Goal: Communication & Community: Participate in discussion

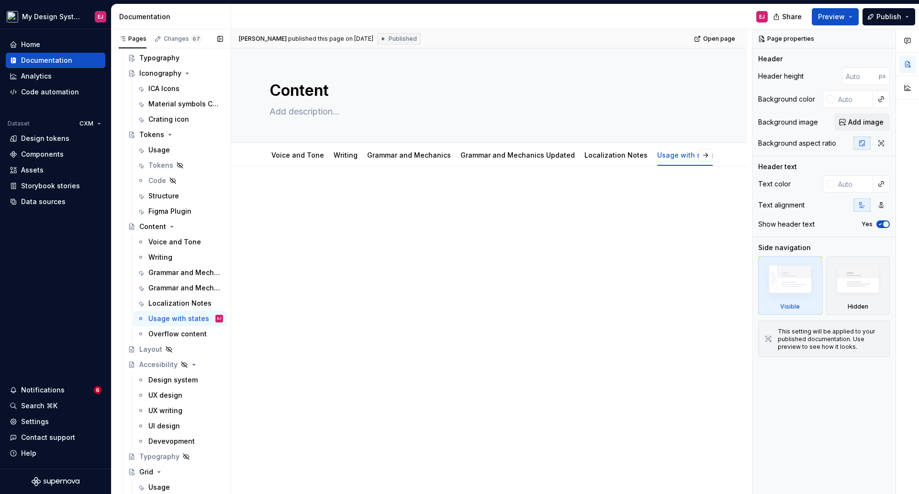
scroll to position [5197, 0]
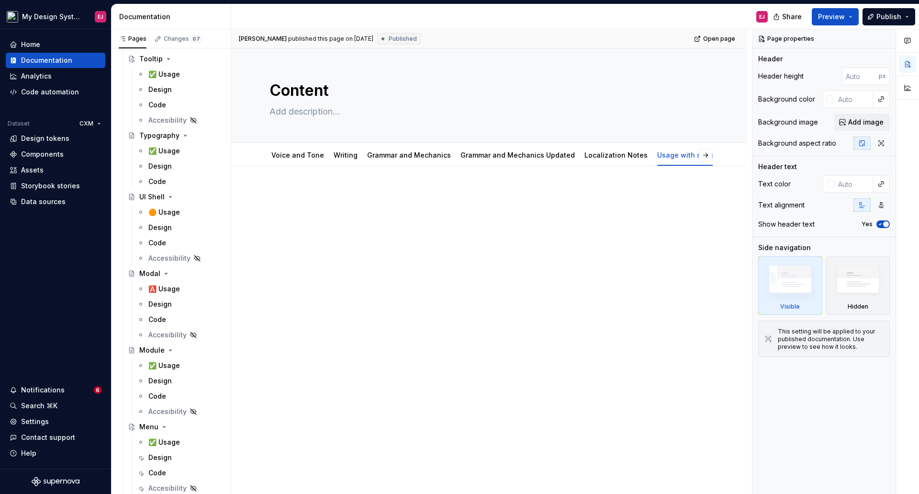
click at [329, 271] on div "Alina Burlaka published this page on July 23, 2024 Published Open page Content …" at bounding box center [491, 261] width 521 height 465
type textarea "*"
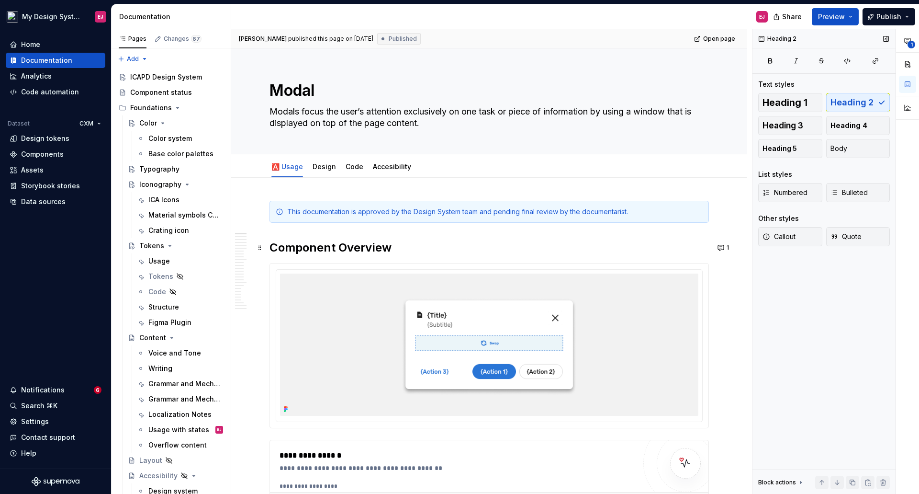
type textarea "*"
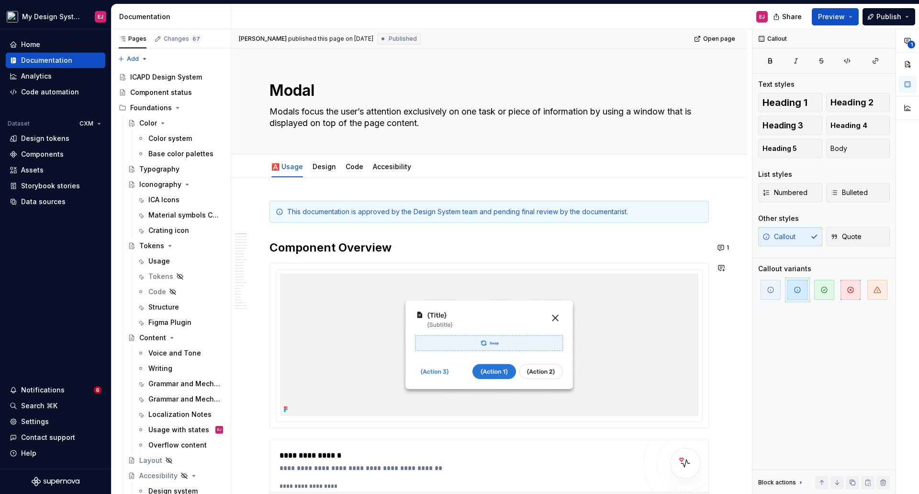
click at [722, 245] on button "1" at bounding box center [724, 247] width 19 height 13
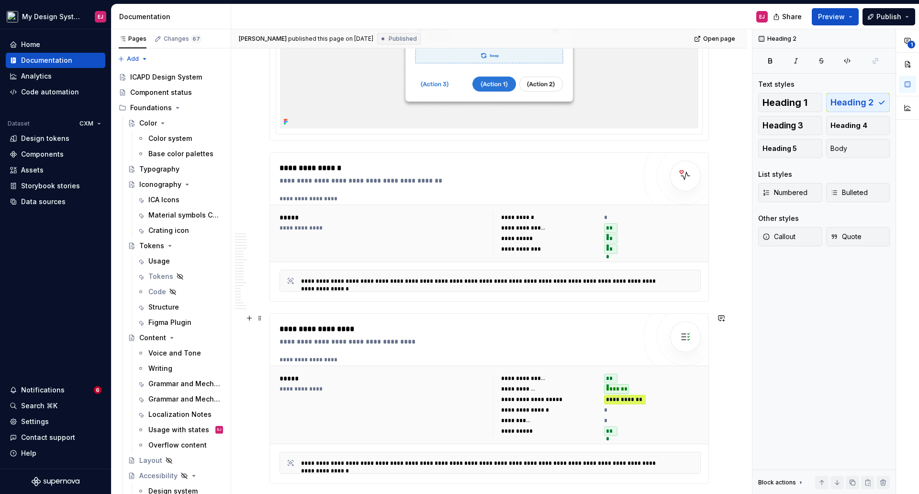
scroll to position [575, 0]
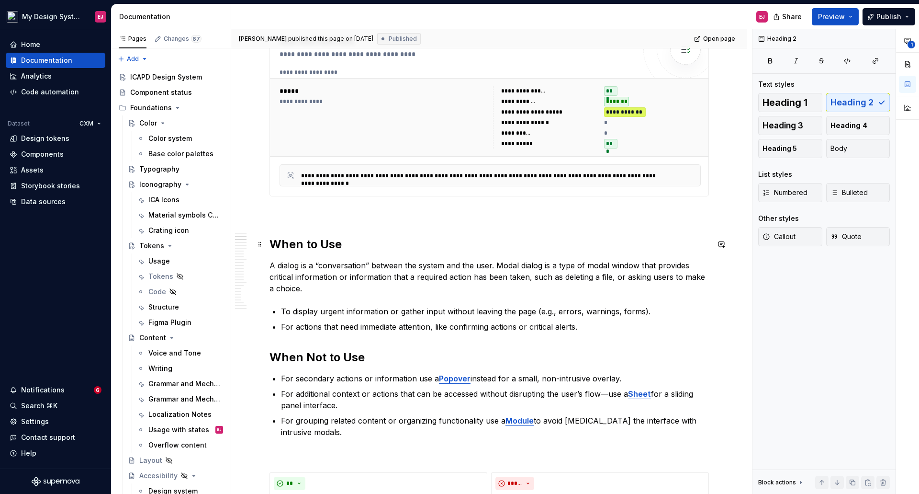
click at [292, 244] on h2 "When to Use" at bounding box center [490, 244] width 440 height 15
click at [279, 218] on p at bounding box center [490, 213] width 440 height 11
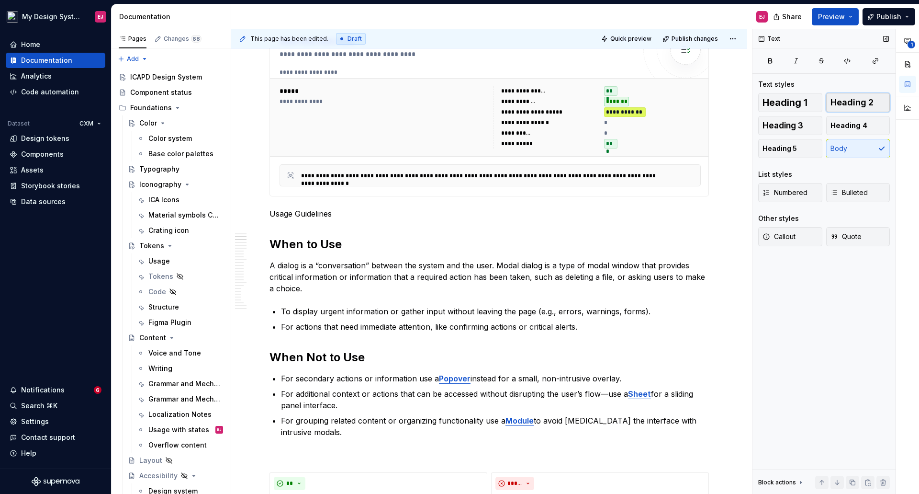
click at [852, 102] on span "Heading 2" at bounding box center [852, 103] width 43 height 10
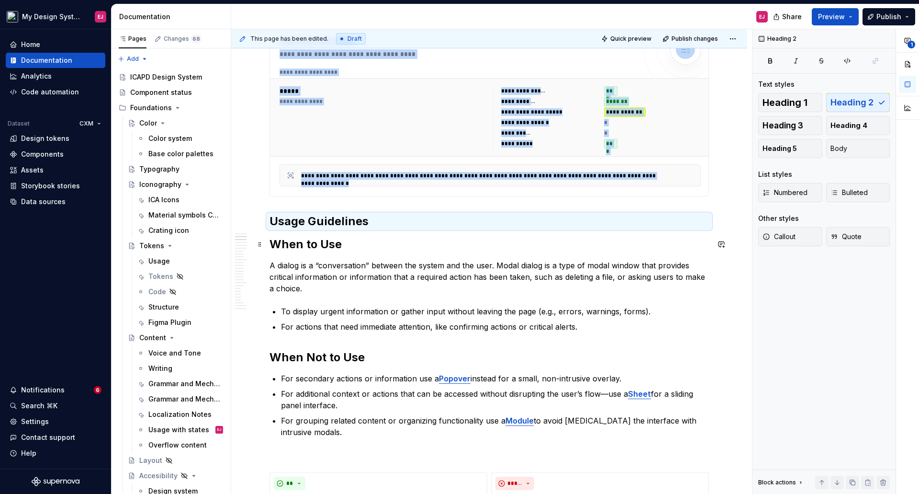
click at [333, 242] on h2 "When to Use" at bounding box center [490, 244] width 440 height 15
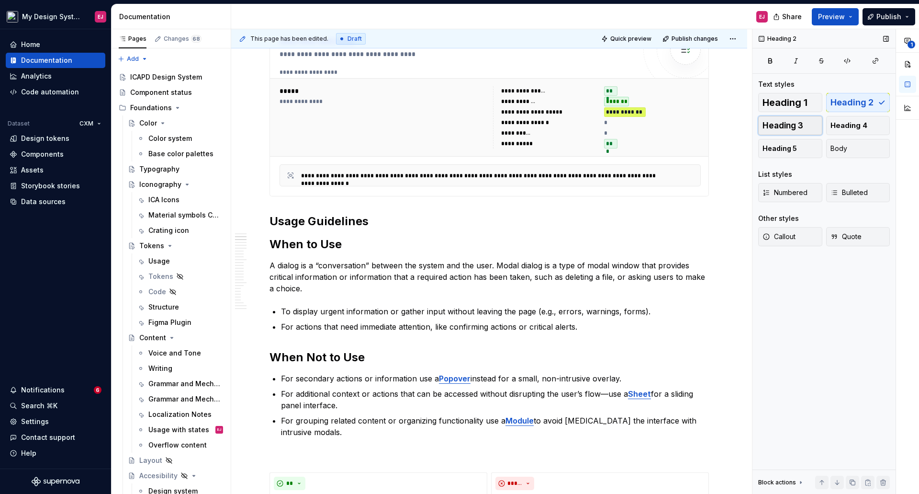
click at [768, 124] on span "Heading 3" at bounding box center [783, 126] width 41 height 10
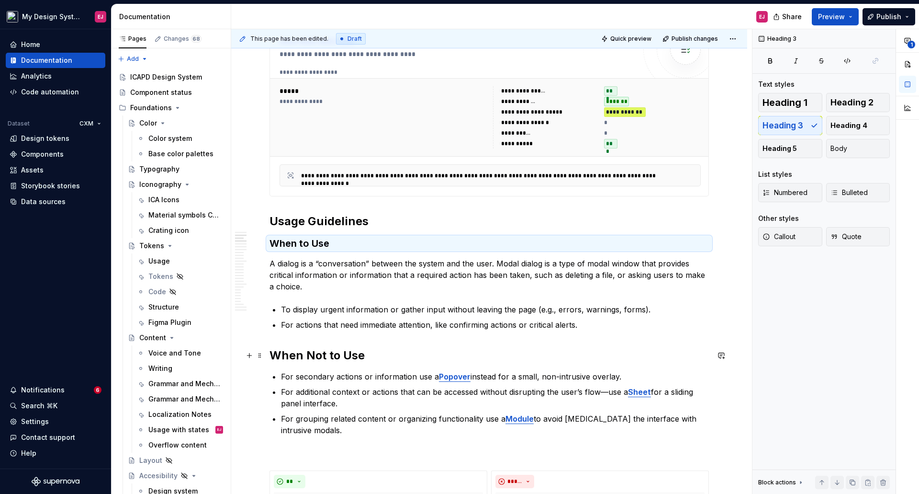
click at [337, 355] on strong "When Not to Use" at bounding box center [317, 355] width 95 height 14
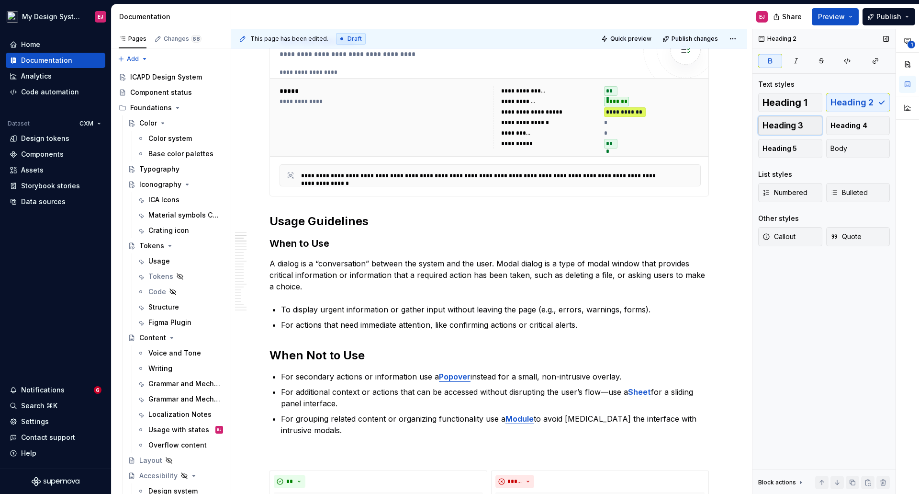
click at [816, 121] on button "Heading 3" at bounding box center [790, 125] width 64 height 19
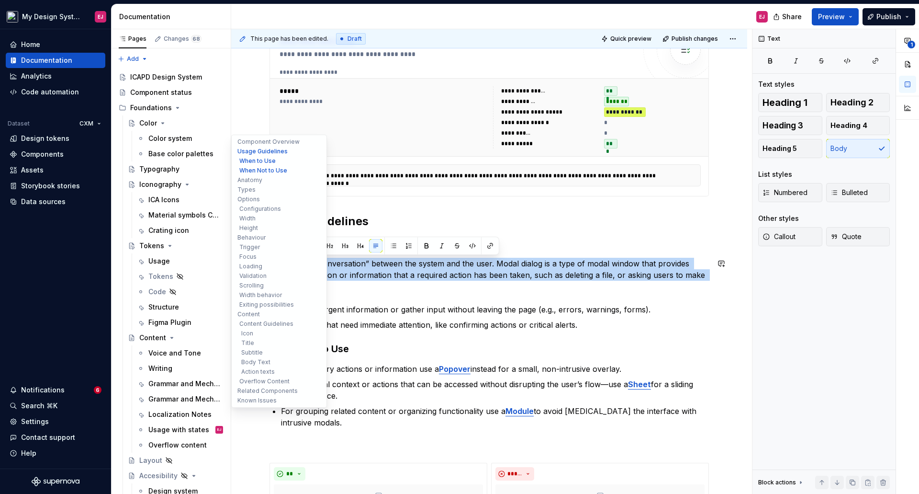
drag, startPoint x: 306, startPoint y: 291, endPoint x: 254, endPoint y: 260, distance: 60.5
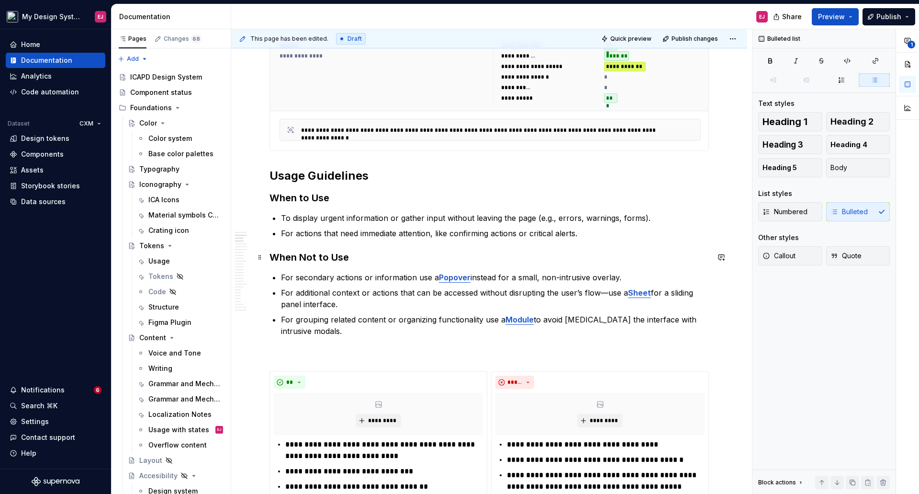
scroll to position [622, 0]
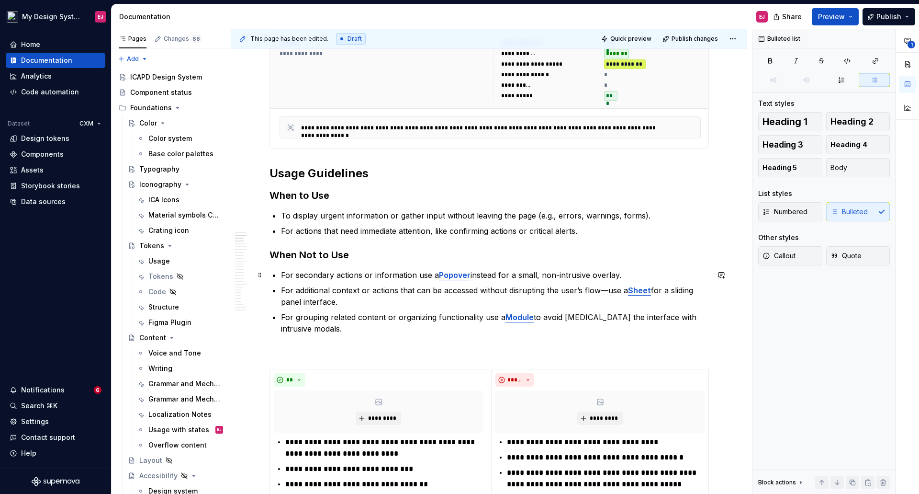
click at [421, 274] on p "For secondary actions or information use a Popover instead for a small, non-int…" at bounding box center [495, 274] width 428 height 11
click at [606, 291] on p "For additional context or actions that can be accessed without disrupting the u…" at bounding box center [495, 295] width 428 height 23
click at [478, 315] on p "For grouping related content or organizing functionality use a Module to avoid …" at bounding box center [495, 322] width 428 height 23
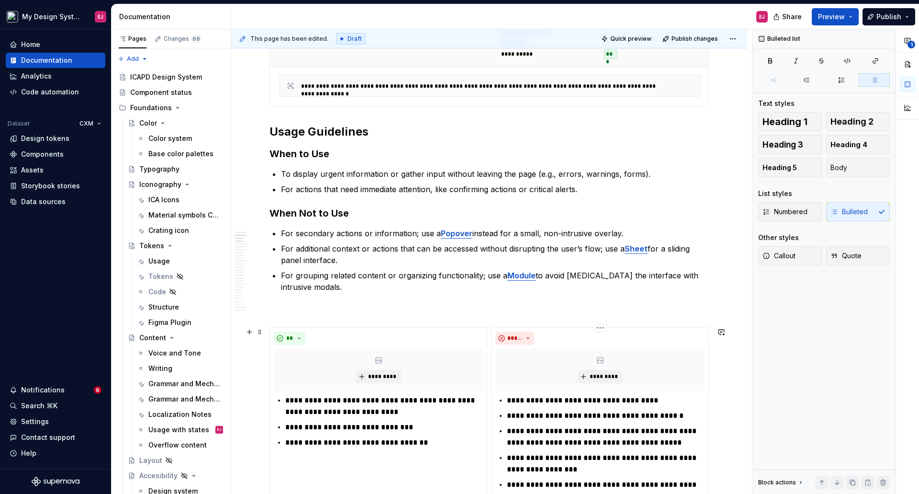
scroll to position [814, 0]
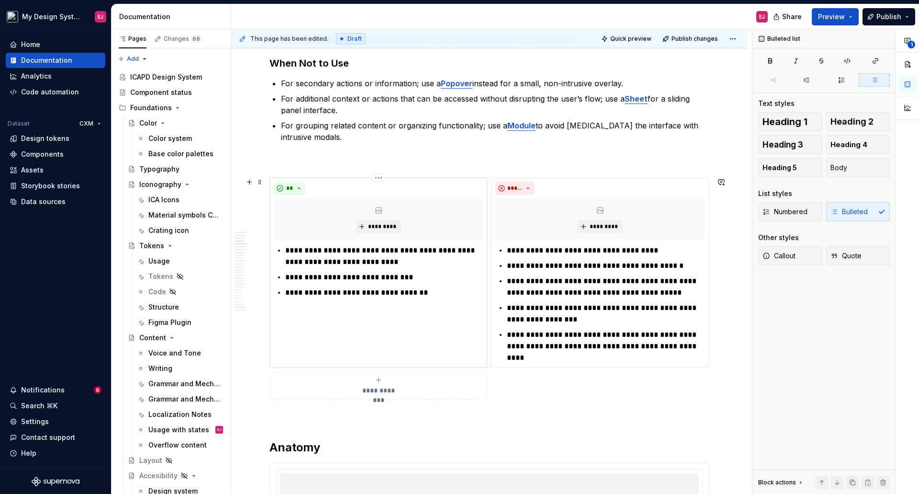
click at [307, 250] on p "**********" at bounding box center [384, 256] width 198 height 23
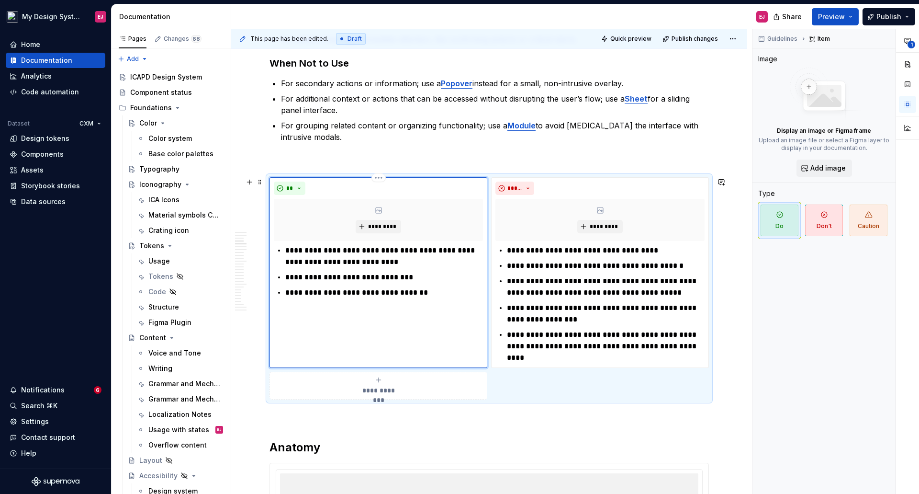
type textarea "*"
click at [387, 260] on p "**********" at bounding box center [384, 256] width 198 height 23
click at [348, 251] on p "**********" at bounding box center [384, 256] width 198 height 23
drag, startPoint x: 511, startPoint y: 250, endPoint x: 521, endPoint y: 314, distance: 64.5
click at [515, 266] on ul "**********" at bounding box center [606, 304] width 198 height 119
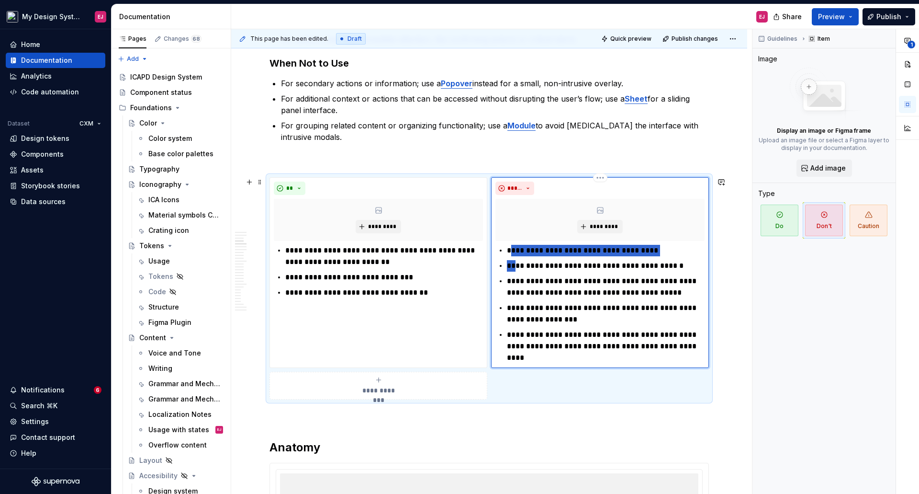
click at [510, 253] on p "**********" at bounding box center [606, 250] width 198 height 11
click at [507, 266] on p "**********" at bounding box center [606, 265] width 198 height 11
click at [571, 267] on p "**********" at bounding box center [606, 265] width 198 height 11
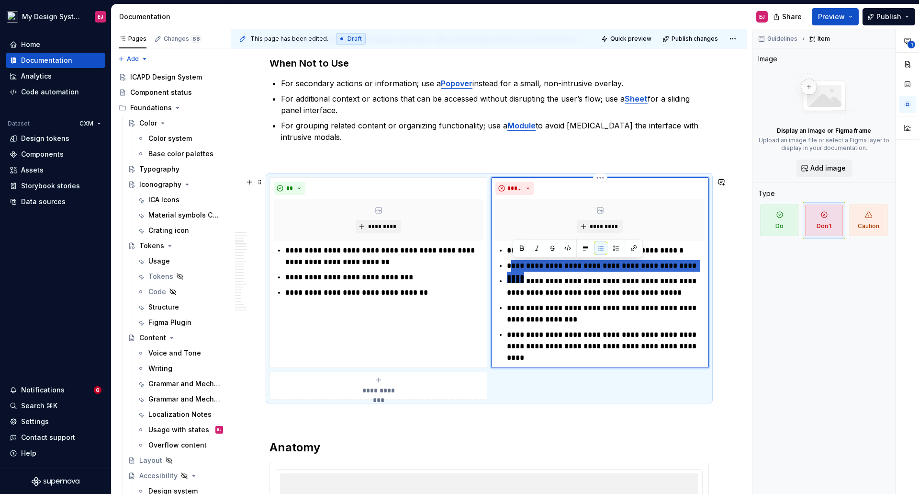
drag, startPoint x: 701, startPoint y: 267, endPoint x: 511, endPoint y: 260, distance: 189.7
click at [511, 260] on p "**********" at bounding box center [606, 265] width 198 height 11
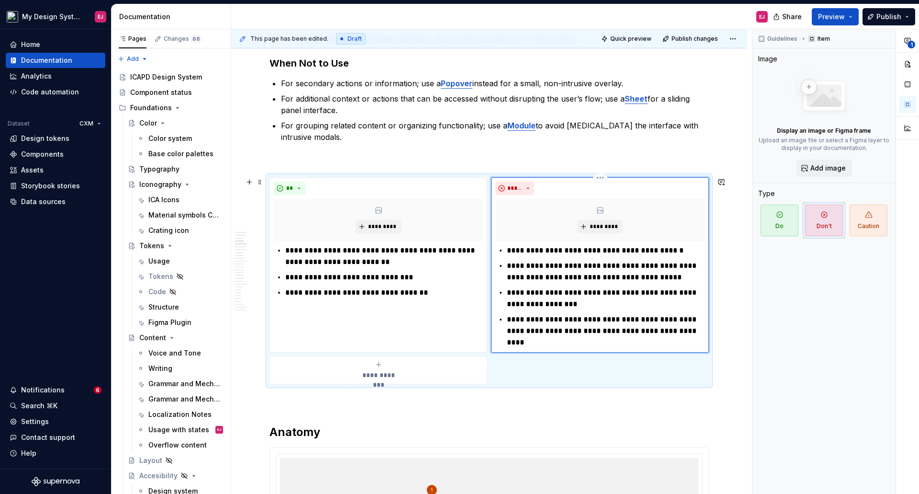
click at [508, 266] on p "**********" at bounding box center [606, 271] width 198 height 23
click at [620, 278] on p "**********" at bounding box center [606, 271] width 198 height 23
drag, startPoint x: 690, startPoint y: 279, endPoint x: 623, endPoint y: 273, distance: 66.8
click at [623, 273] on p "**********" at bounding box center [606, 271] width 198 height 23
click at [697, 278] on p "**********" at bounding box center [606, 271] width 198 height 23
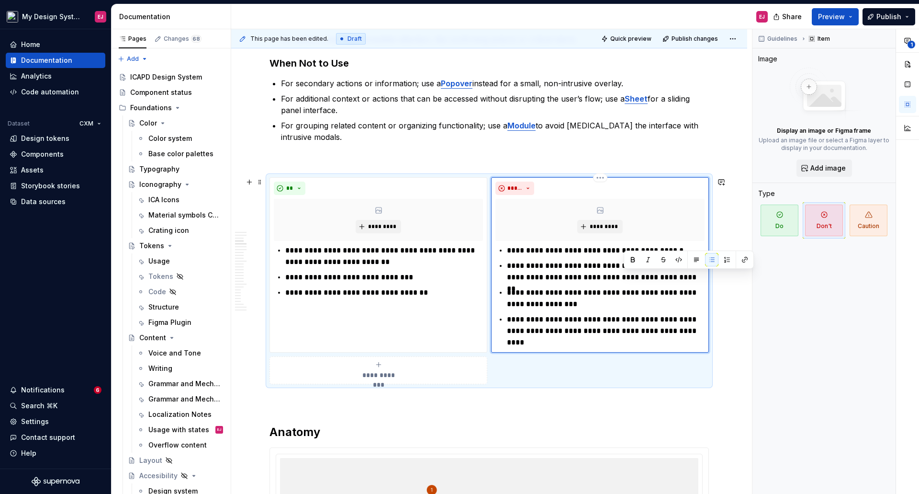
drag, startPoint x: 507, startPoint y: 293, endPoint x: 516, endPoint y: 300, distance: 11.6
click at [508, 293] on p "**********" at bounding box center [606, 298] width 198 height 23
drag, startPoint x: 506, startPoint y: 318, endPoint x: 520, endPoint y: 319, distance: 14.4
click at [507, 318] on div "**********" at bounding box center [600, 296] width 209 height 103
click at [657, 334] on p "**********" at bounding box center [606, 331] width 198 height 34
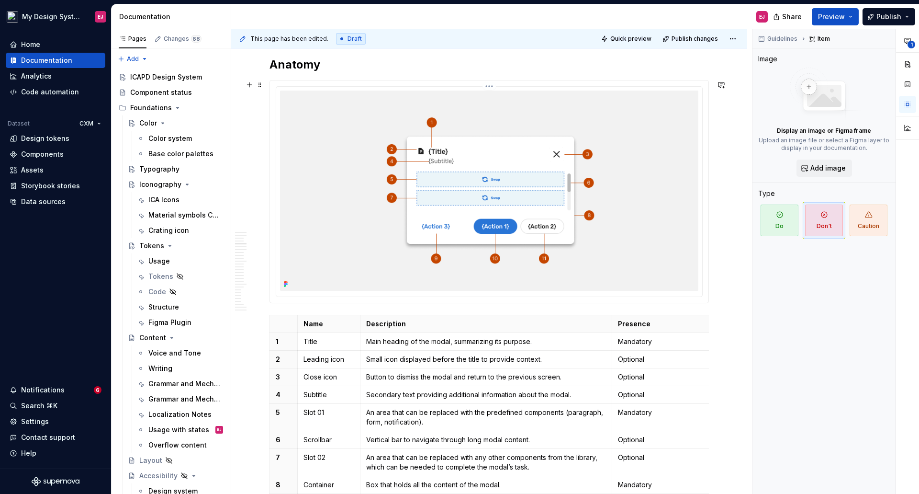
scroll to position [1197, 0]
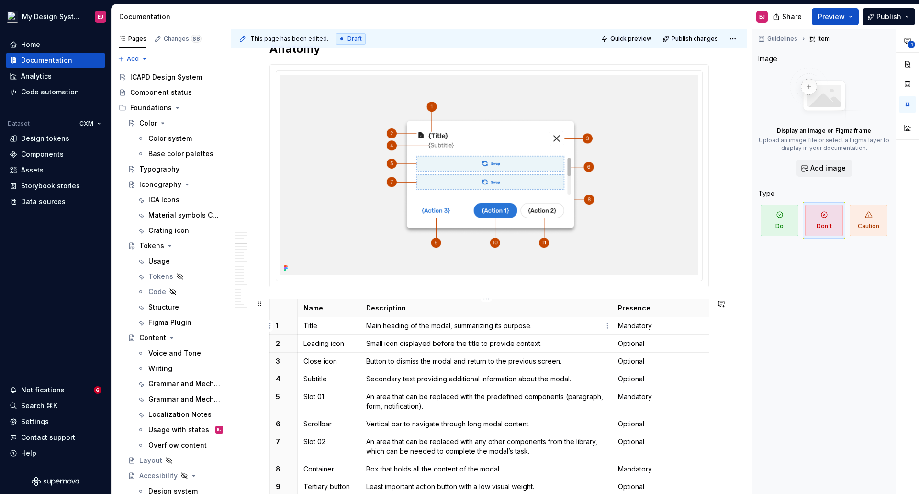
drag, startPoint x: 367, startPoint y: 325, endPoint x: 366, endPoint y: 350, distance: 25.4
click at [366, 325] on p "Main heading of the modal, summarizing its purpose." at bounding box center [486, 326] width 240 height 10
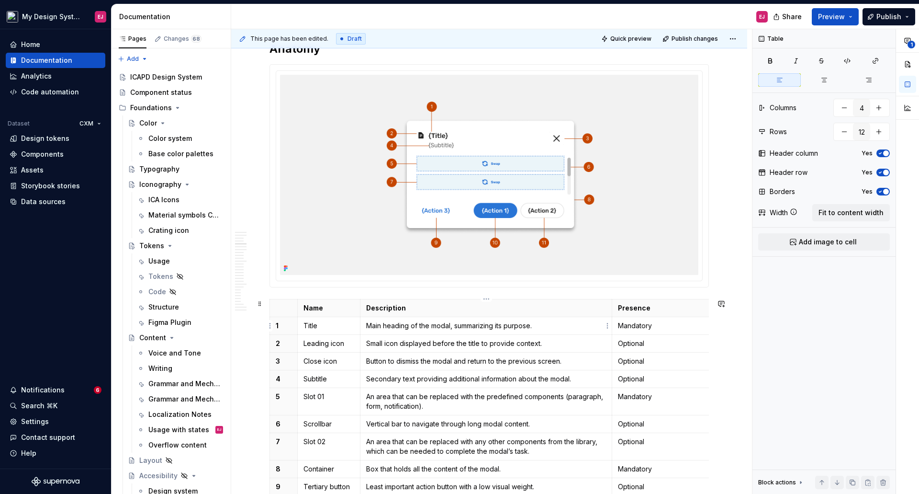
click at [367, 324] on p "Main heading of the modal, summarizing its purpose." at bounding box center [486, 326] width 240 height 10
click at [368, 342] on p "Small icon displayed before the title to provide context." at bounding box center [486, 344] width 240 height 10
drag, startPoint x: 486, startPoint y: 344, endPoint x: 367, endPoint y: 344, distance: 119.2
click at [367, 344] on p "Small icon displayed before the title to provide context." at bounding box center [486, 344] width 240 height 10
click at [366, 346] on p "Small icon displayed before the title to provide context." at bounding box center [486, 344] width 240 height 10
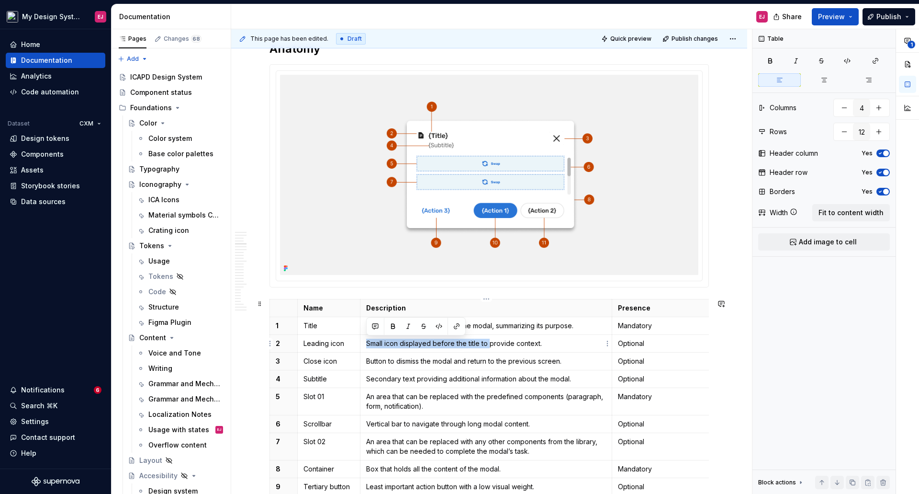
drag, startPoint x: 366, startPoint y: 346, endPoint x: 488, endPoint y: 349, distance: 122.6
click at [488, 349] on td "Small icon displayed before the title to provide context." at bounding box center [486, 343] width 252 height 18
click at [398, 361] on p "Button to dismiss the modal and return to the previous screen." at bounding box center [486, 361] width 240 height 10
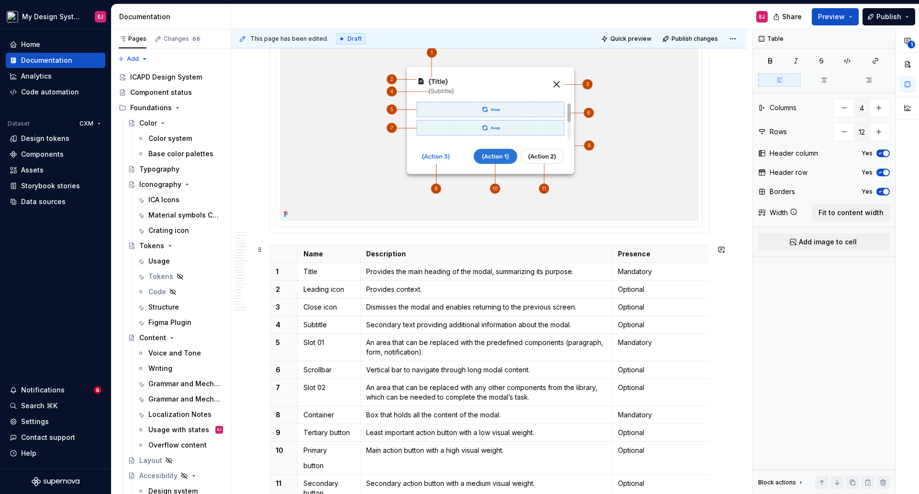
scroll to position [1293, 0]
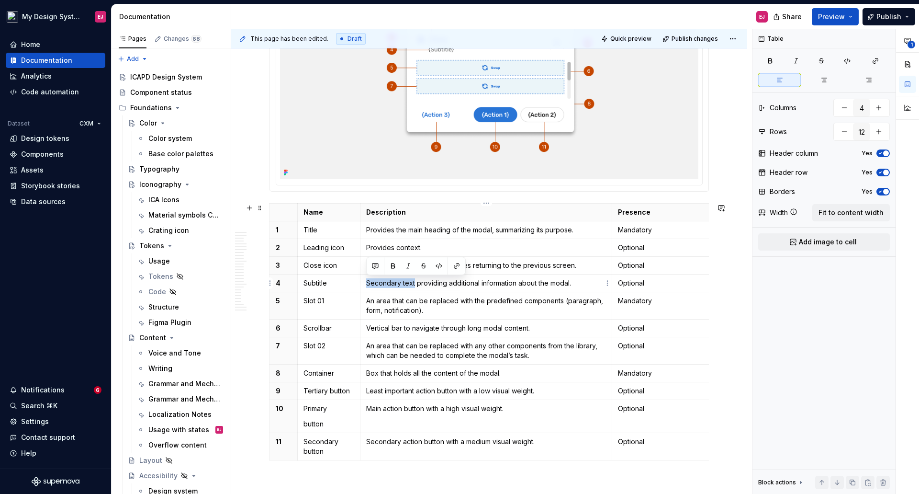
drag, startPoint x: 415, startPoint y: 282, endPoint x: 365, endPoint y: 277, distance: 50.0
click at [365, 277] on td "Secondary text providing additional information about the modal." at bounding box center [486, 283] width 252 height 18
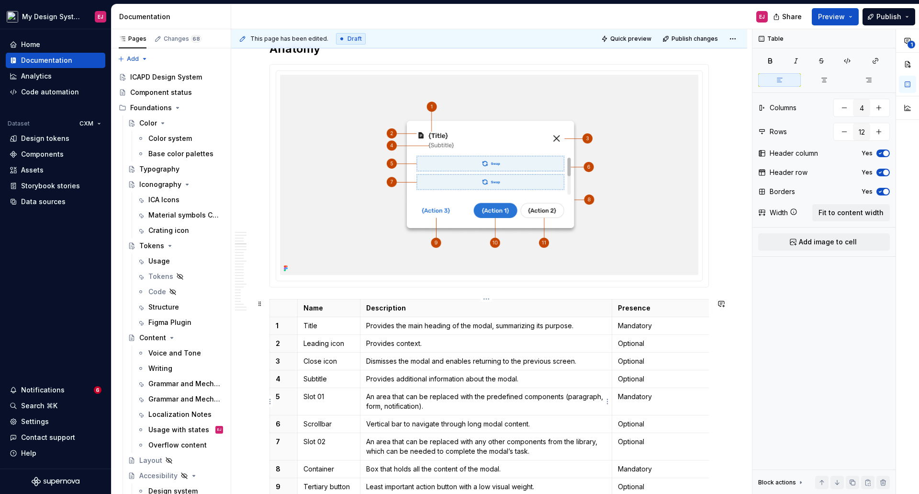
click at [366, 395] on p "An area that can be replaced with the predefined components (paragraph, form, n…" at bounding box center [486, 401] width 240 height 19
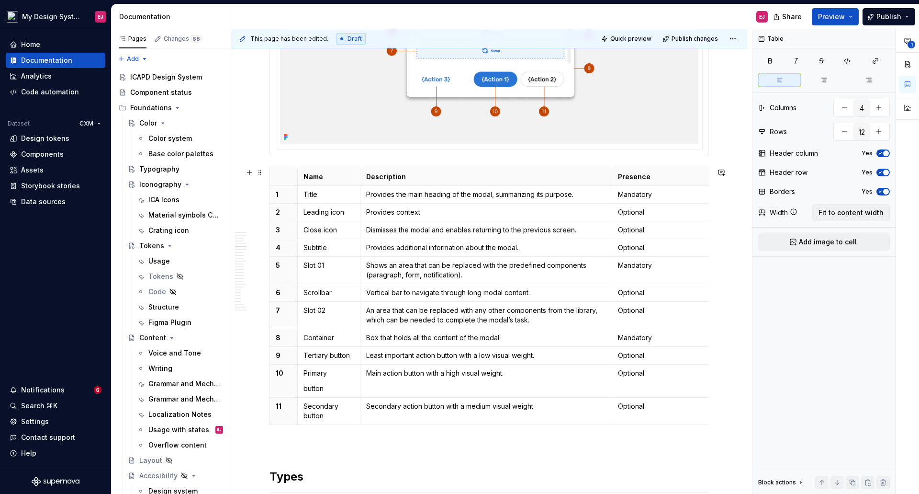
scroll to position [1341, 0]
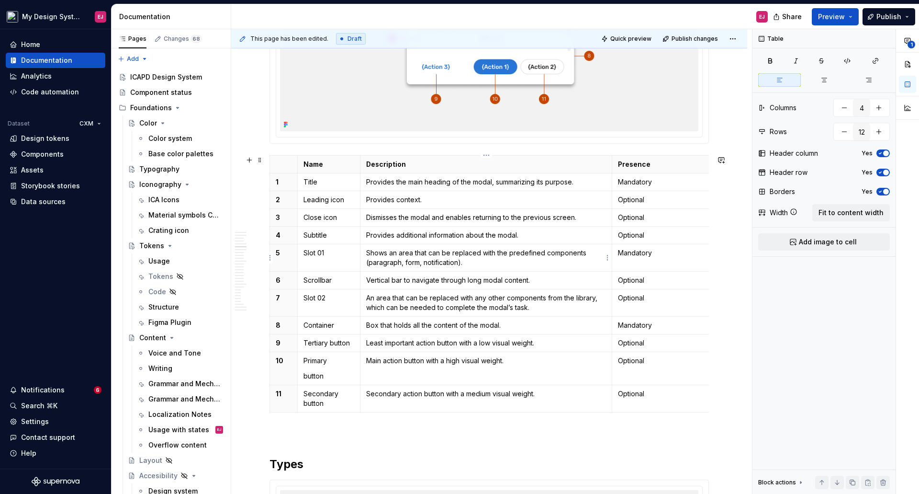
click at [375, 250] on p "Shows an area that can be replaced with the predefined components (paragraph, f…" at bounding box center [486, 257] width 240 height 19
copy p "Shows"
click at [366, 297] on p "An area that can be replaced with any other components from the library, which …" at bounding box center [486, 302] width 240 height 19
drag, startPoint x: 410, startPoint y: 279, endPoint x: 366, endPoint y: 275, distance: 44.2
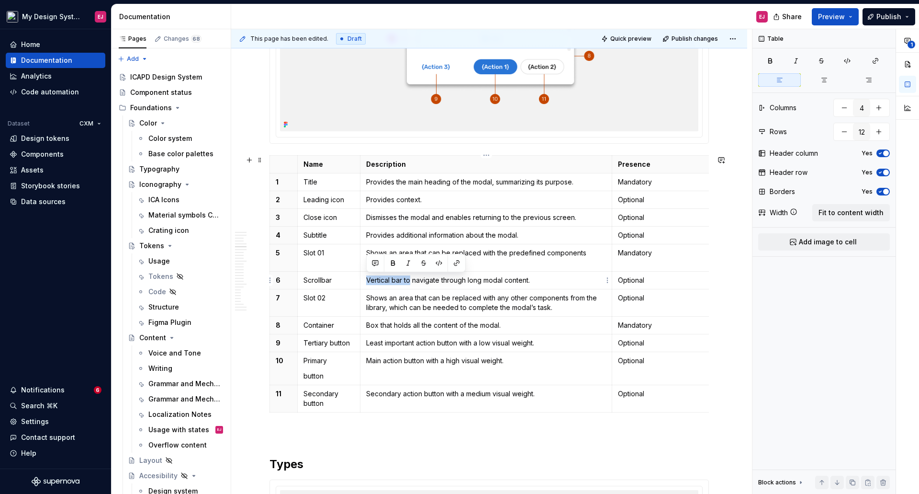
click at [366, 275] on p "Vertical bar to navigate through long modal content." at bounding box center [486, 280] width 240 height 10
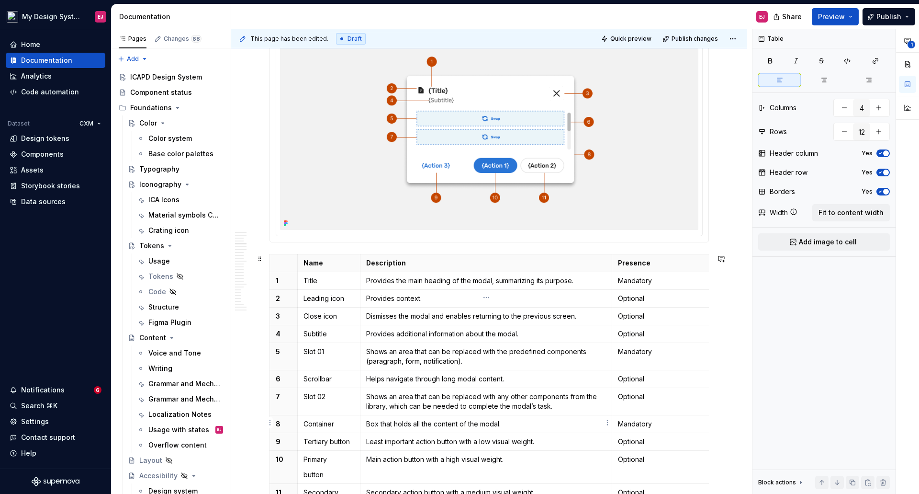
scroll to position [1245, 0]
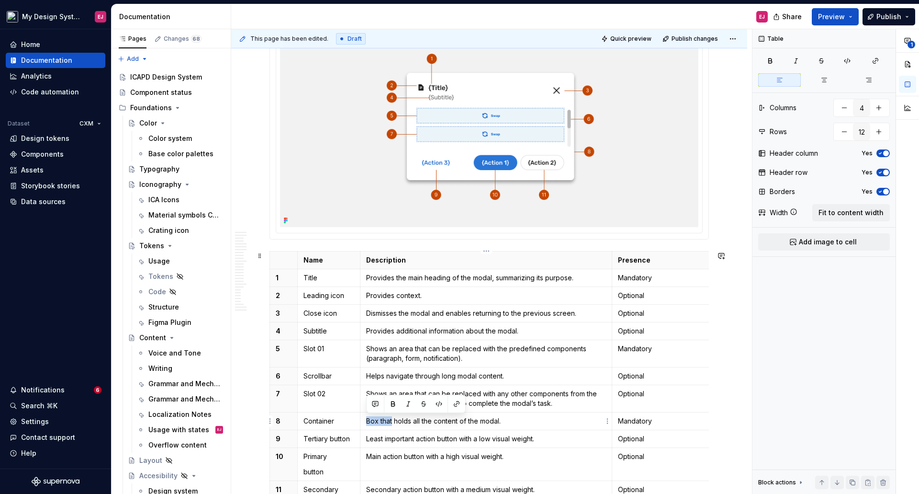
drag, startPoint x: 392, startPoint y: 420, endPoint x: 366, endPoint y: 417, distance: 26.1
click at [366, 417] on p "Box that holds all the content of the modal." at bounding box center [486, 421] width 240 height 10
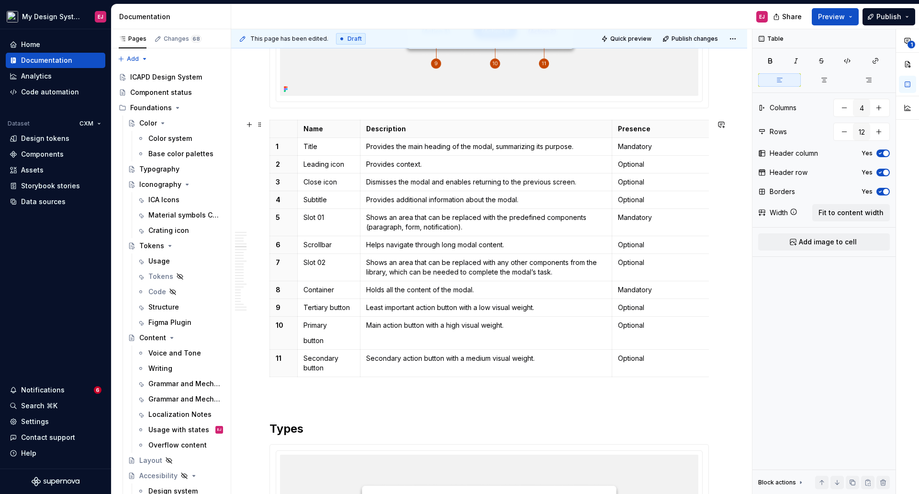
scroll to position [1388, 0]
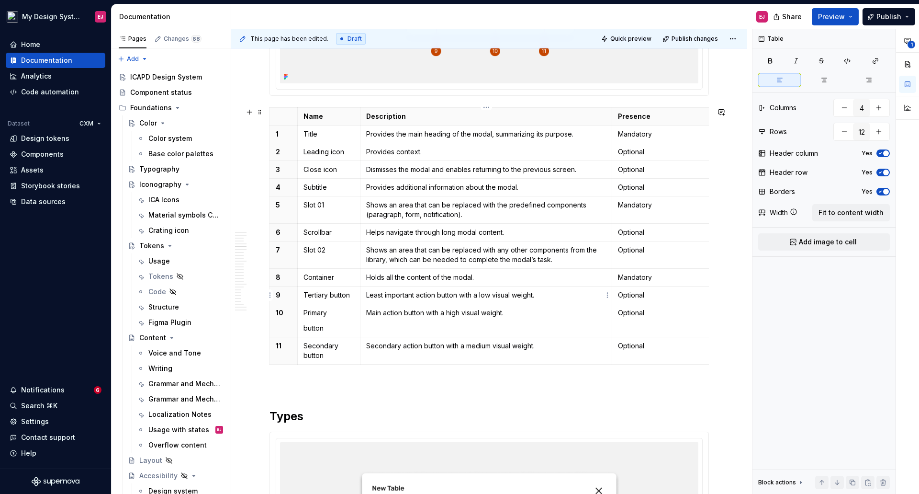
click at [367, 294] on p "Least important action button with a low visual weight." at bounding box center [486, 295] width 240 height 10
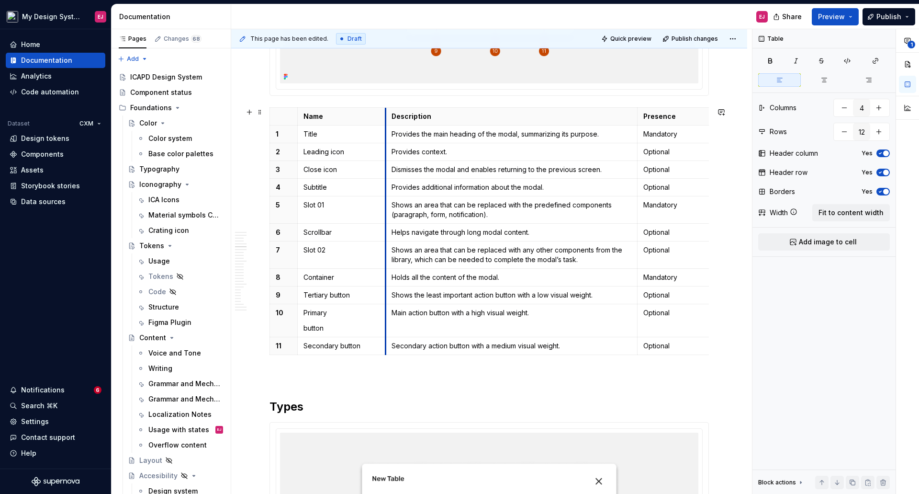
drag, startPoint x: 360, startPoint y: 114, endPoint x: 385, endPoint y: 115, distance: 25.4
click at [326, 310] on p "Primary" at bounding box center [342, 313] width 76 height 10
click at [328, 313] on p "Primary" at bounding box center [342, 313] width 76 height 10
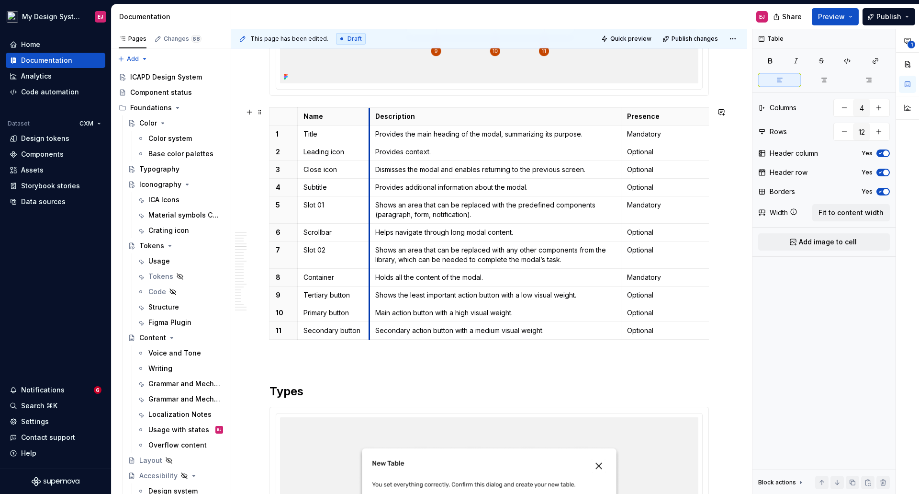
drag, startPoint x: 385, startPoint y: 114, endPoint x: 369, endPoint y: 114, distance: 16.3
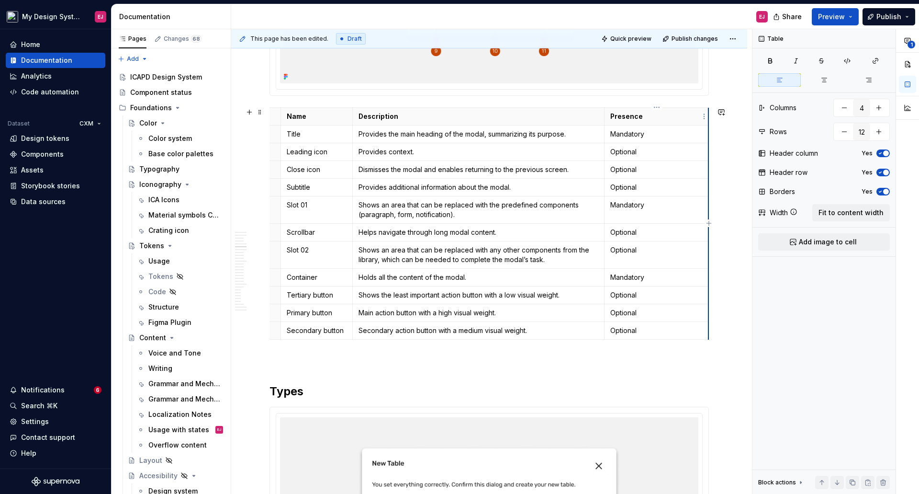
scroll to position [0, 0]
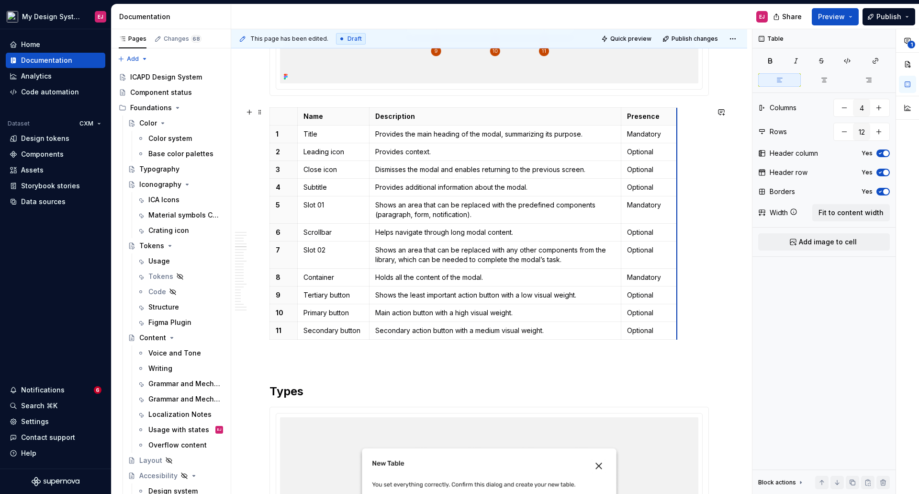
drag, startPoint x: 709, startPoint y: 111, endPoint x: 660, endPoint y: 109, distance: 48.4
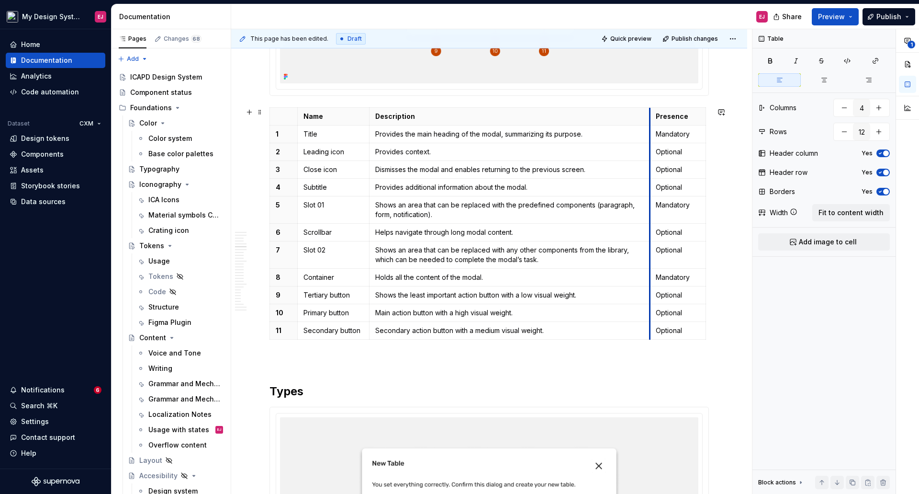
drag, startPoint x: 621, startPoint y: 111, endPoint x: 649, endPoint y: 118, distance: 29.7
click at [506, 276] on p "Holds all the content of the modal." at bounding box center [509, 277] width 269 height 10
click at [384, 296] on p "Shows the least important action button with a low visual weight." at bounding box center [509, 295] width 269 height 10
copy p "Shows"
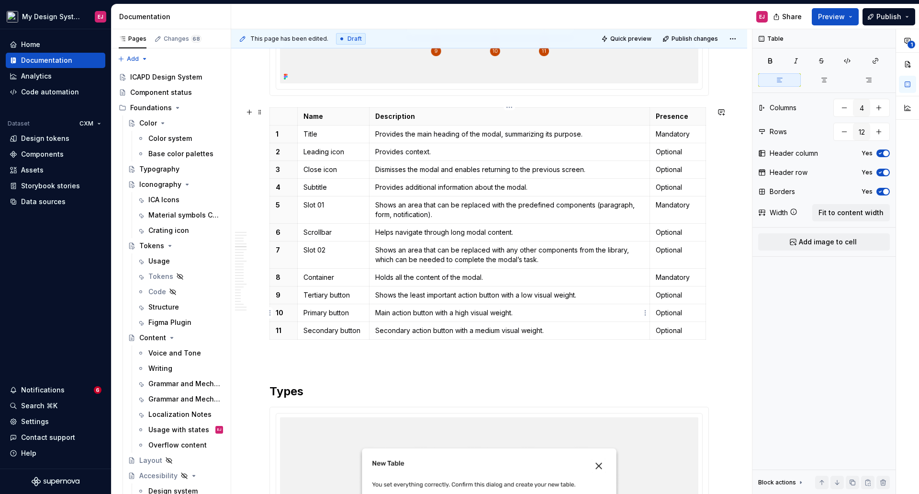
click at [375, 309] on p "Main action button with a high visual weight." at bounding box center [509, 313] width 269 height 10
click at [377, 330] on p "Secondary action button with a medium visual weight." at bounding box center [509, 331] width 269 height 10
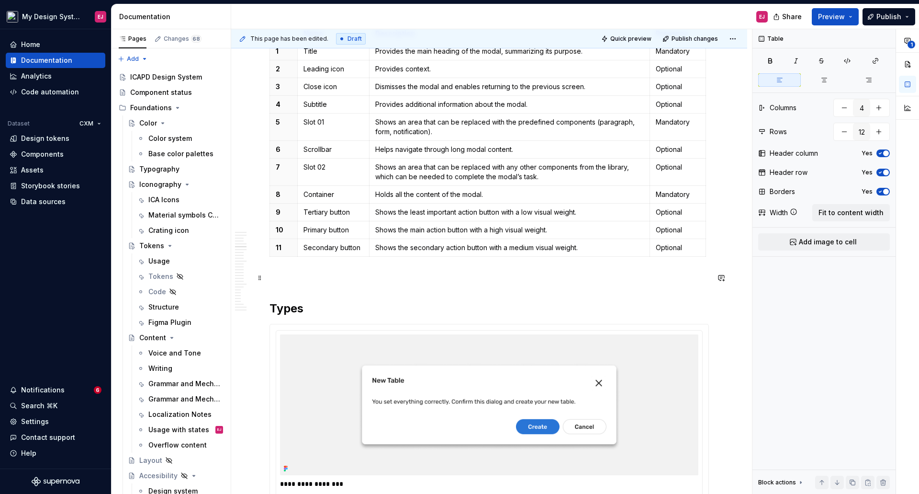
scroll to position [1532, 0]
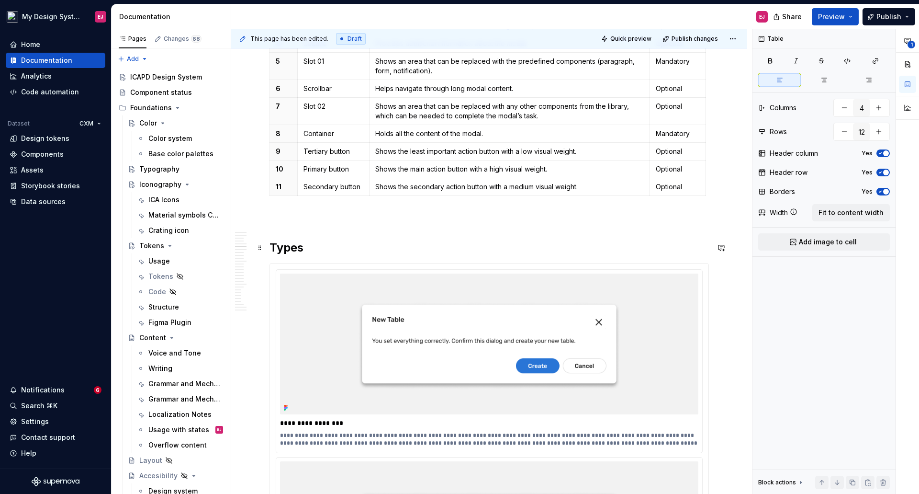
click at [292, 242] on h2 "Types" at bounding box center [490, 247] width 440 height 15
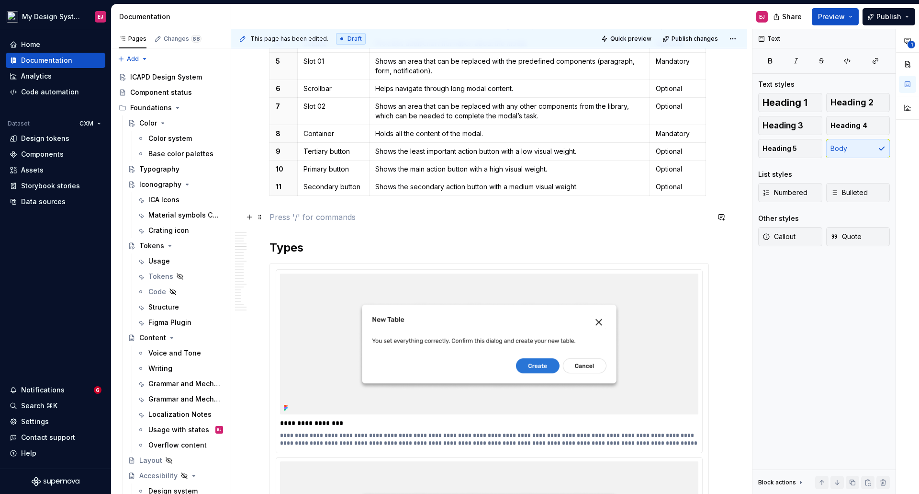
click at [285, 212] on p at bounding box center [490, 216] width 440 height 11
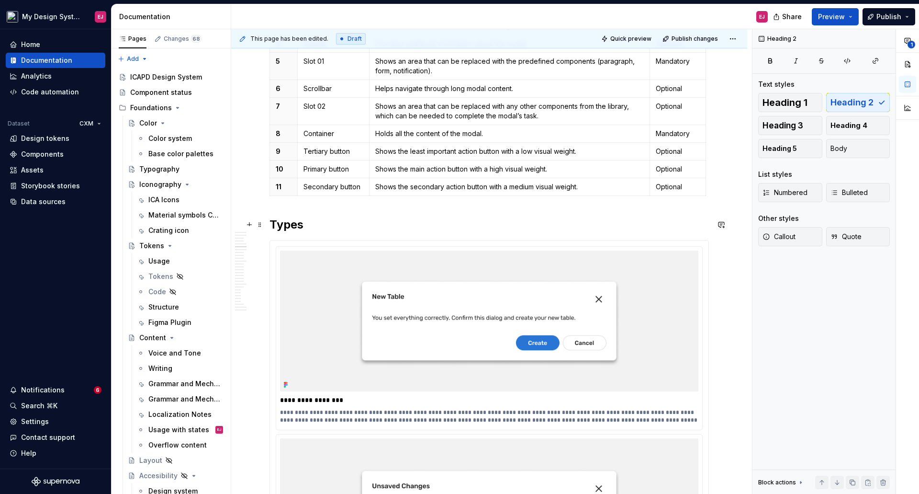
click at [286, 223] on h2 "Types" at bounding box center [490, 224] width 440 height 15
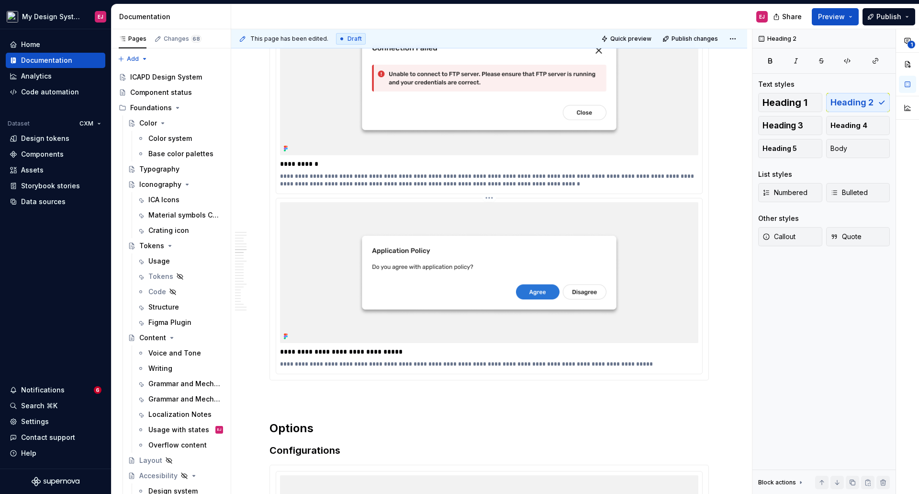
scroll to position [2394, 0]
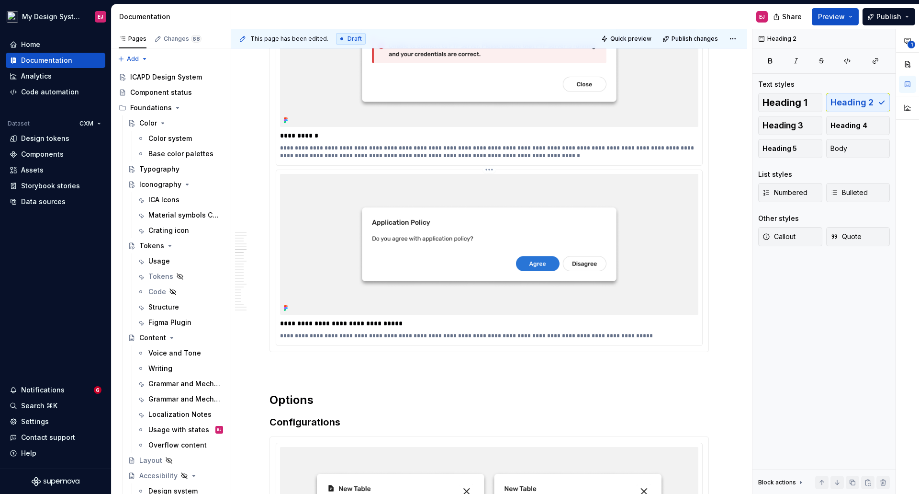
click at [455, 337] on p "**********" at bounding box center [489, 336] width 418 height 8
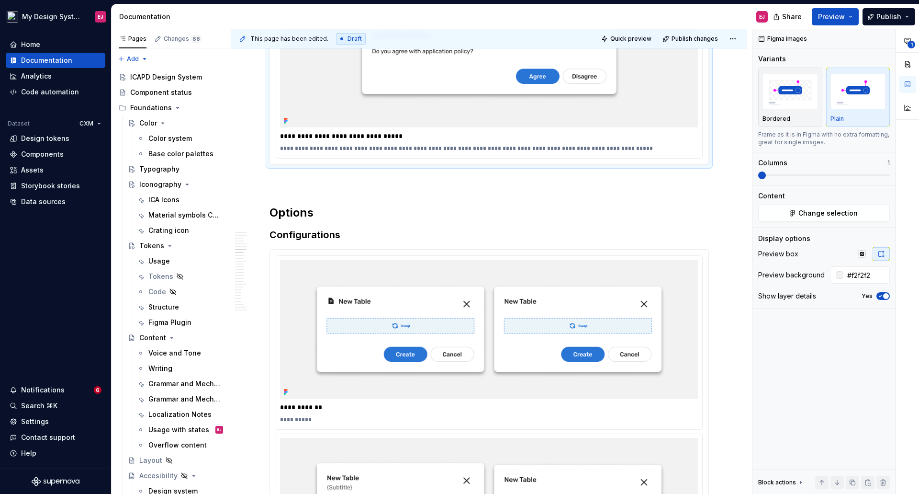
scroll to position [2681, 0]
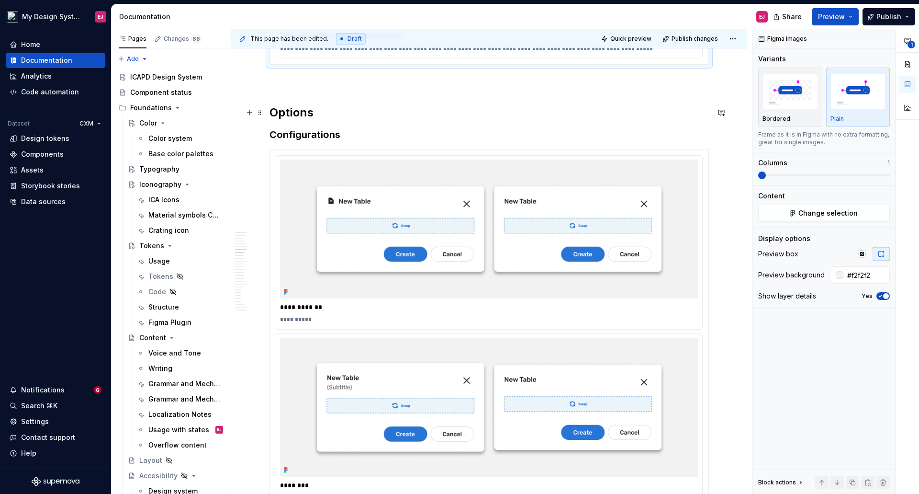
click at [305, 112] on h2 "Options" at bounding box center [490, 112] width 440 height 15
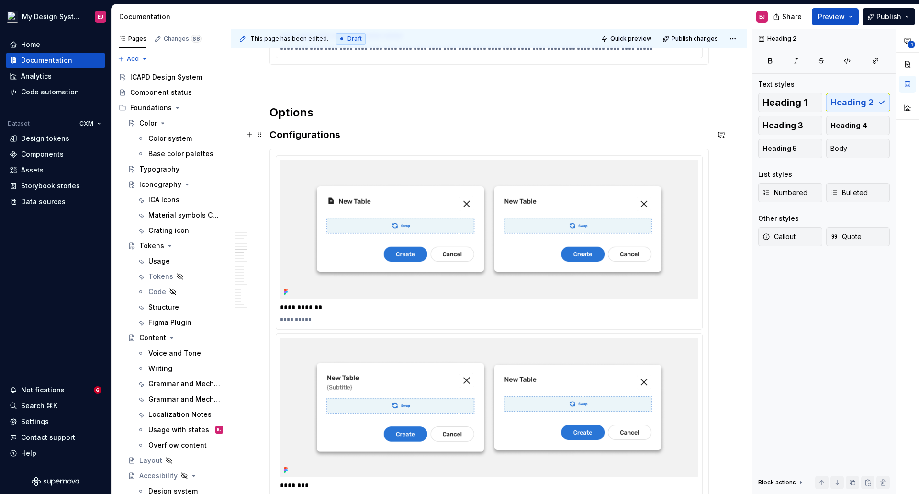
click at [293, 138] on h3 "Configurations" at bounding box center [490, 134] width 440 height 13
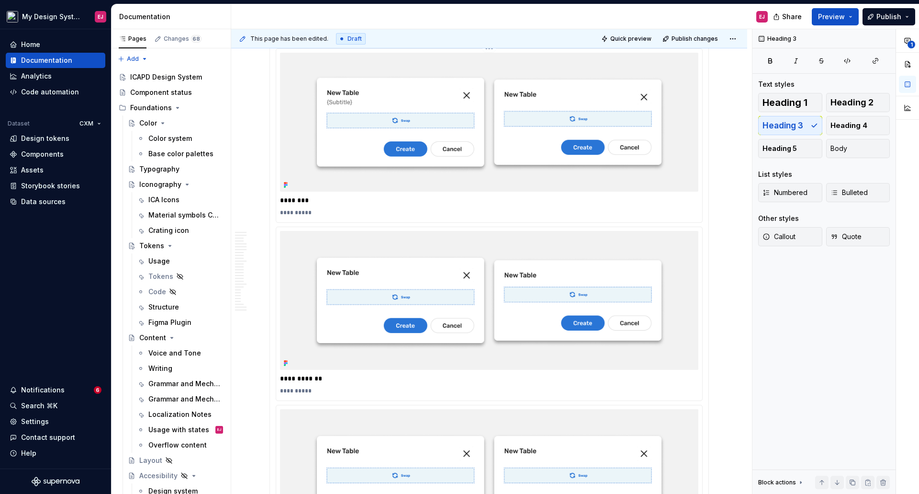
scroll to position [2968, 0]
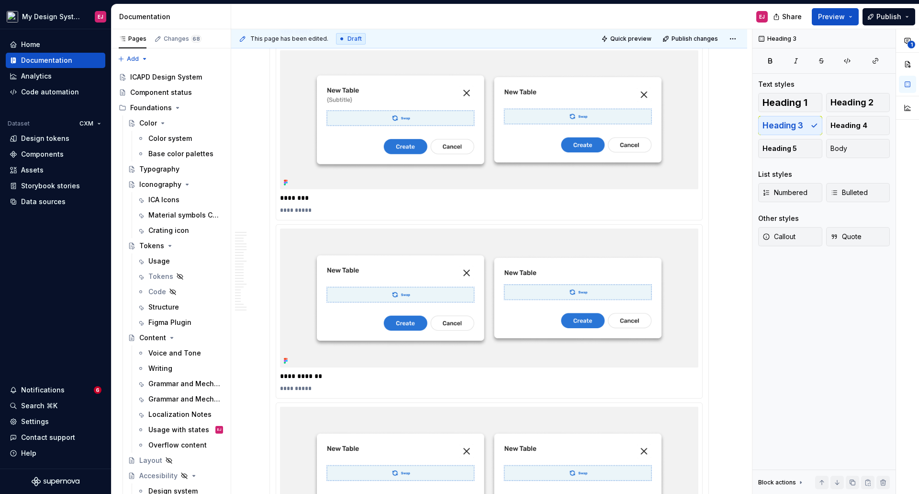
click at [709, 245] on div "**********" at bounding box center [490, 270] width 440 height 817
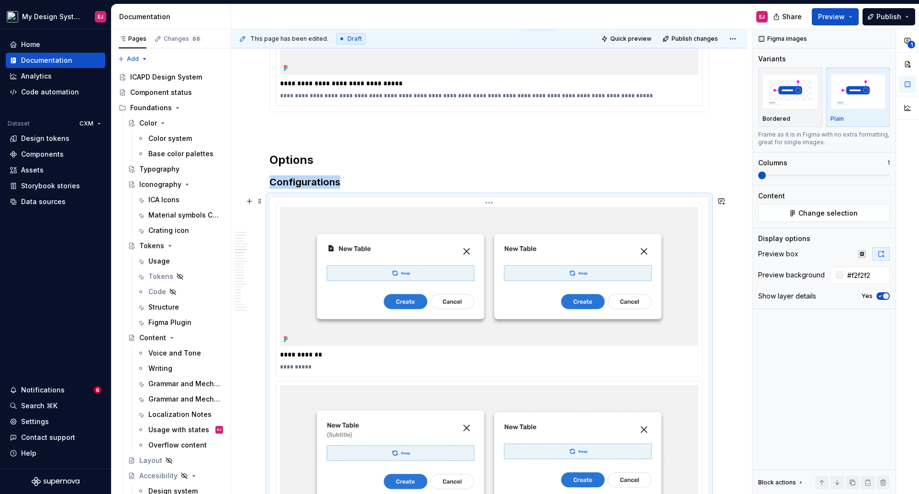
scroll to position [2633, 0]
click at [720, 202] on button "button" at bounding box center [721, 201] width 13 height 13
click at [586, 230] on icon "Mention someone" at bounding box center [586, 233] width 10 height 10
type textarea "*"
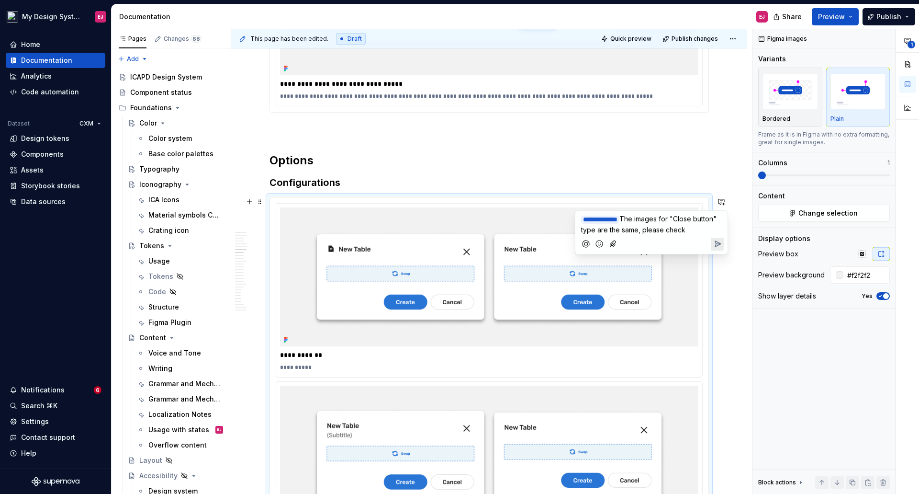
click at [600, 240] on icon "Add emoji" at bounding box center [600, 244] width 10 height 10
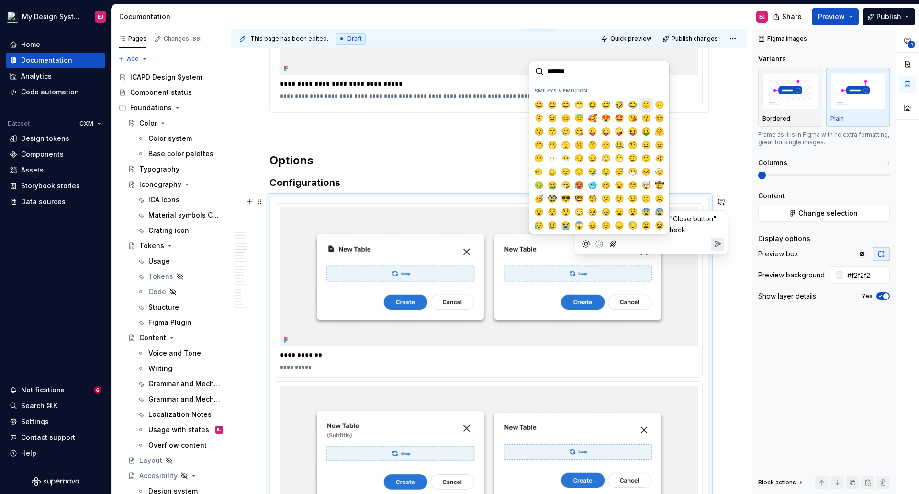
click at [643, 106] on span "🙂" at bounding box center [647, 105] width 8 height 10
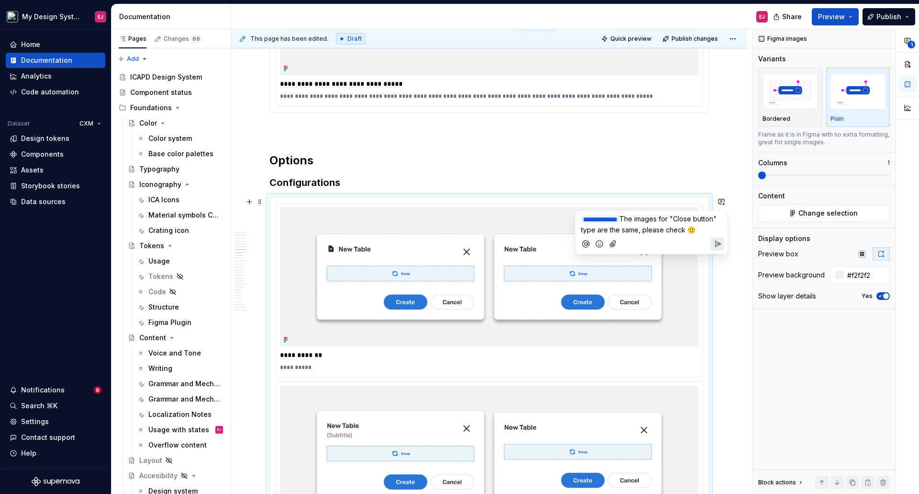
click at [723, 238] on button "Send" at bounding box center [717, 243] width 13 height 13
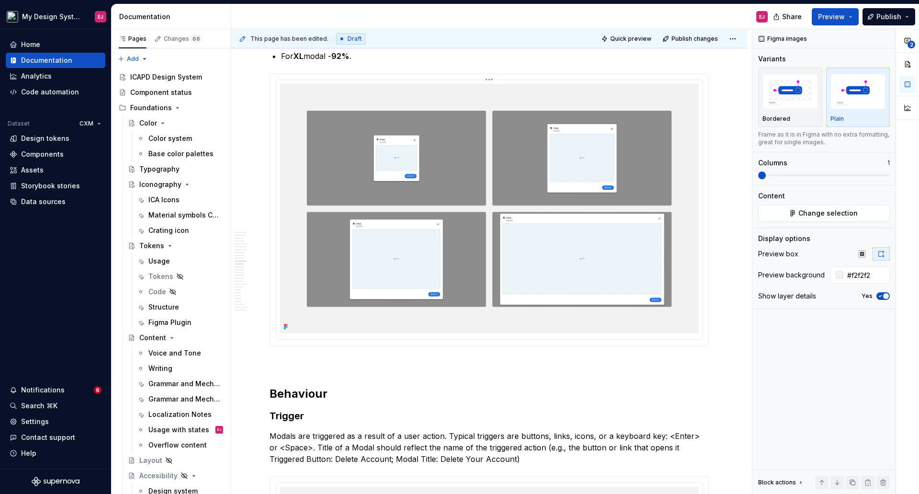
scroll to position [4165, 0]
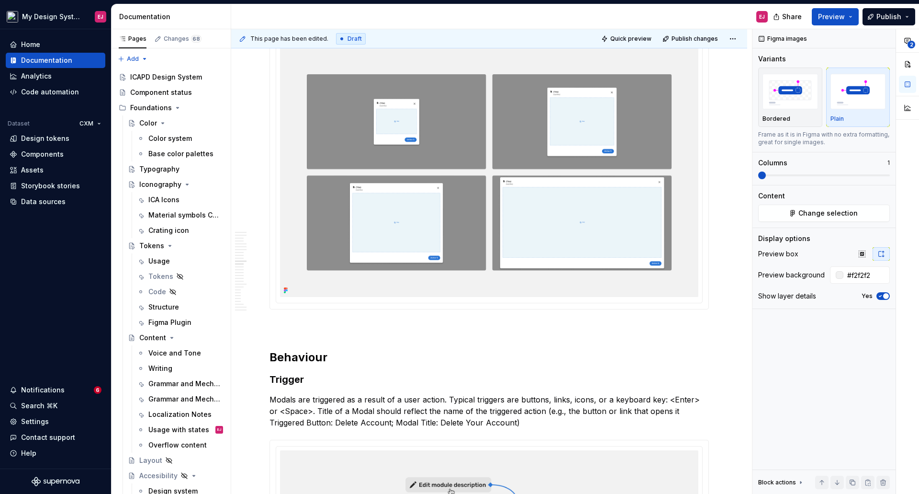
drag, startPoint x: 319, startPoint y: 357, endPoint x: 339, endPoint y: 376, distance: 27.4
click at [321, 357] on h2 "Behaviour" at bounding box center [490, 357] width 440 height 15
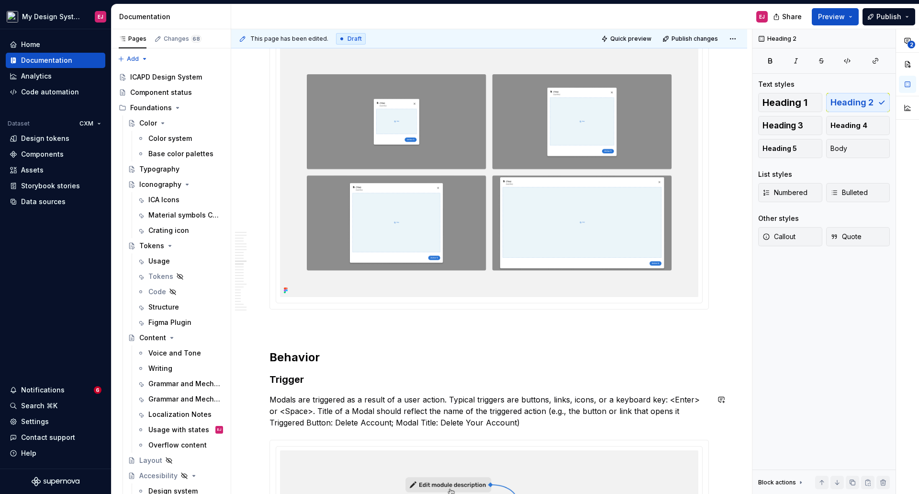
type textarea "*"
click at [346, 412] on p "Modals are triggered as a result of a user action. Typical triggers are buttons…" at bounding box center [490, 411] width 440 height 34
drag, startPoint x: 556, startPoint y: 412, endPoint x: 665, endPoint y: 413, distance: 108.7
click at [665, 413] on p "Modals are triggered as a result of a user action. Typical triggers are buttons…" at bounding box center [490, 411] width 440 height 34
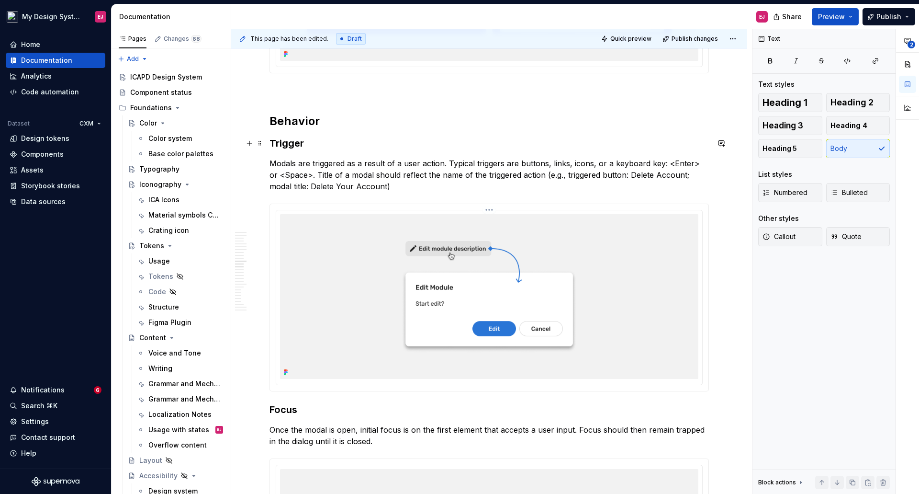
scroll to position [4405, 0]
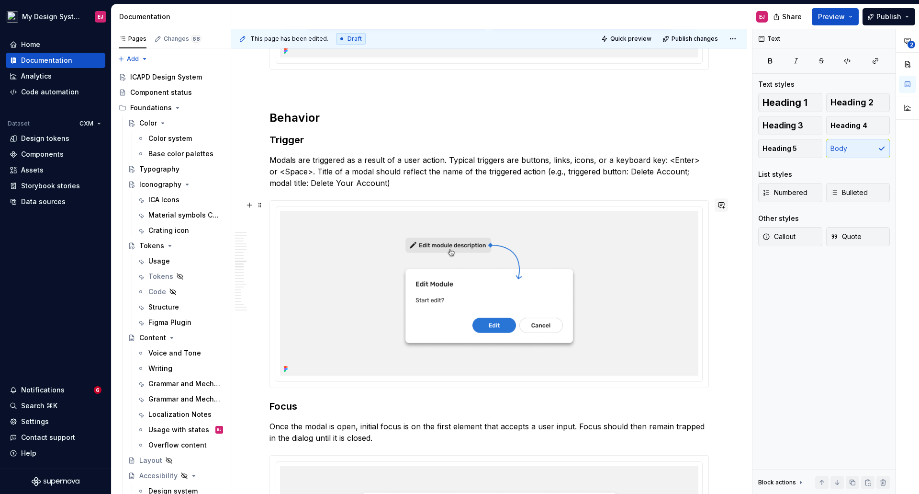
click at [723, 204] on button "button" at bounding box center [721, 204] width 13 height 13
click at [586, 237] on icon "Mention someone" at bounding box center [586, 236] width 3 height 3
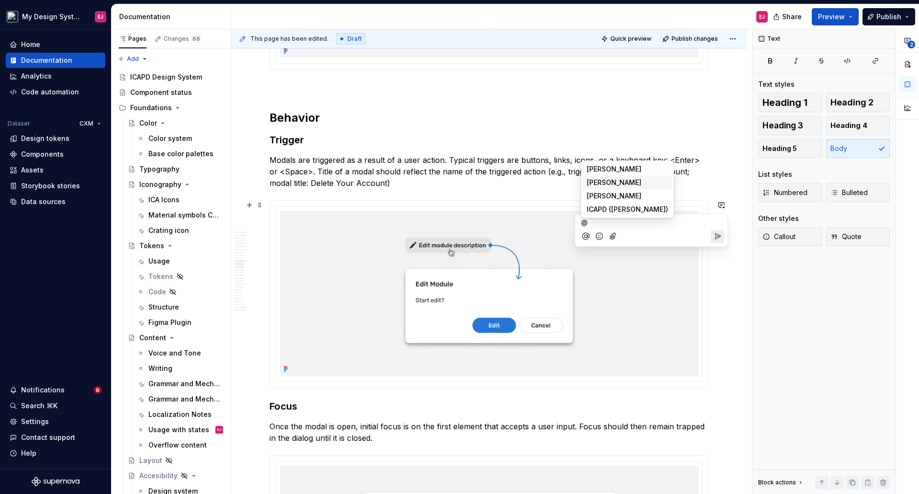
click at [600, 181] on span "[PERSON_NAME]" at bounding box center [614, 183] width 55 height 10
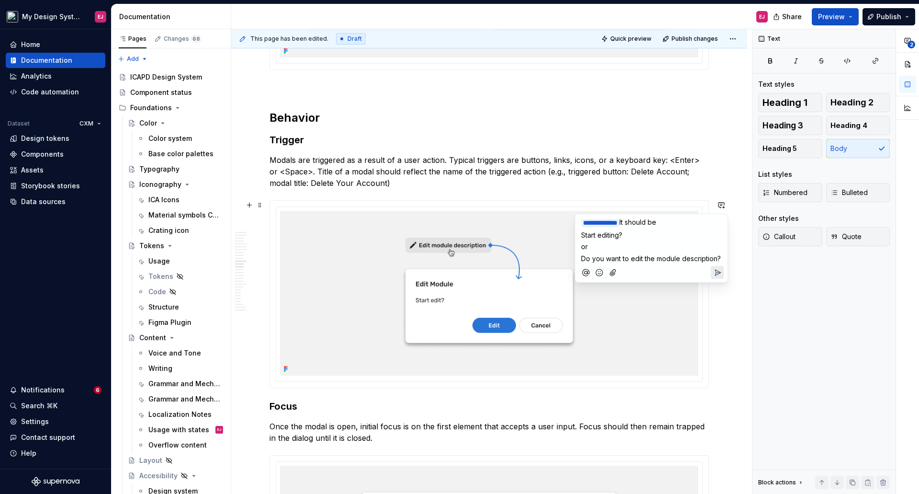
click at [718, 268] on icon "Send" at bounding box center [718, 273] width 10 height 10
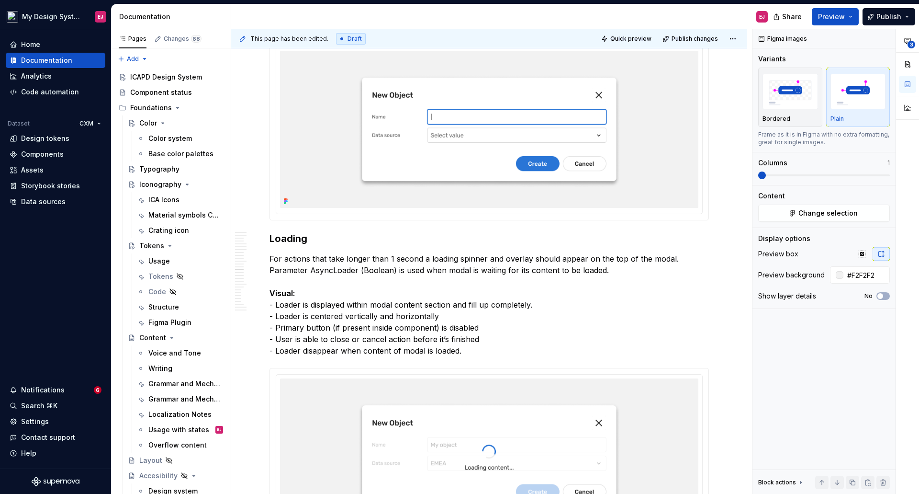
scroll to position [4836, 0]
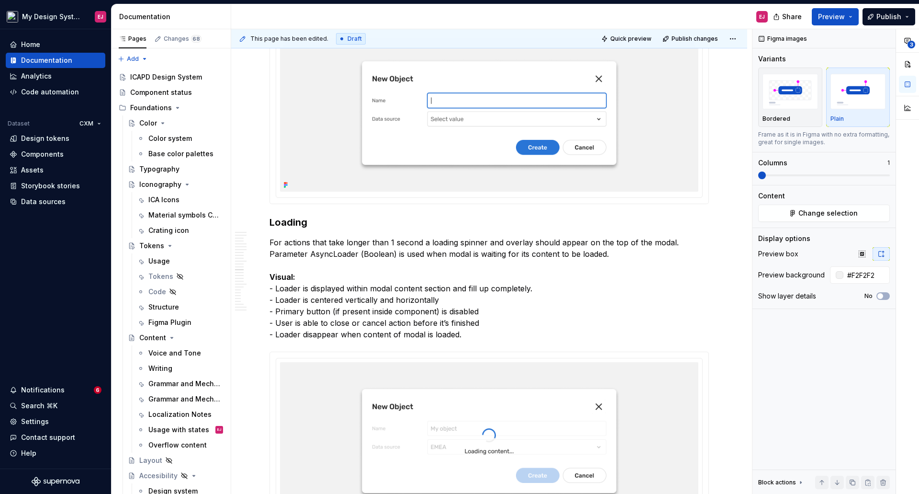
click at [601, 243] on p "For actions that take longer than 1 second a loading spinner and overlay should…" at bounding box center [490, 288] width 440 height 103
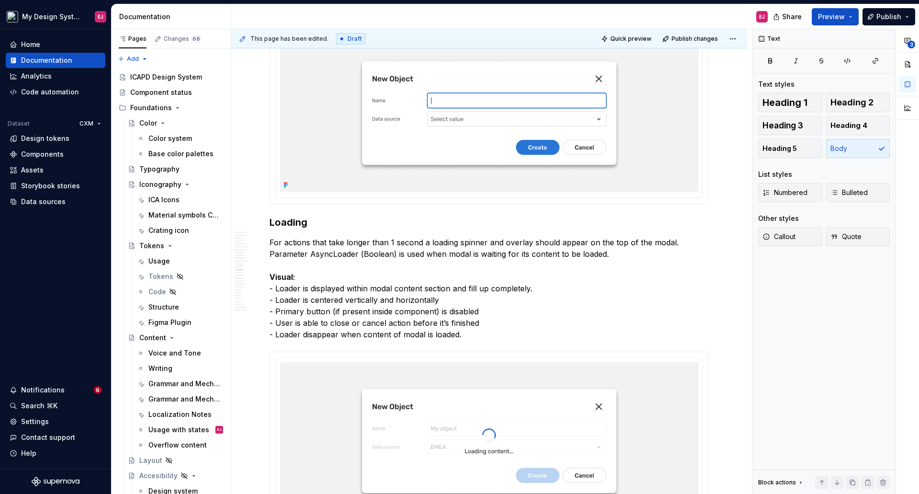
click at [601, 243] on p "For actions that take longer than 1 second a loading spinner and overlay should…" at bounding box center [490, 288] width 440 height 103
click at [604, 243] on p "For actions that take longer than 1 second a loading spinner and overlay should…" at bounding box center [490, 288] width 440 height 103
drag, startPoint x: 407, startPoint y: 254, endPoint x: 396, endPoint y: 276, distance: 24.8
click at [407, 254] on p "For actions that take longer than 1 second a loading spinner and overlay should…" at bounding box center [490, 288] width 440 height 103
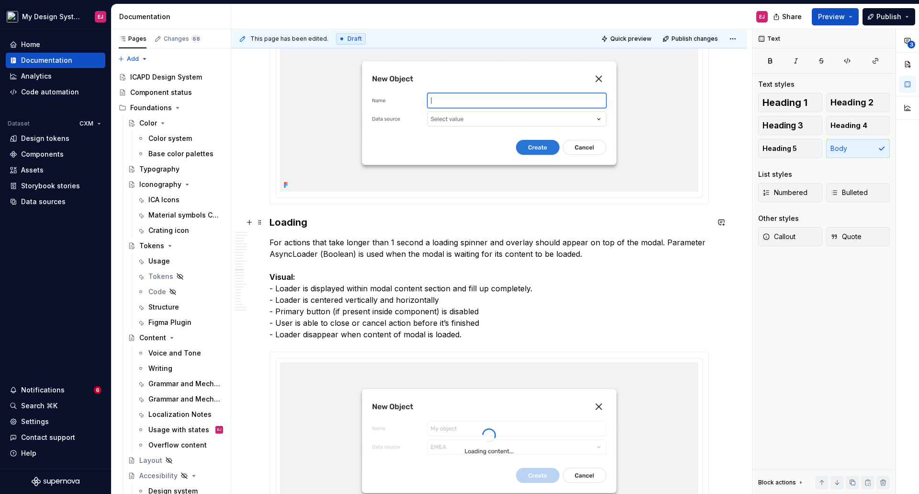
click at [282, 223] on h3 "Loading" at bounding box center [490, 221] width 440 height 13
click at [283, 274] on strong "Visual:" at bounding box center [283, 277] width 26 height 10
click at [296, 276] on p "For actions that take longer than 1 second a loading spinner and overlay should…" at bounding box center [490, 288] width 440 height 103
click at [281, 278] on strong "Visual" at bounding box center [281, 277] width 23 height 10
click at [846, 126] on span "Heading 4" at bounding box center [849, 126] width 37 height 10
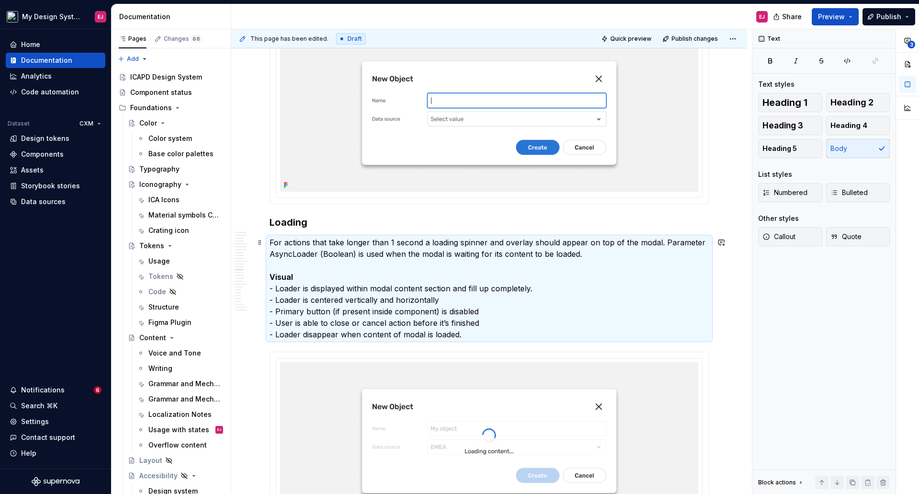
click at [372, 291] on p "For actions that take longer than 1 second a loading spinner and overlay should…" at bounding box center [490, 288] width 440 height 103
click at [349, 289] on p "For actions that take longer than 1 second a loading spinner and overlay should…" at bounding box center [490, 288] width 440 height 103
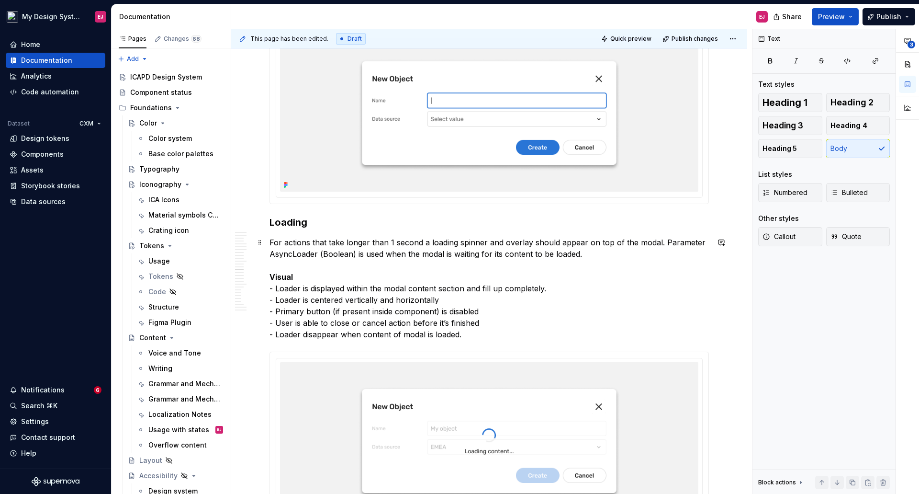
click at [491, 286] on p "For actions that take longer than 1 second a loading spinner and overlay should…" at bounding box center [490, 288] width 440 height 103
click at [443, 301] on p "For actions that take longer than 1 second a loading spinner and overlay should…" at bounding box center [490, 288] width 440 height 103
drag, startPoint x: 297, startPoint y: 278, endPoint x: 273, endPoint y: 269, distance: 25.8
click at [273, 269] on p "For actions that take longer than 1 second a loading spinner and overlay should…" at bounding box center [490, 288] width 440 height 103
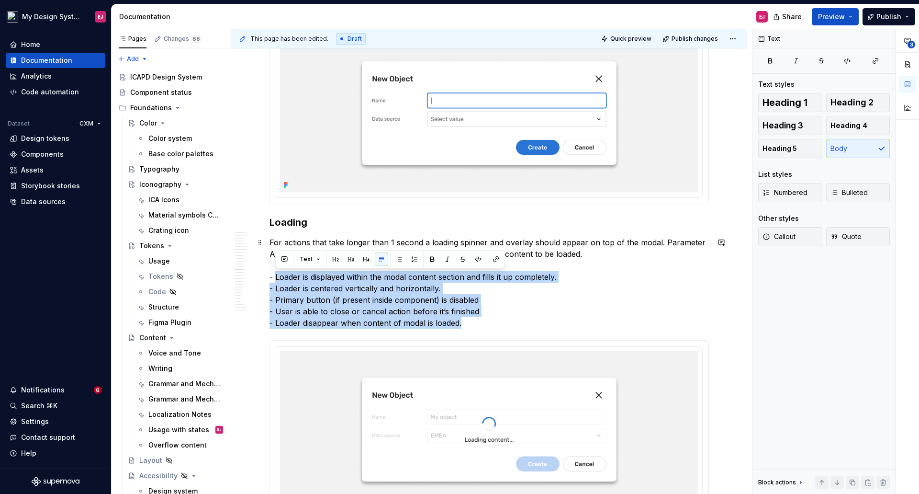
drag, startPoint x: 276, startPoint y: 278, endPoint x: 461, endPoint y: 322, distance: 190.6
click at [461, 322] on p "For actions that take longer than 1 second a loading spinner and overlay should…" at bounding box center [490, 283] width 440 height 92
click at [835, 192] on icon "button" at bounding box center [835, 193] width 8 height 8
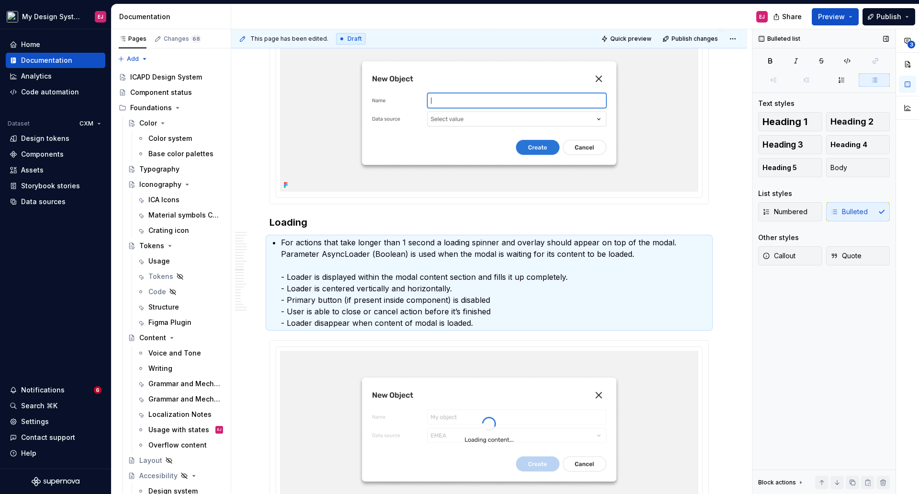
scroll to position [4888, 0]
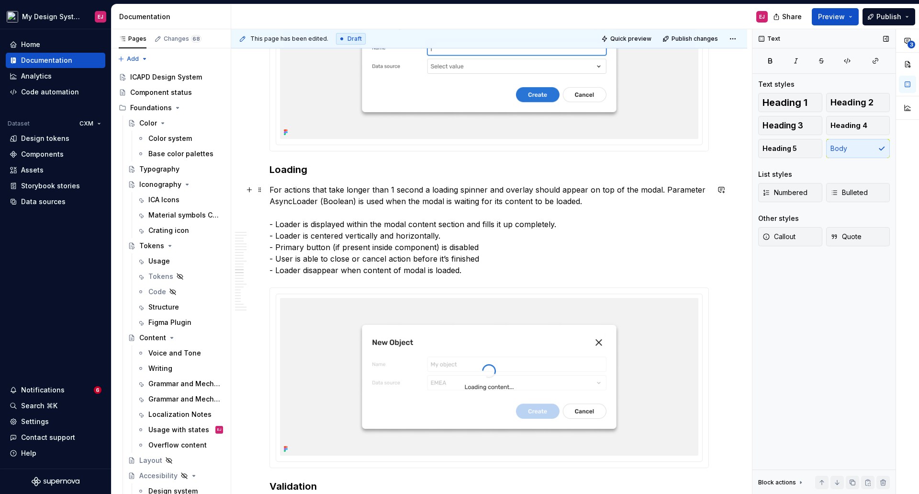
click at [581, 205] on p "For actions that take longer than 1 second a loading spinner and overlay should…" at bounding box center [490, 230] width 440 height 92
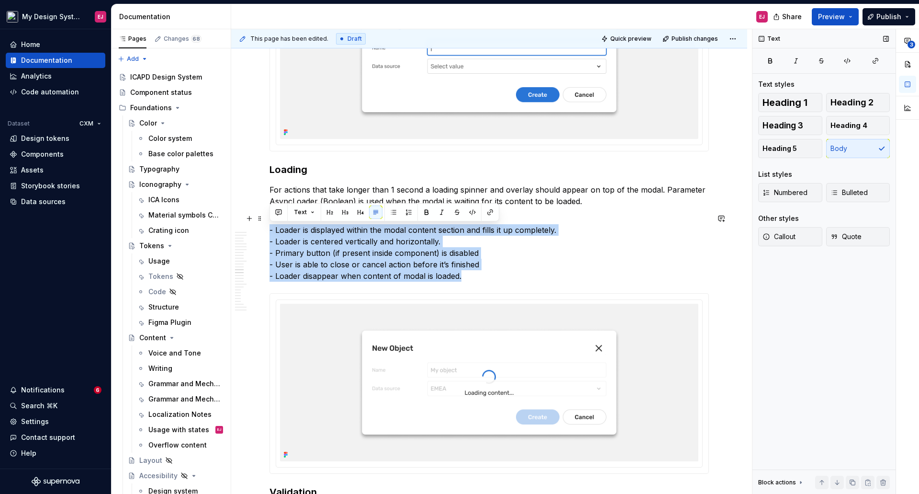
drag, startPoint x: 463, startPoint y: 277, endPoint x: 262, endPoint y: 229, distance: 206.7
click at [826, 194] on button "Bulleted" at bounding box center [858, 192] width 64 height 19
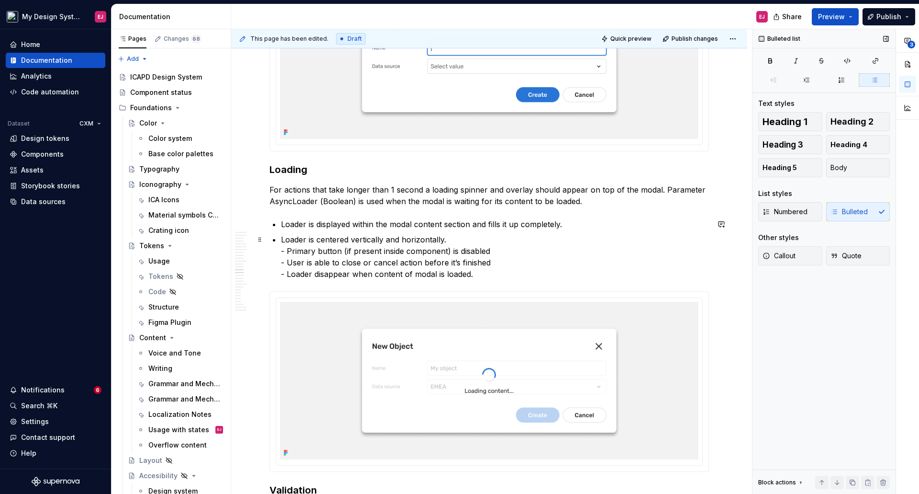
drag, startPoint x: 451, startPoint y: 238, endPoint x: 457, endPoint y: 245, distance: 9.5
click at [451, 238] on p "Loader is centered vertically and horizontally. - Primary button (if present in…" at bounding box center [495, 257] width 428 height 46
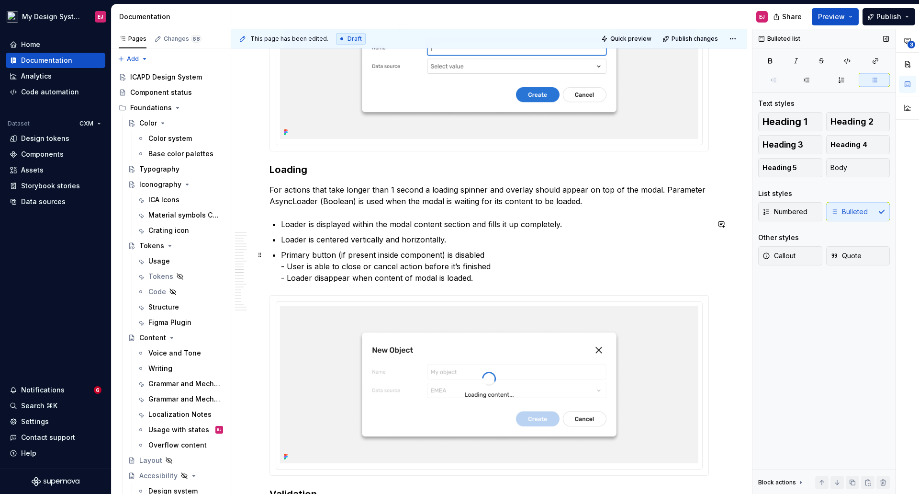
click at [494, 252] on p "Primary button (if present inside component) is disabled - User is able to clos…" at bounding box center [495, 266] width 428 height 34
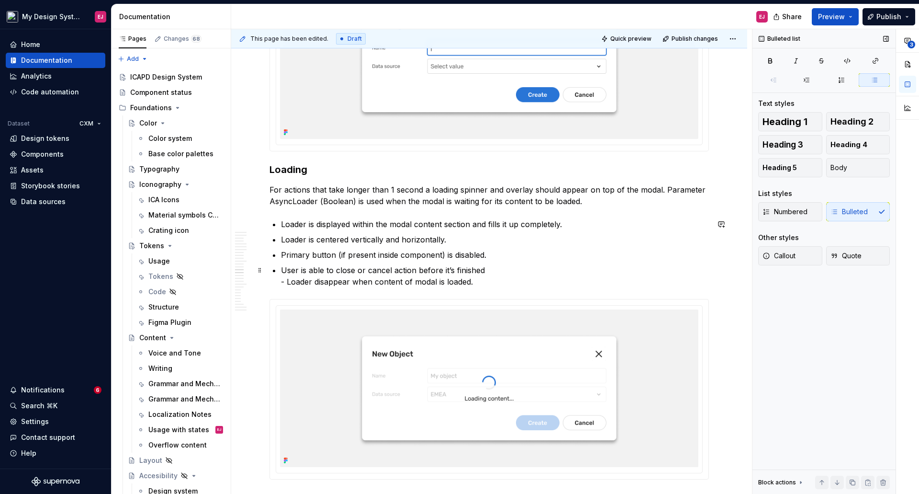
click at [394, 271] on p "User is able to close or cancel action before it’s finished - Loader disappear …" at bounding box center [495, 275] width 428 height 23
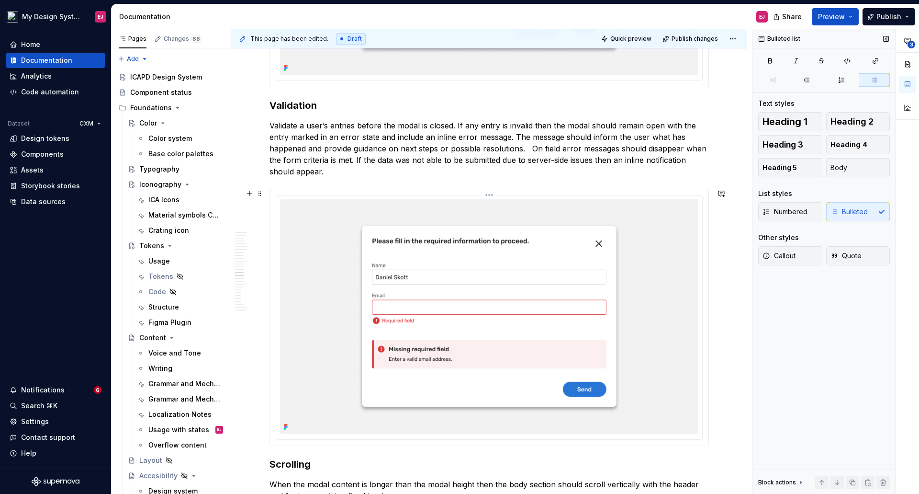
scroll to position [5319, 0]
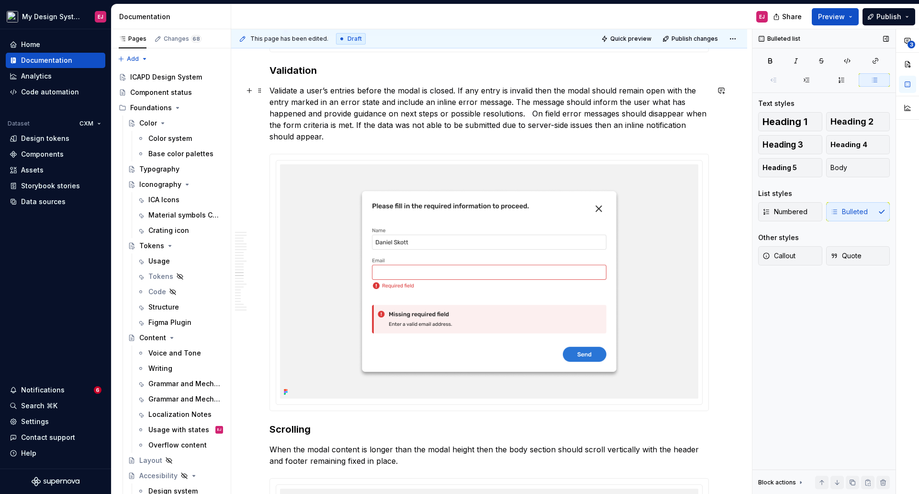
click at [307, 90] on p "Validate a user’s entries before the modal is closed. If any entry is invalid t…" at bounding box center [490, 113] width 440 height 57
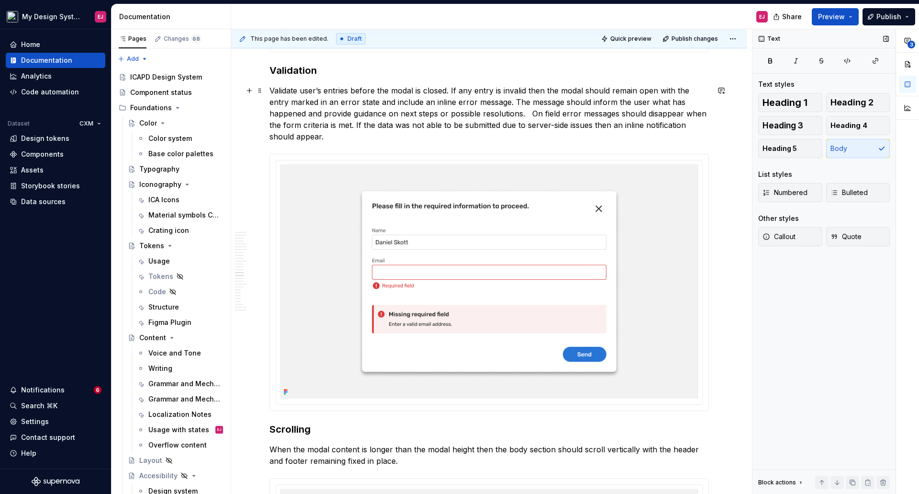
click at [535, 90] on p "Validate user’s entries before the modal is closed. If any entry is invalid the…" at bounding box center [490, 113] width 440 height 57
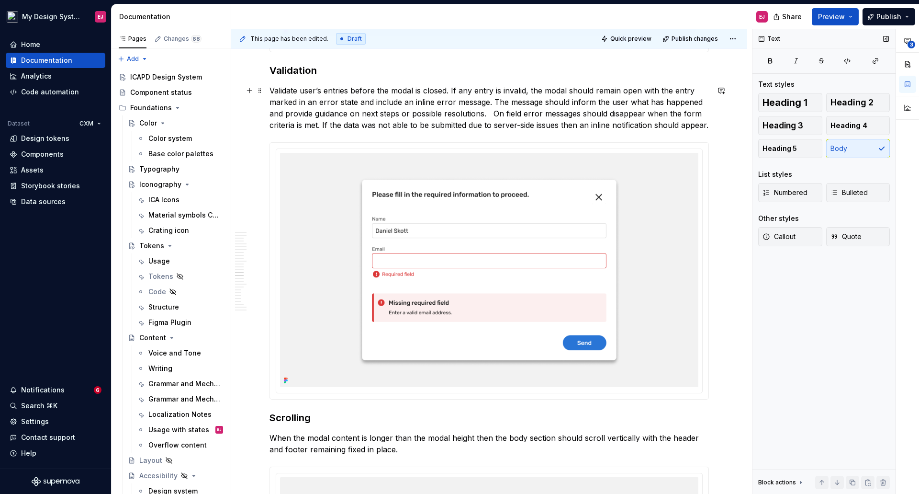
click at [362, 112] on p "Validate user’s entries before the modal is closed. If any entry is invalid, th…" at bounding box center [490, 108] width 440 height 46
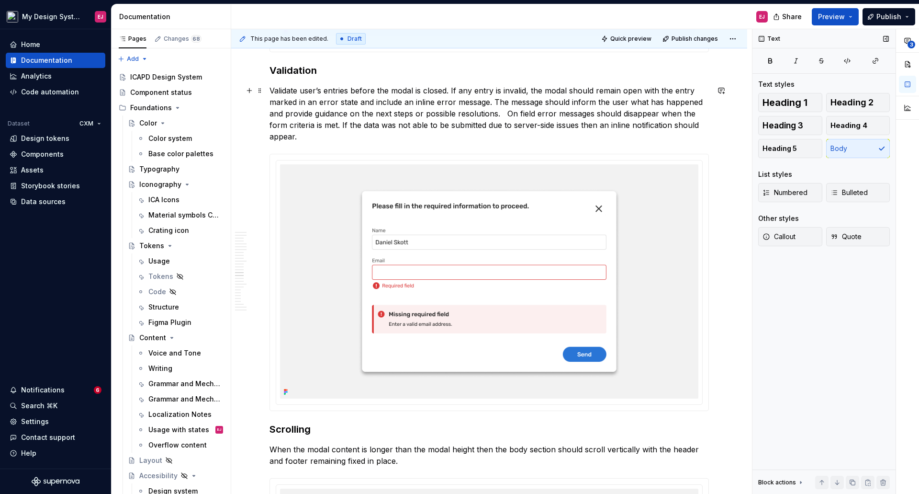
click at [499, 112] on p "Validate user’s entries before the modal is closed. If any entry is invalid, th…" at bounding box center [490, 113] width 440 height 57
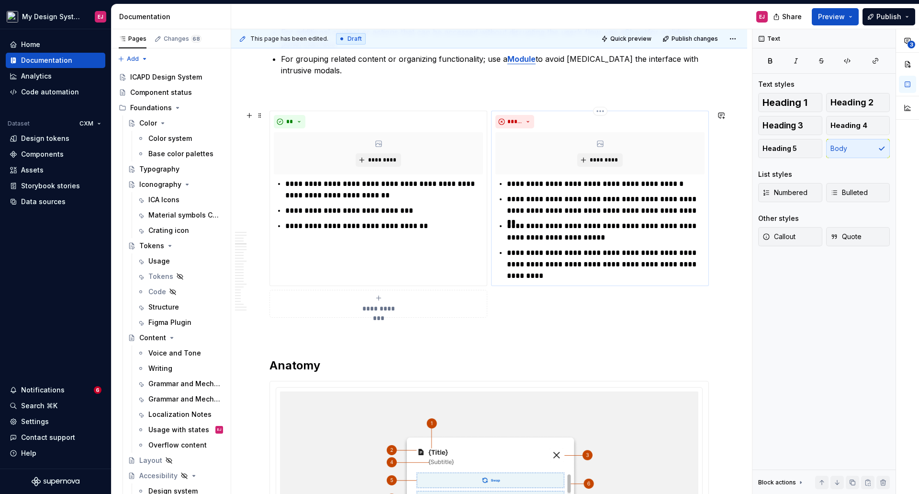
scroll to position [867, 0]
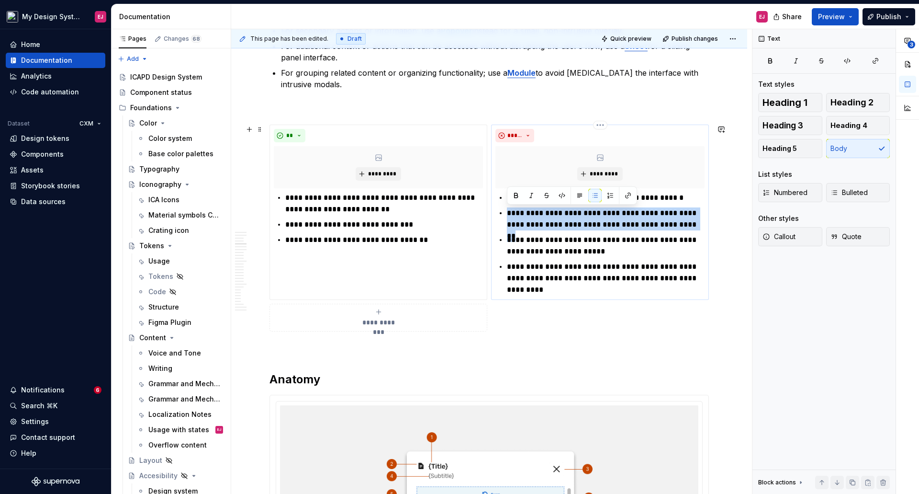
drag, startPoint x: 690, startPoint y: 228, endPoint x: 497, endPoint y: 217, distance: 193.3
click at [497, 217] on div "**********" at bounding box center [600, 243] width 209 height 103
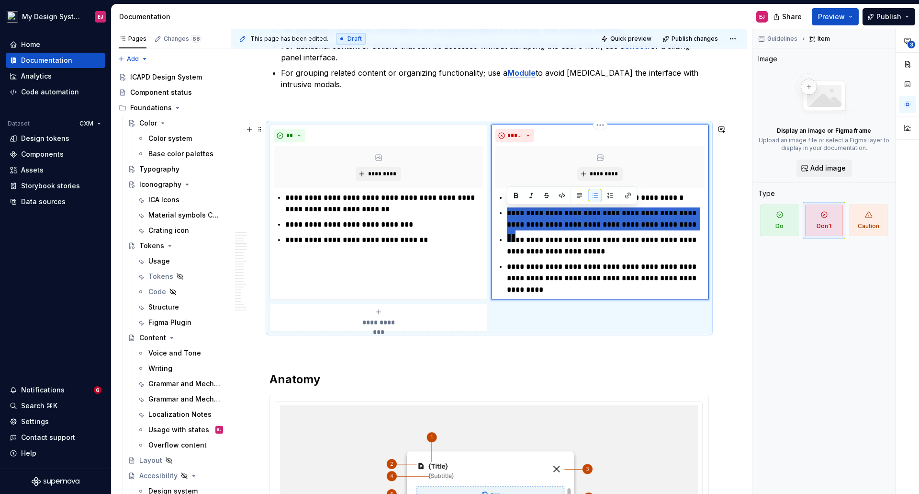
type textarea "*"
click at [721, 125] on button "button" at bounding box center [721, 129] width 13 height 13
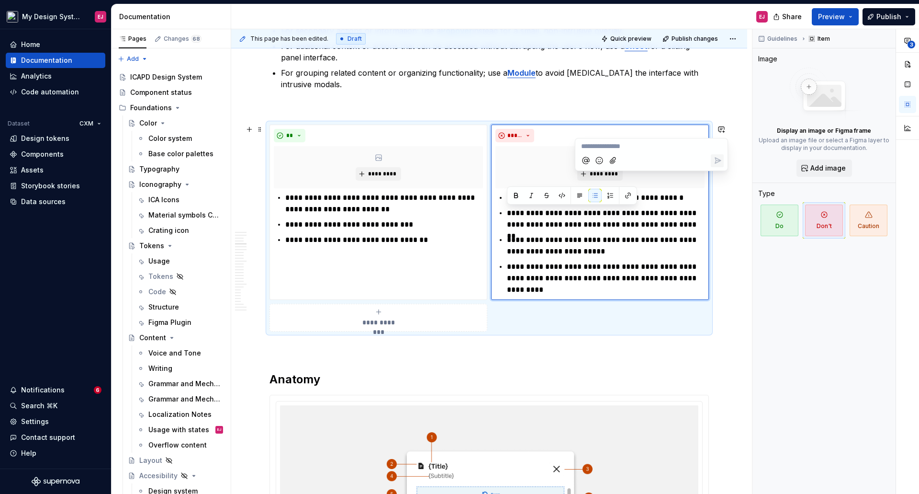
click at [585, 158] on icon "Mention someone" at bounding box center [586, 161] width 10 height 10
click at [593, 105] on span "[PERSON_NAME]" at bounding box center [614, 107] width 55 height 10
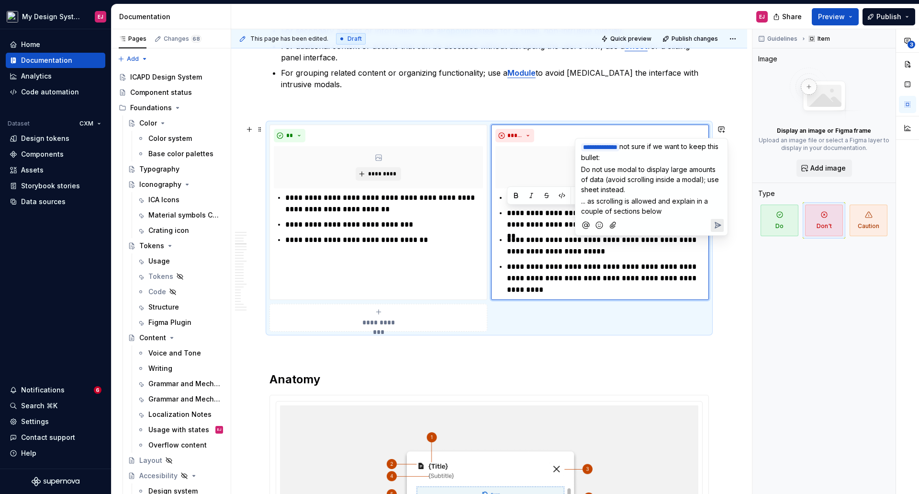
click at [600, 220] on icon "Add emoji" at bounding box center [600, 225] width 10 height 10
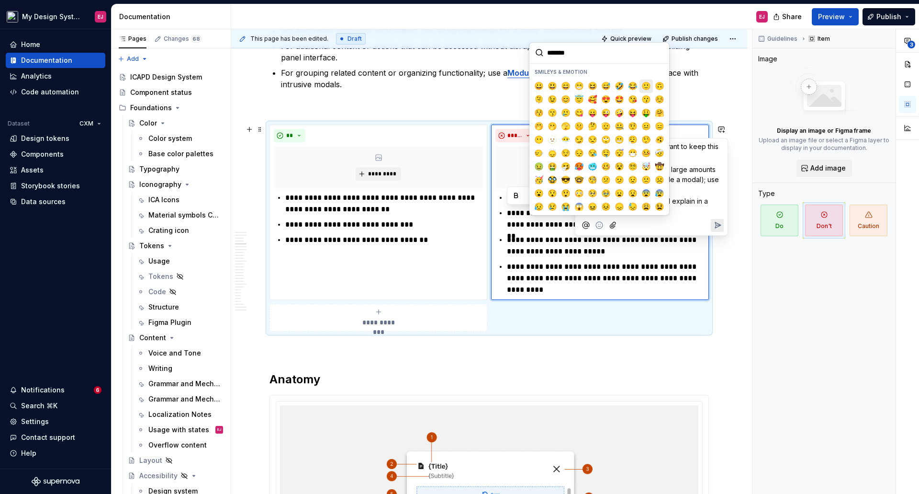
click at [643, 82] on span "🙂" at bounding box center [647, 86] width 8 height 10
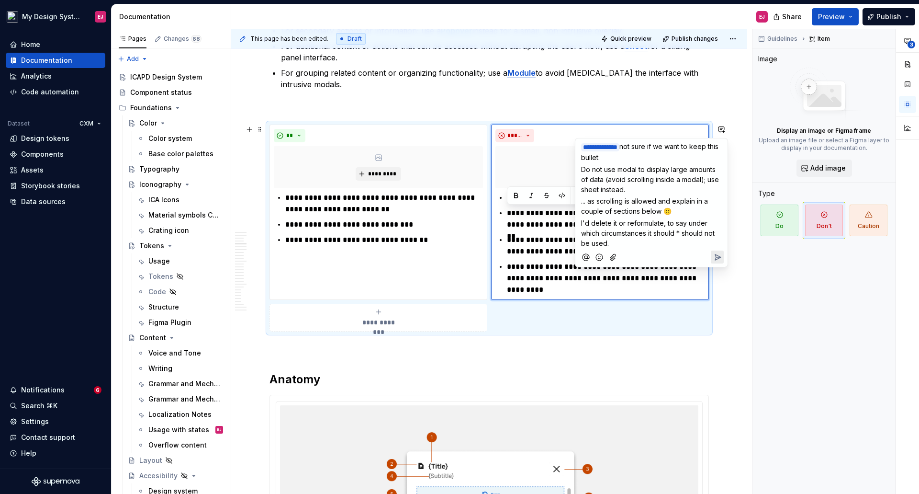
click at [603, 256] on icon "Add emoji" at bounding box center [599, 257] width 7 height 7
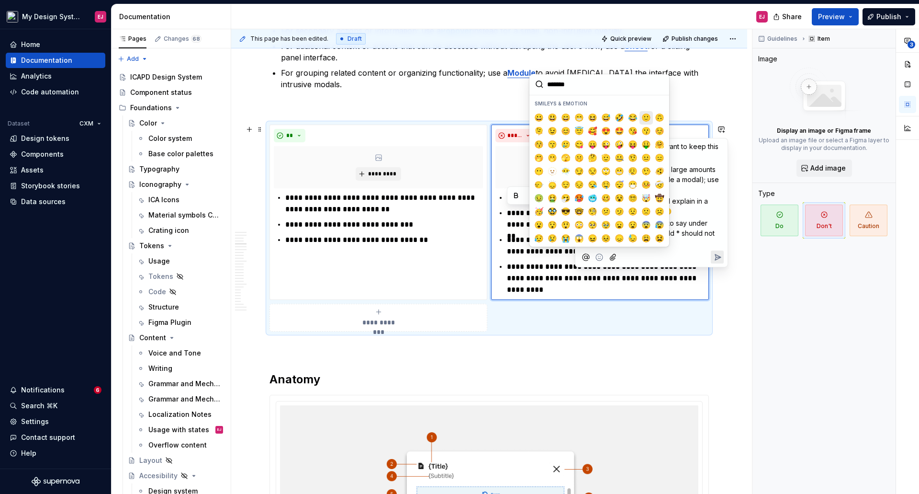
click at [646, 116] on span "🙂" at bounding box center [647, 118] width 8 height 10
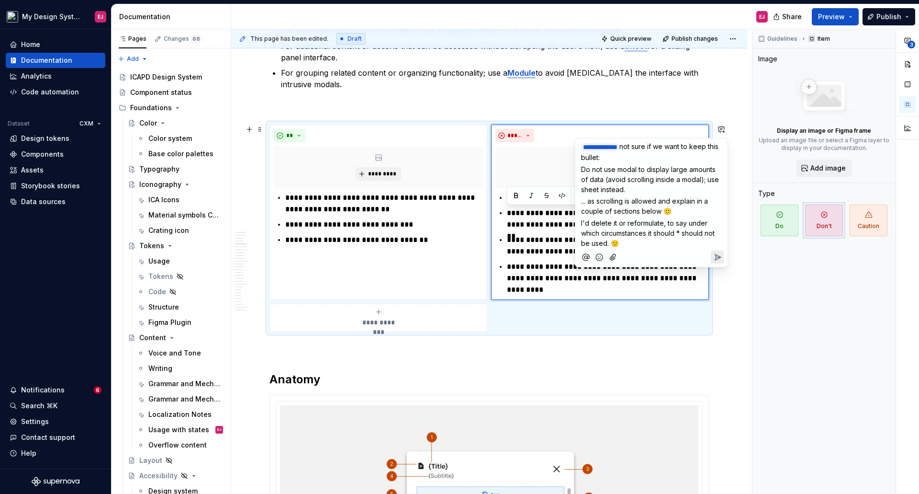
click at [715, 254] on icon "Send" at bounding box center [718, 257] width 10 height 10
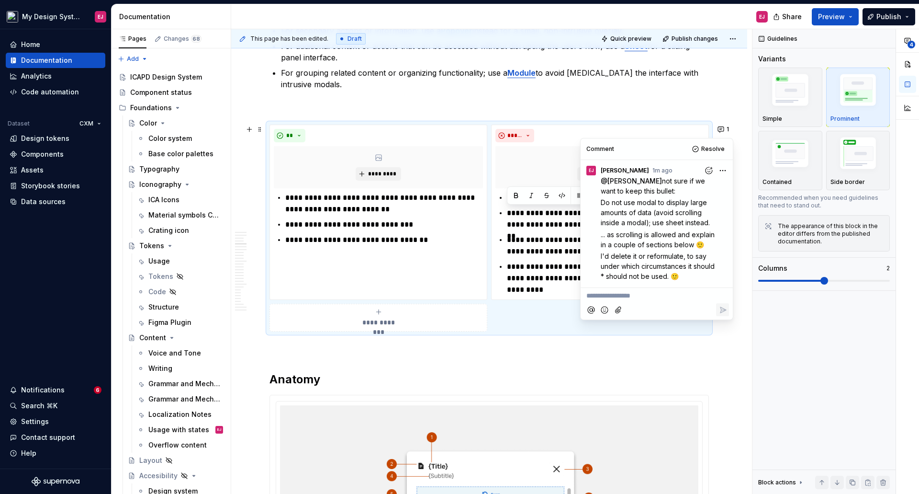
click at [616, 344] on p at bounding box center [490, 348] width 440 height 11
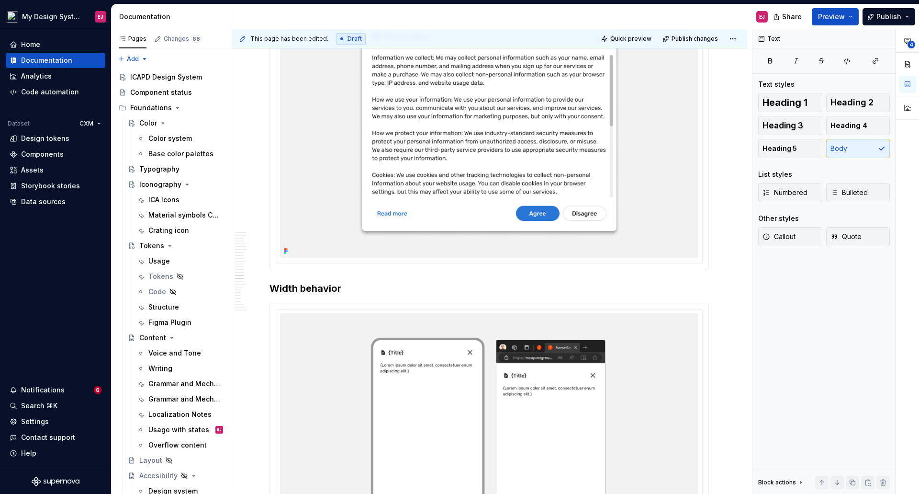
scroll to position [5654, 0]
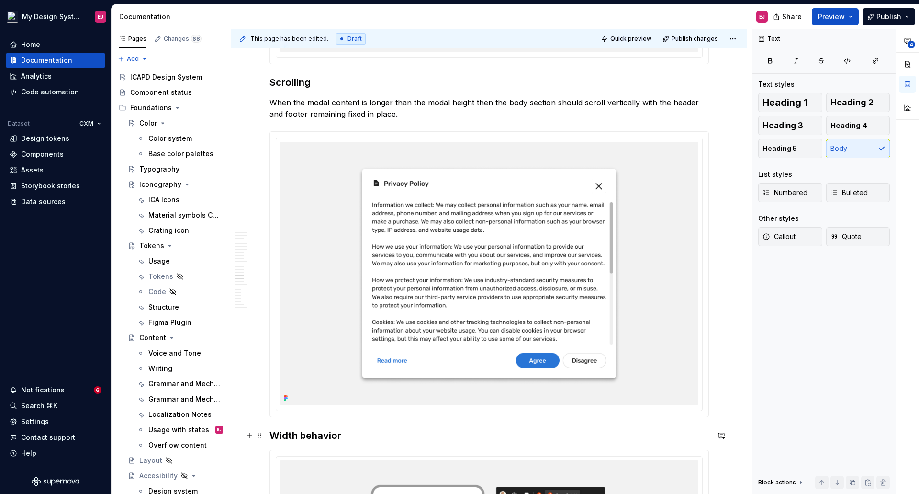
click at [306, 436] on h3 "Width behavior" at bounding box center [490, 435] width 440 height 13
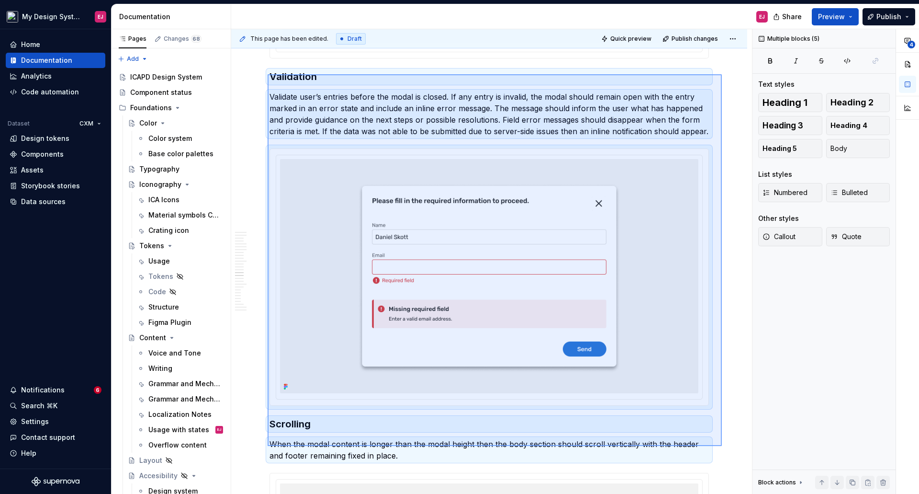
scroll to position [5314, 0]
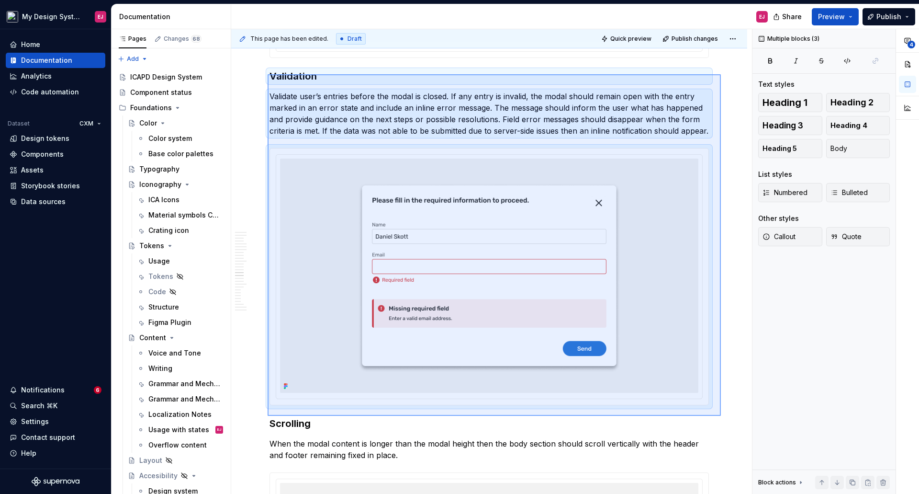
drag, startPoint x: 361, startPoint y: 184, endPoint x: 721, endPoint y: 416, distance: 427.9
click at [721, 416] on div "**********" at bounding box center [491, 261] width 521 height 465
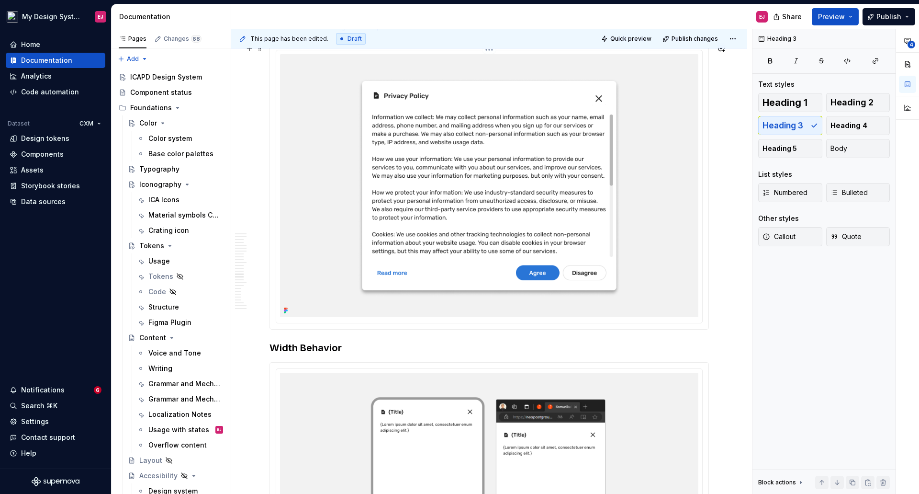
scroll to position [5397, 0]
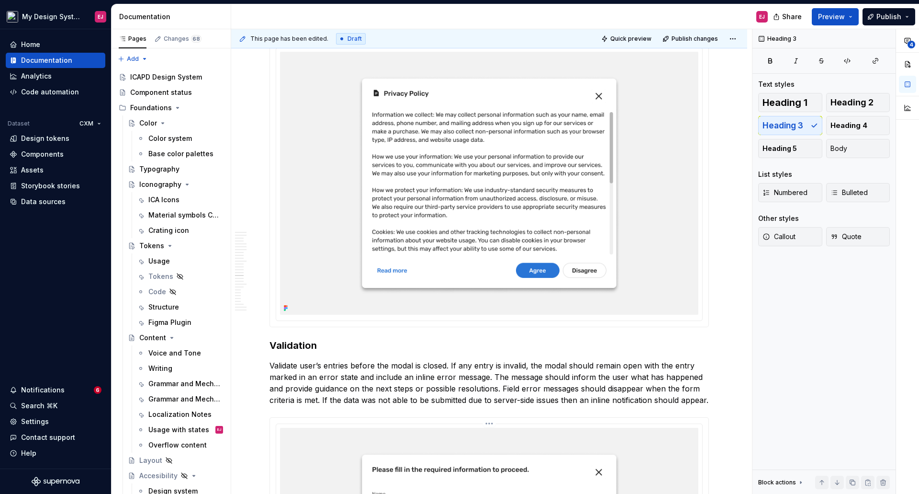
type textarea "*"
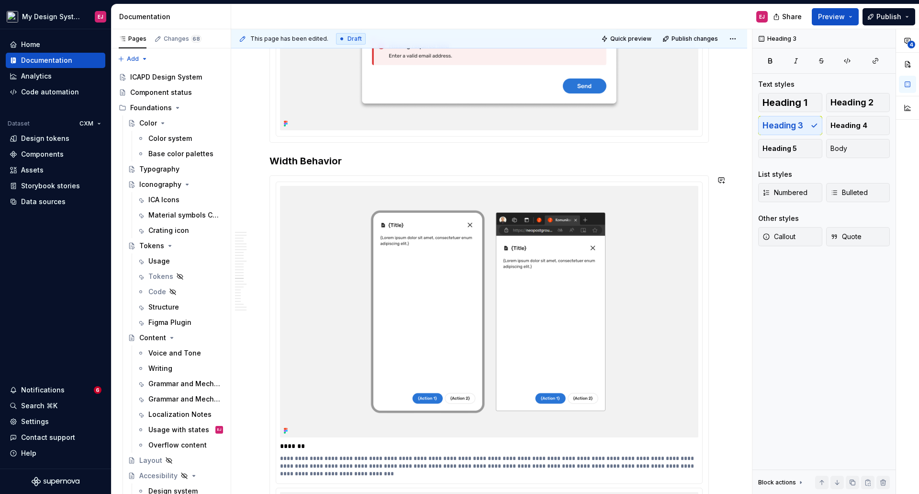
scroll to position [5924, 0]
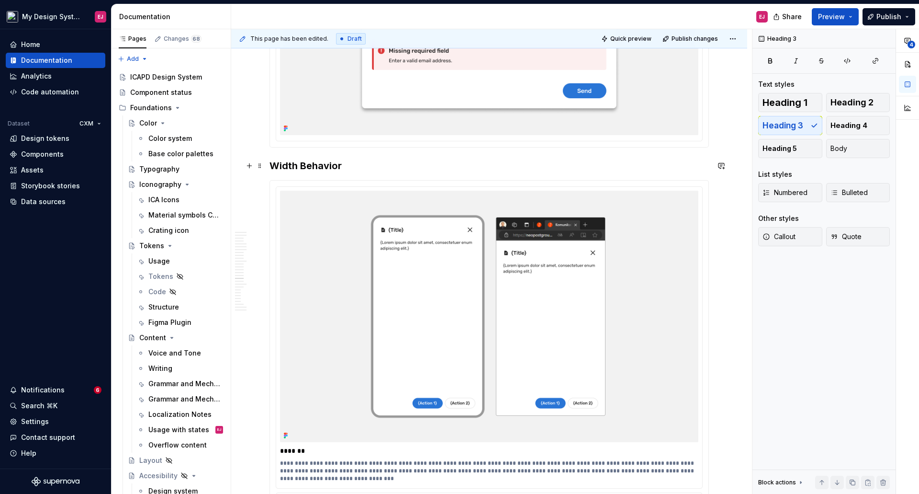
click at [342, 170] on h3 "Width Behavior" at bounding box center [490, 165] width 440 height 13
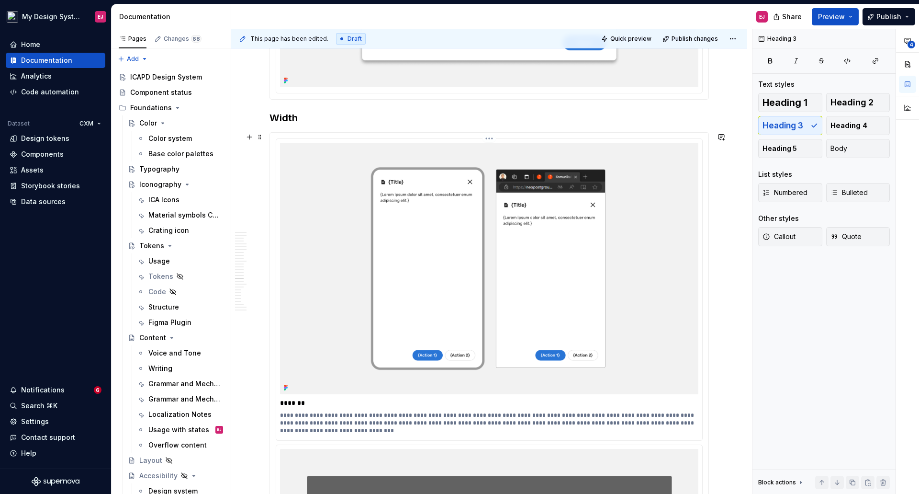
scroll to position [6020, 0]
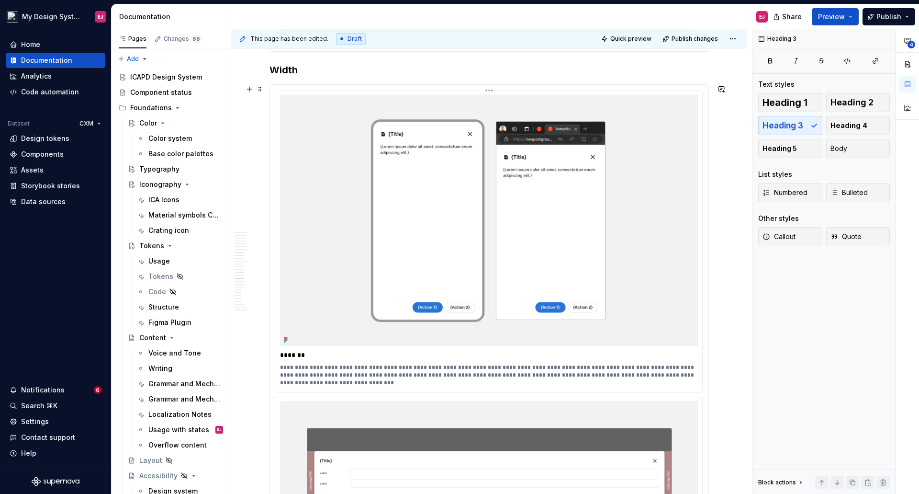
click at [285, 375] on p "**********" at bounding box center [489, 374] width 418 height 23
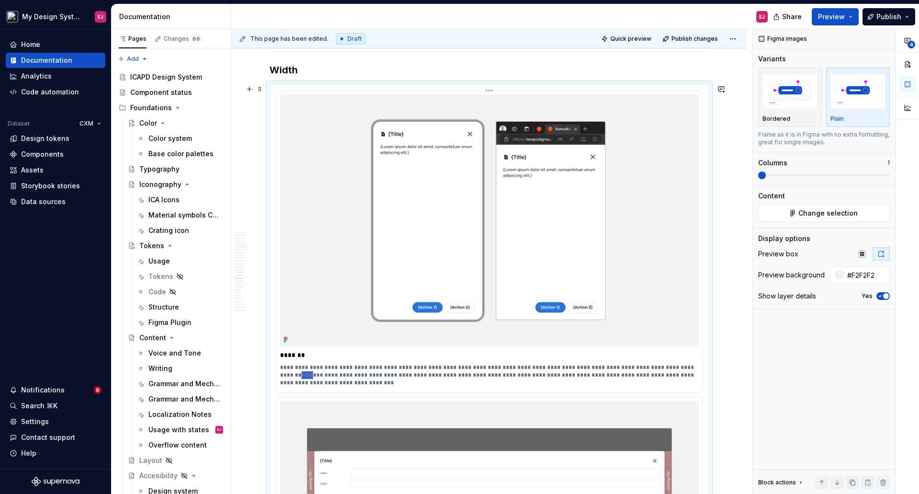
click at [285, 375] on p "**********" at bounding box center [489, 374] width 418 height 23
click at [368, 375] on p "**********" at bounding box center [489, 374] width 418 height 23
click at [568, 374] on p "**********" at bounding box center [489, 374] width 418 height 23
click at [645, 374] on p "**********" at bounding box center [489, 374] width 418 height 23
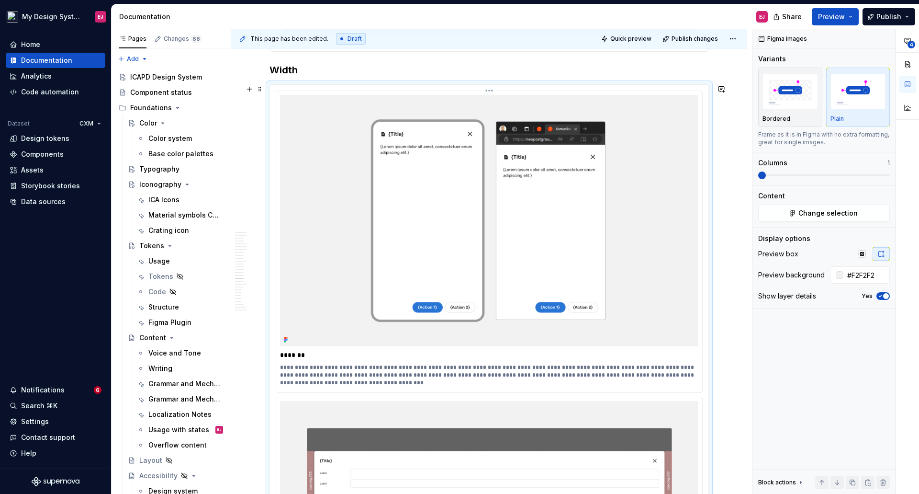
click at [279, 378] on div "**********" at bounding box center [489, 241] width 426 height 301
click at [282, 383] on p "**********" at bounding box center [489, 374] width 418 height 23
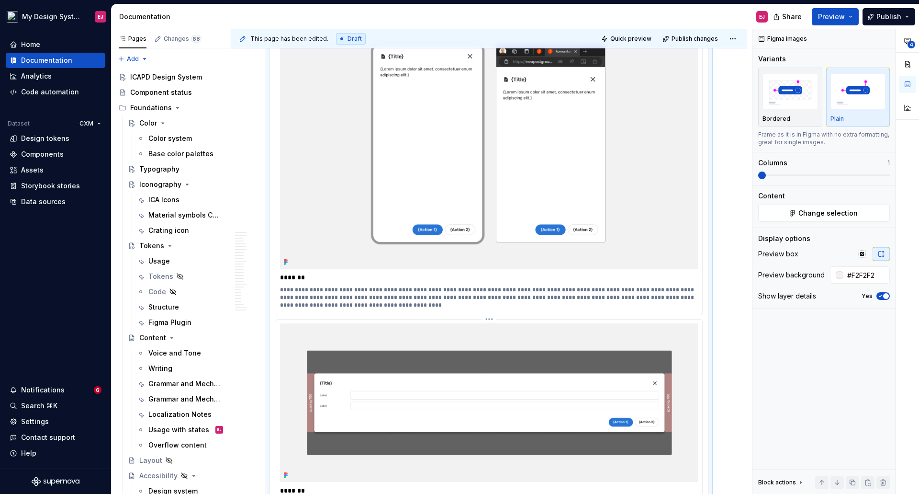
scroll to position [6211, 0]
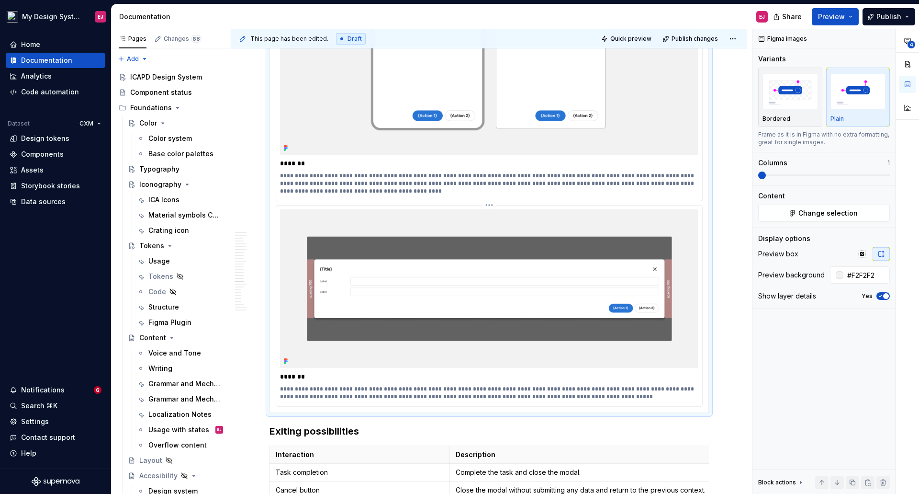
click at [582, 393] on p "**********" at bounding box center [489, 392] width 418 height 15
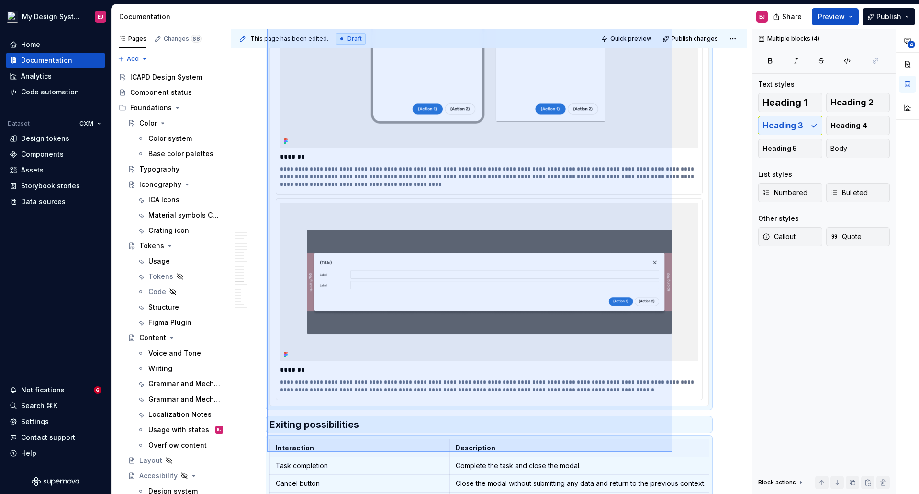
scroll to position [6219, 0]
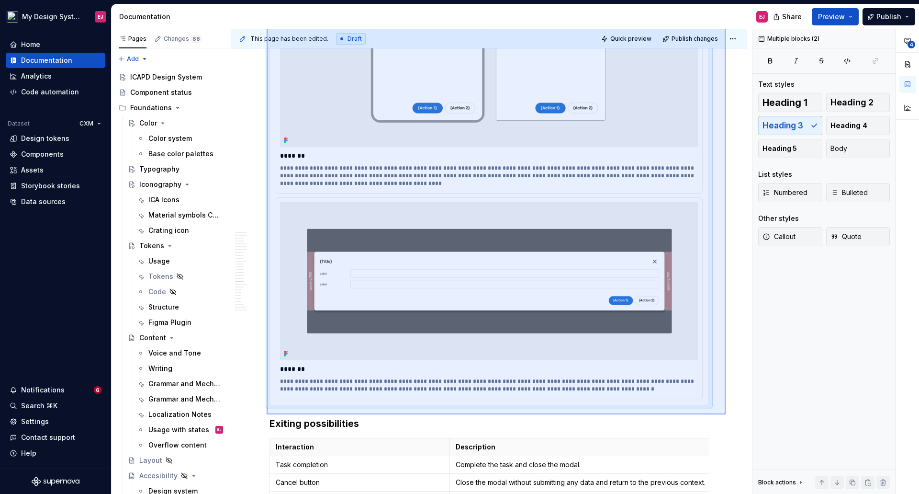
drag, startPoint x: 320, startPoint y: 211, endPoint x: 726, endPoint y: 414, distance: 454.1
click at [726, 414] on div "**********" at bounding box center [491, 261] width 521 height 465
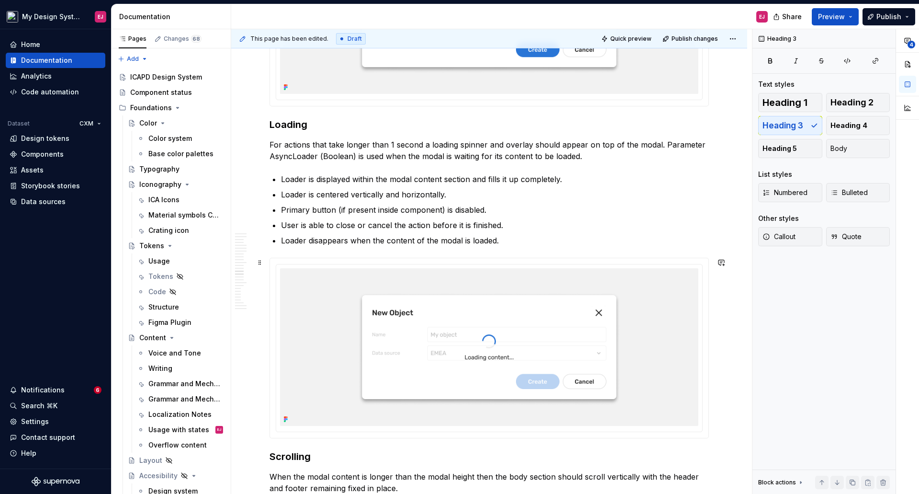
scroll to position [4933, 0]
click at [270, 454] on h3 "Scrolling" at bounding box center [490, 456] width 440 height 13
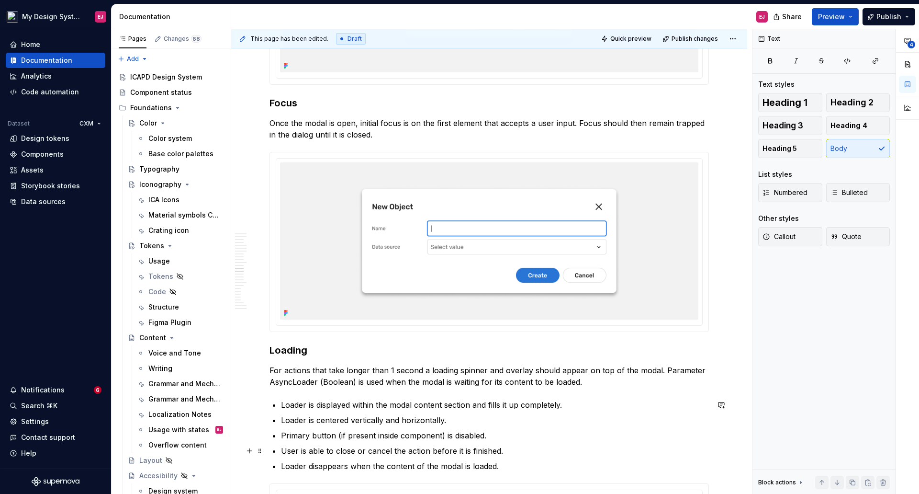
scroll to position [4995, 0]
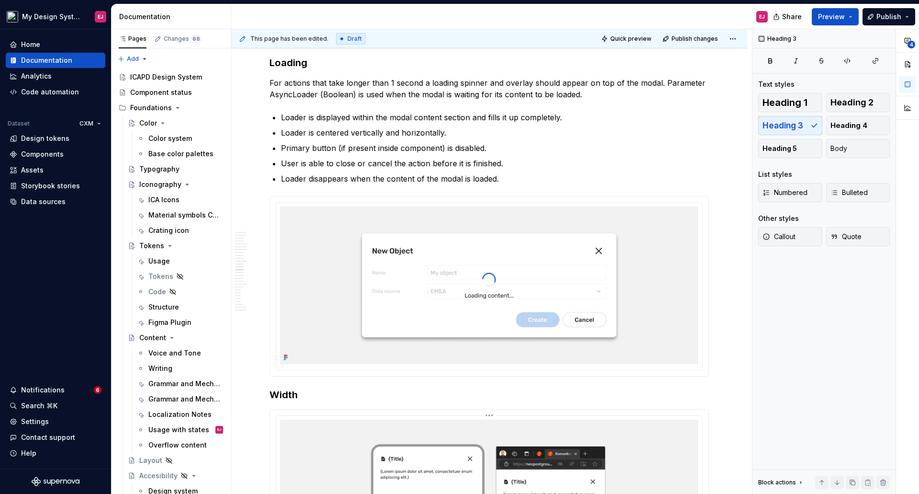
type textarea "*"
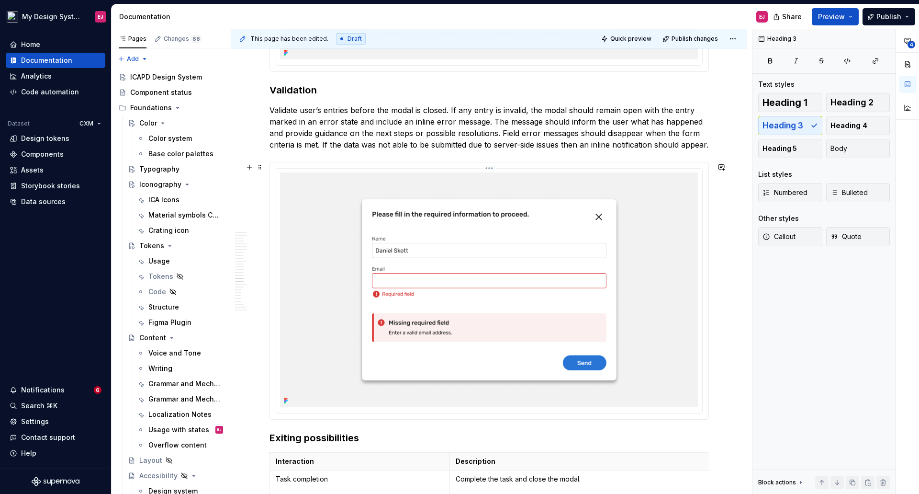
scroll to position [6288, 0]
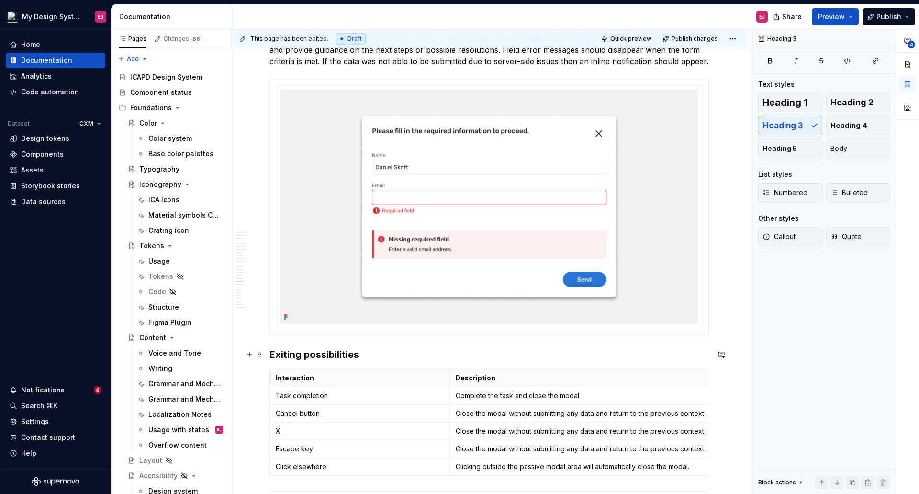
click at [311, 355] on h3 "Exiting possibilities" at bounding box center [490, 354] width 440 height 13
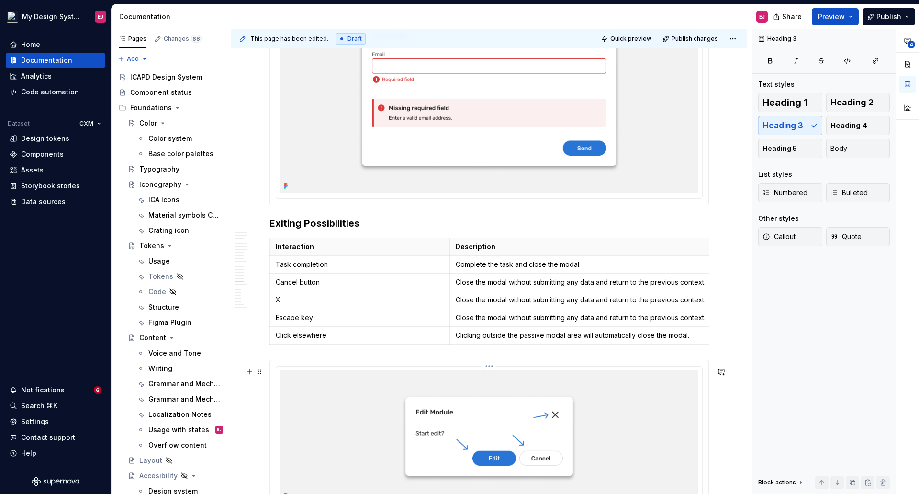
scroll to position [6479, 0]
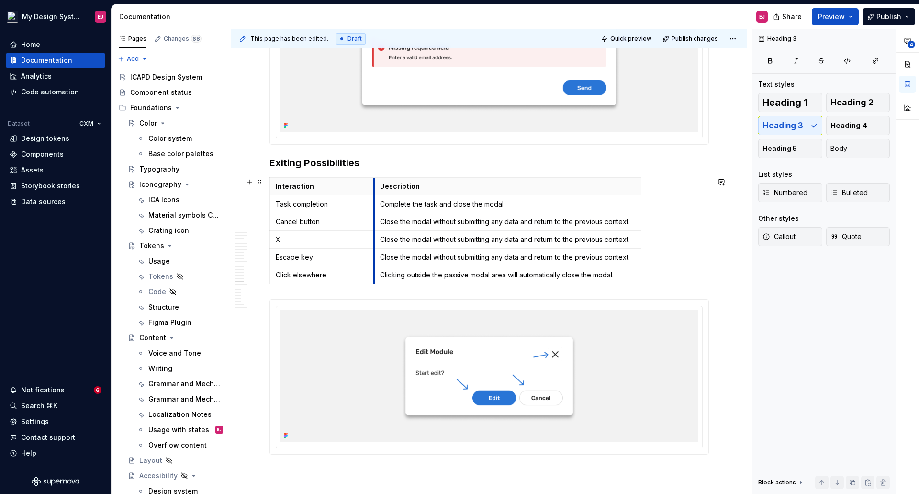
drag, startPoint x: 449, startPoint y: 181, endPoint x: 391, endPoint y: 194, distance: 59.3
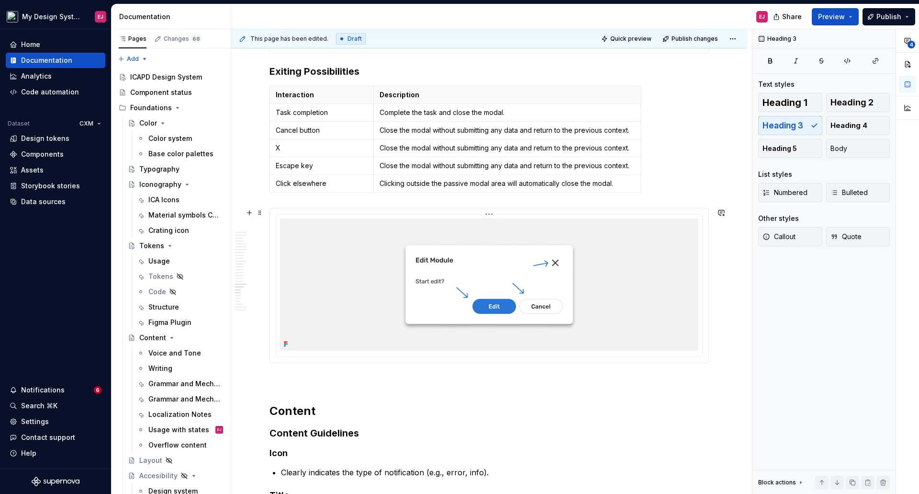
scroll to position [6623, 0]
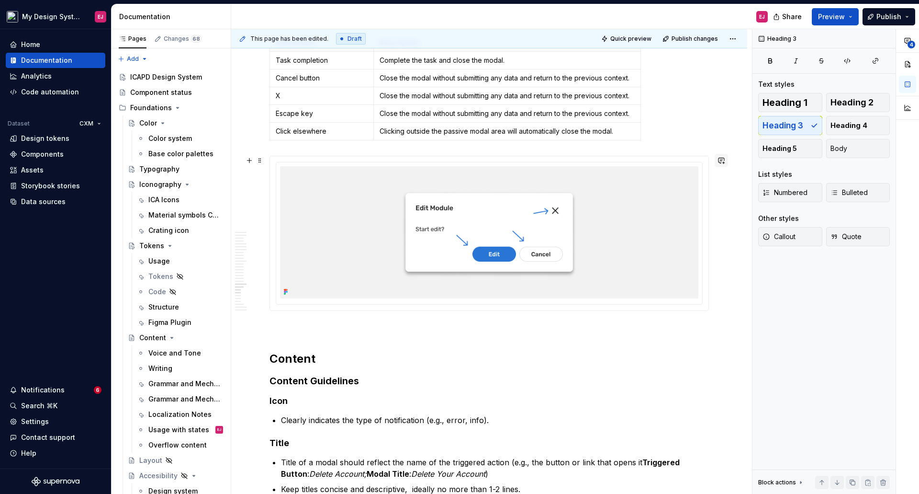
click at [724, 162] on button "button" at bounding box center [721, 160] width 13 height 13
click at [586, 189] on icon "Mention someone" at bounding box center [586, 192] width 10 height 10
click at [592, 136] on span "[PERSON_NAME]" at bounding box center [614, 138] width 55 height 10
click at [598, 203] on icon "Add emoji" at bounding box center [600, 203] width 10 height 10
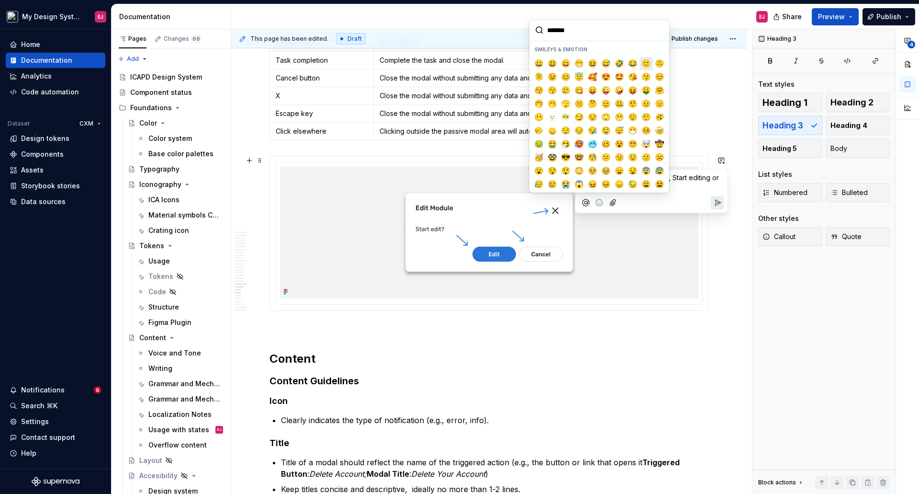
click at [643, 62] on span "🙂" at bounding box center [647, 64] width 8 height 10
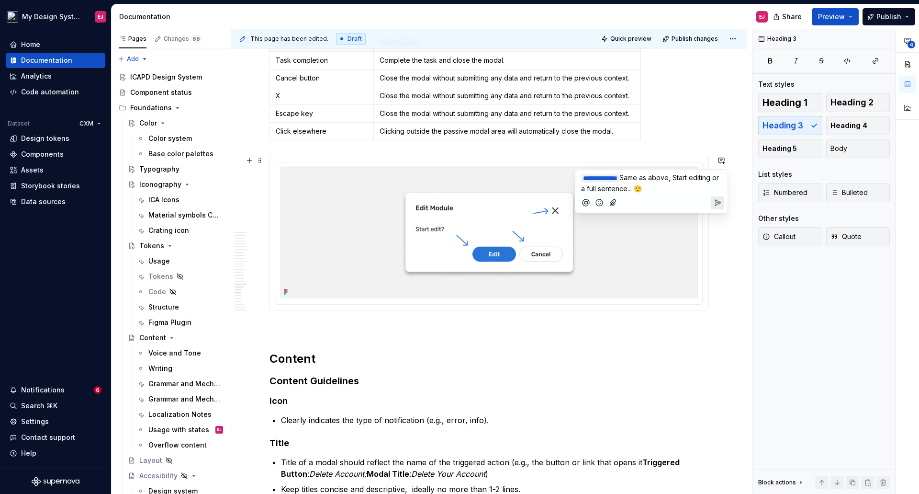
click at [719, 201] on icon "Send" at bounding box center [718, 203] width 6 height 6
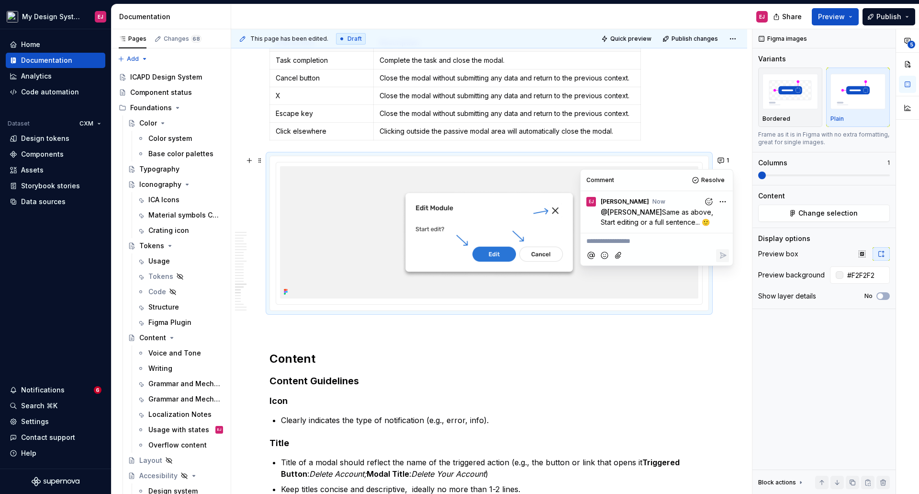
type textarea "*"
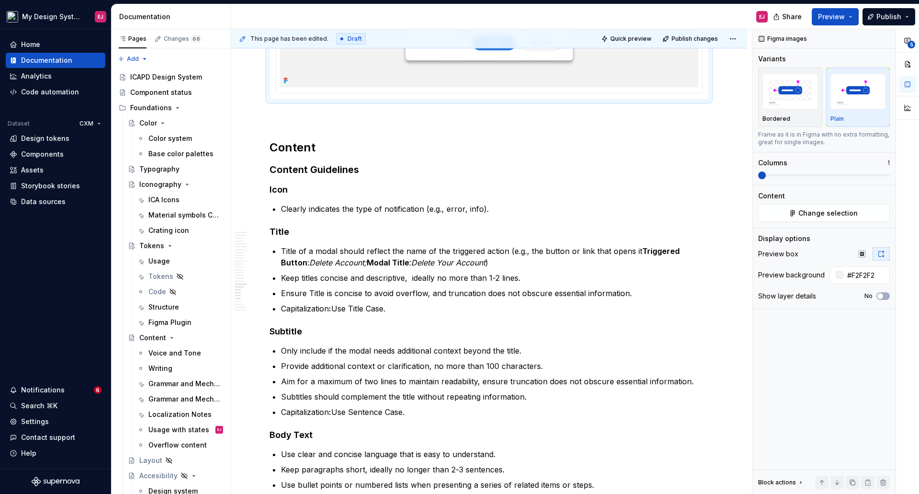
scroll to position [6820, 0]
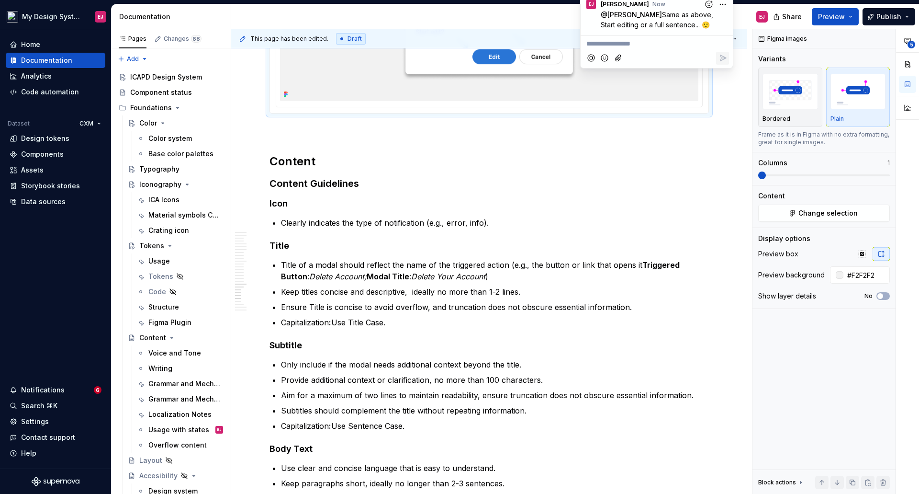
click at [295, 159] on h2 "Content" at bounding box center [490, 161] width 440 height 15
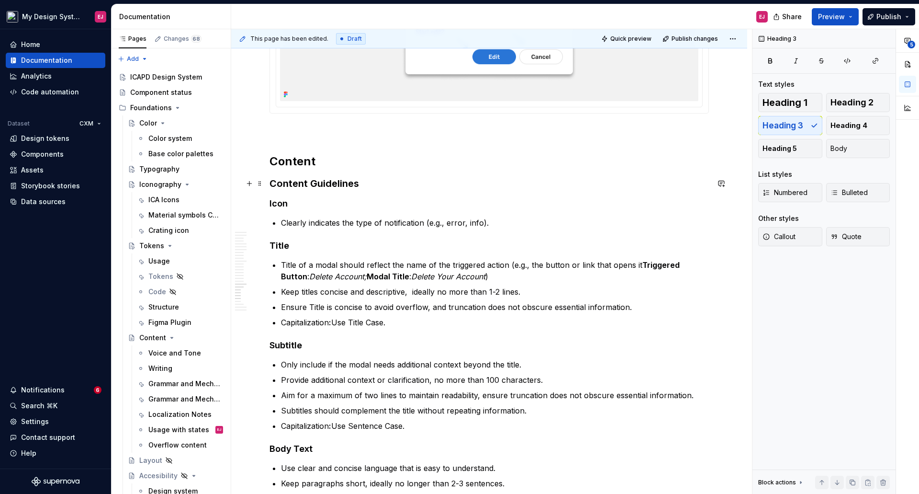
click at [291, 181] on h3 "Content Guidelines" at bounding box center [490, 183] width 440 height 13
click at [282, 244] on strong "Title" at bounding box center [280, 245] width 20 height 10
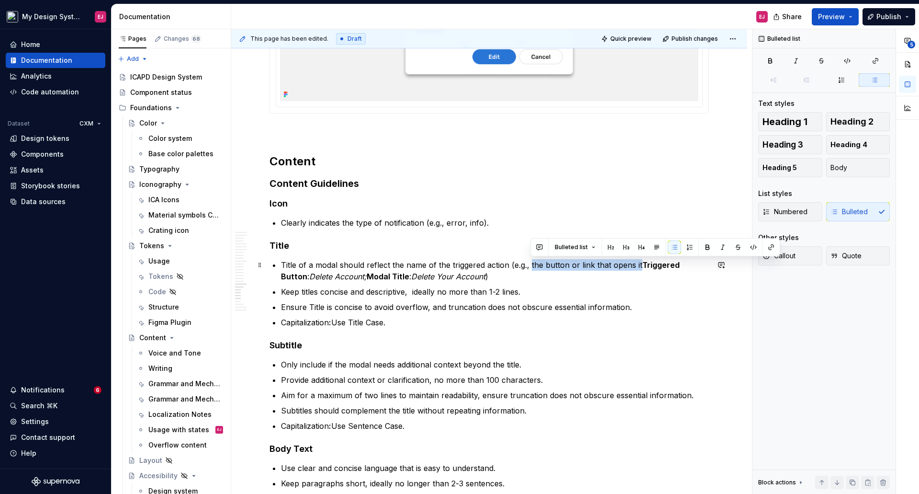
drag, startPoint x: 530, startPoint y: 263, endPoint x: 638, endPoint y: 269, distance: 107.4
click at [638, 269] on p "Title of a modal should reflect the name of the triggered action (e.g., the but…" at bounding box center [495, 270] width 428 height 23
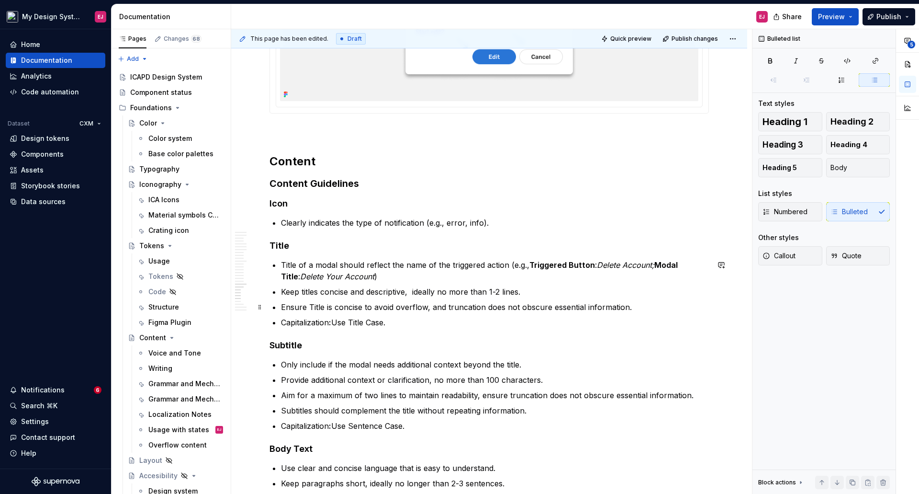
click at [314, 306] on p "Ensure Title is concise to avoid overflow, and truncation does not obscure esse…" at bounding box center [495, 306] width 428 height 11
drag, startPoint x: 314, startPoint y: 306, endPoint x: 305, endPoint y: 324, distance: 20.1
click at [315, 306] on p "Ensure Title is concise to avoid overflow, and truncation does not obscure esse…" at bounding box center [495, 306] width 428 height 11
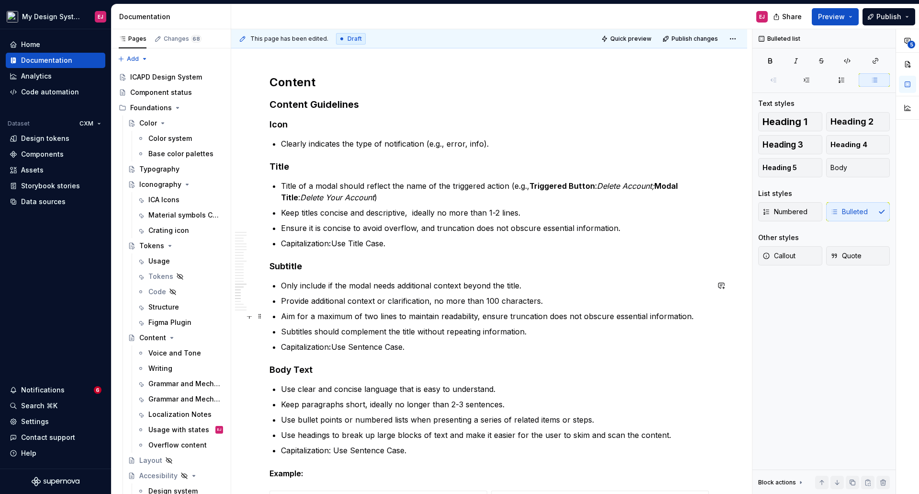
scroll to position [6916, 0]
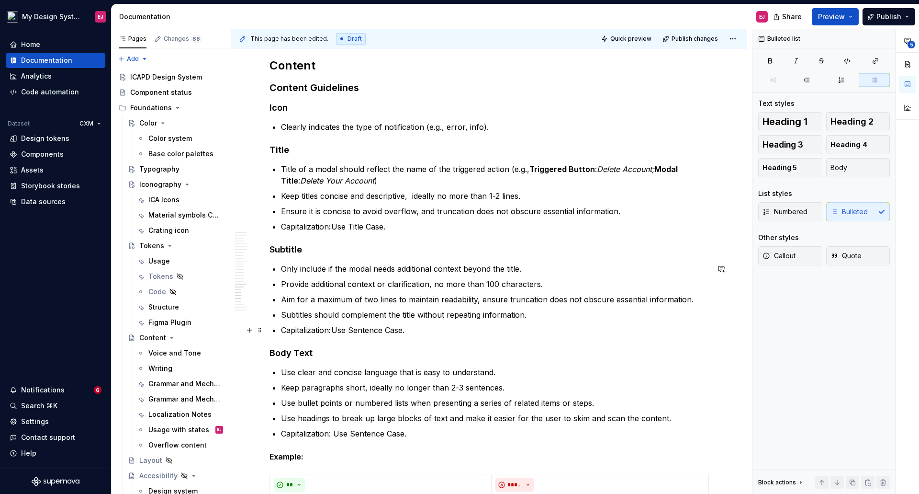
click at [394, 329] on p "Capitalization : Use Sentence Case." at bounding box center [495, 329] width 428 height 11
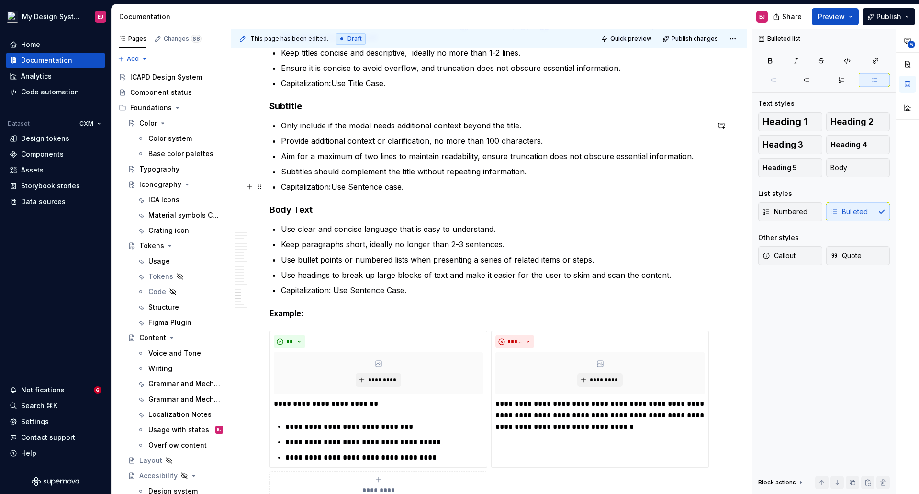
scroll to position [7060, 0]
click at [392, 291] on p "Capitalization: Use Sentence Case." at bounding box center [495, 289] width 428 height 11
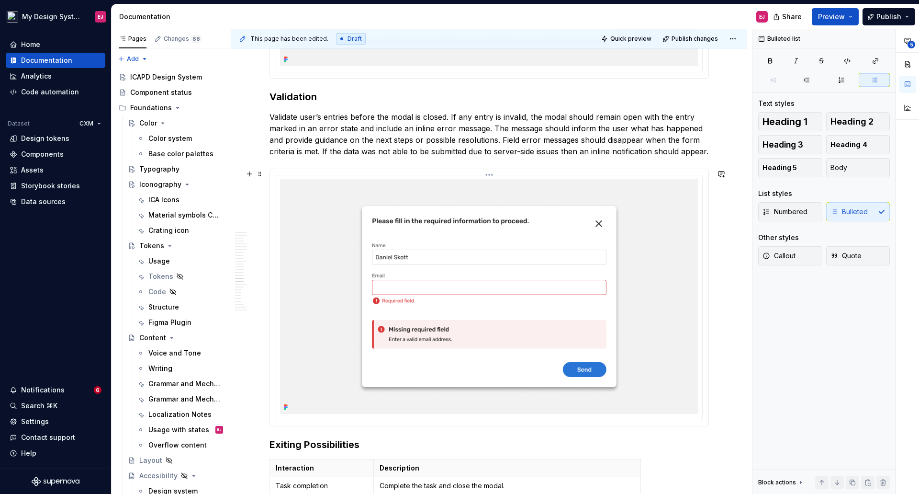
scroll to position [6294, 0]
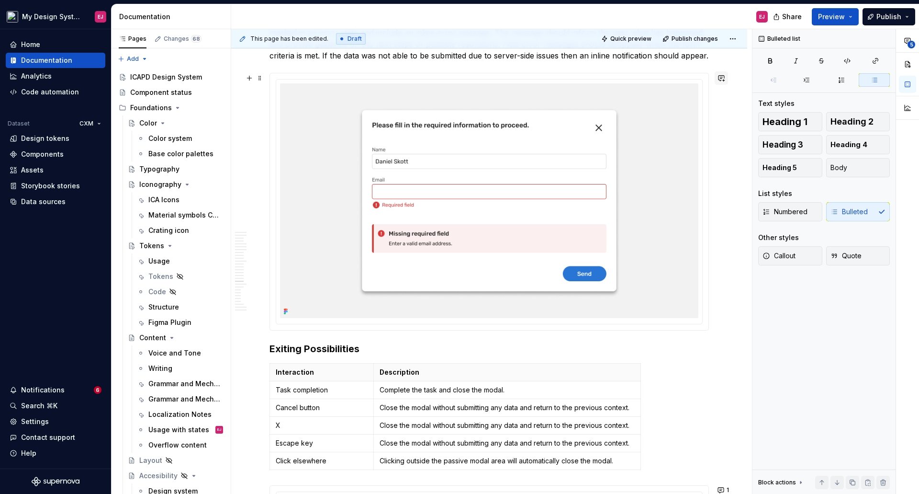
click at [722, 78] on button "button" at bounding box center [721, 77] width 13 height 13
click at [583, 109] on icon "Mention someone" at bounding box center [586, 109] width 10 height 10
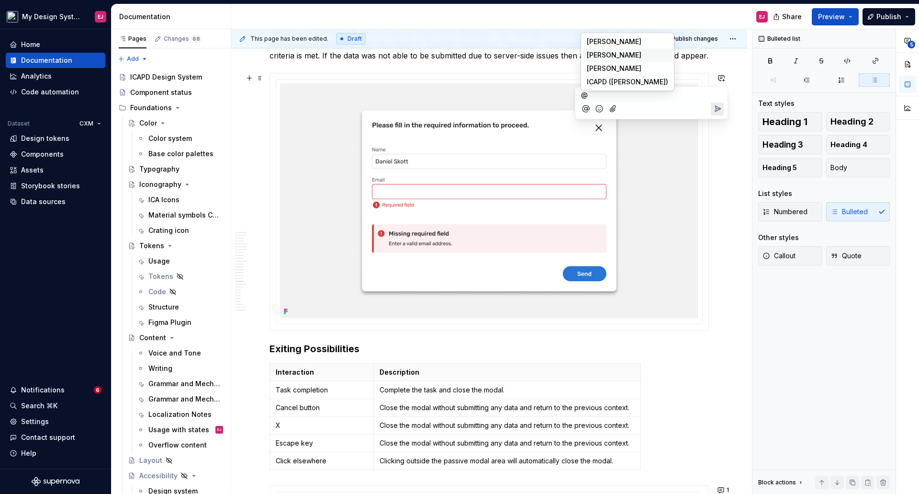
click at [599, 57] on span "[PERSON_NAME]" at bounding box center [614, 55] width 55 height 10
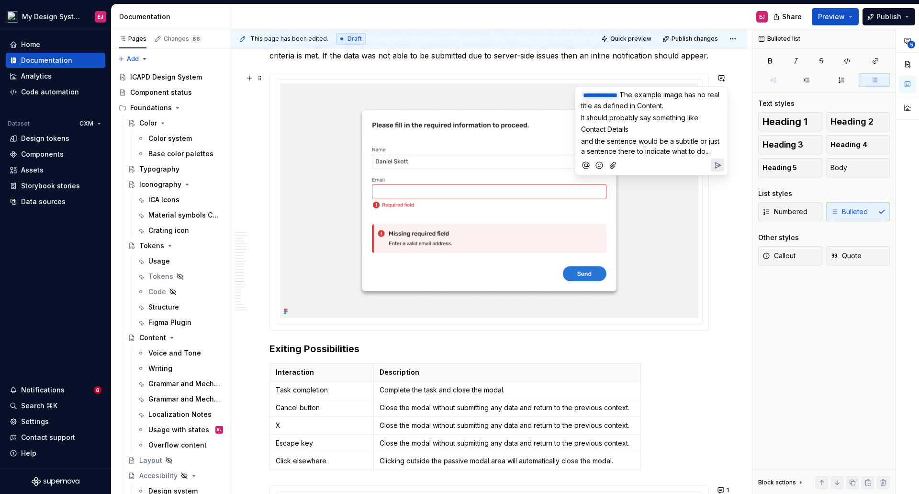
click at [598, 162] on icon "Add emoji" at bounding box center [600, 165] width 10 height 10
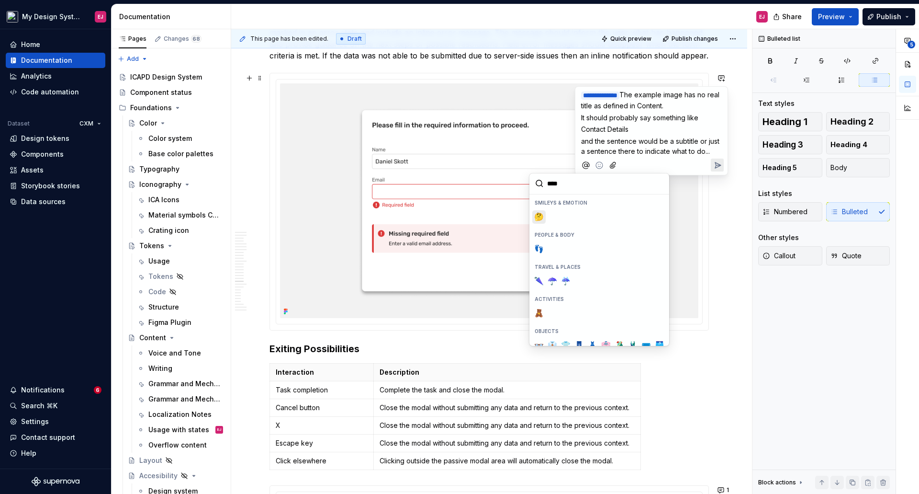
click at [543, 216] on span "🤔" at bounding box center [539, 217] width 8 height 10
type input "****"
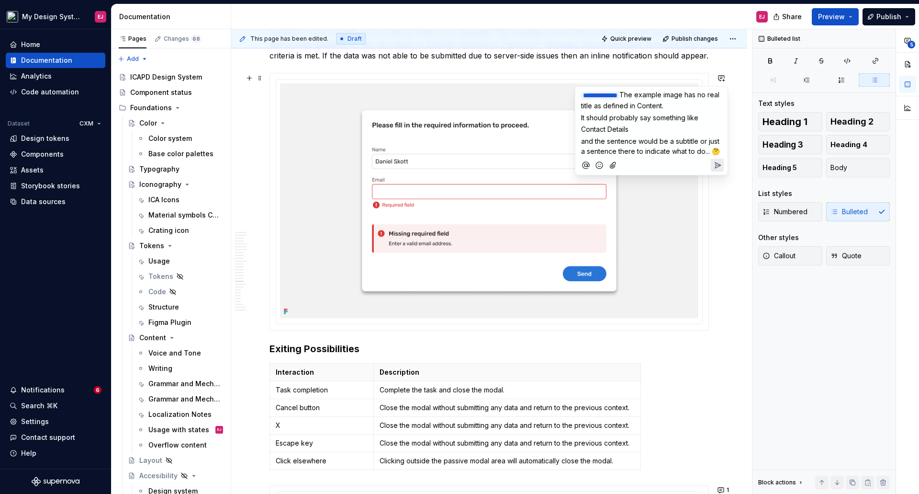
click at [724, 164] on div "**********" at bounding box center [651, 130] width 153 height 89
click at [718, 167] on icon "Send" at bounding box center [718, 165] width 10 height 10
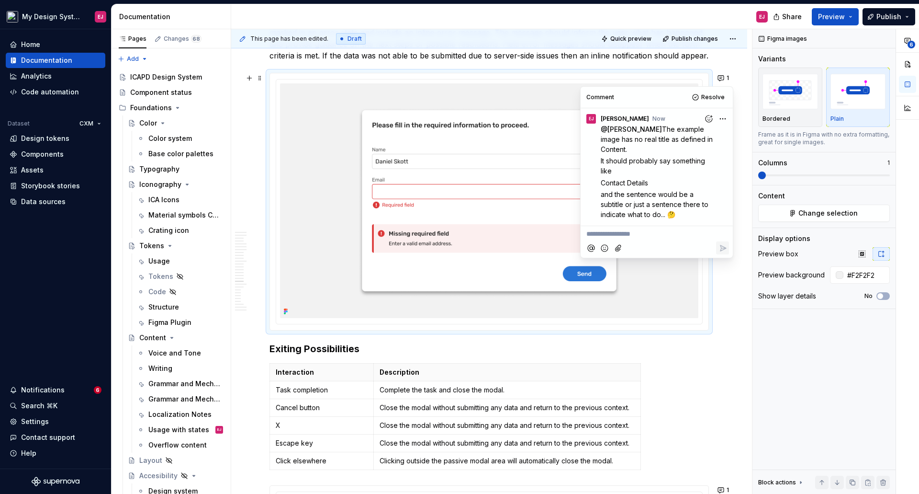
click at [691, 354] on h3 "Exiting Possibilities" at bounding box center [490, 348] width 440 height 13
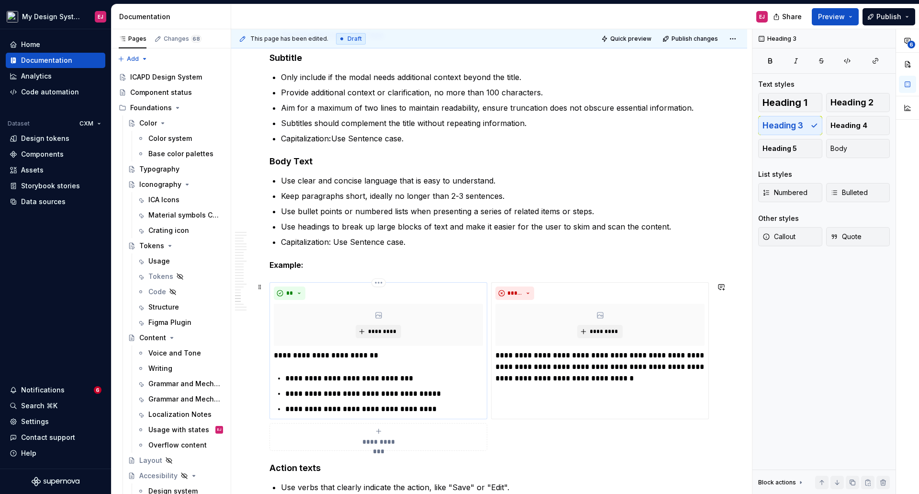
scroll to position [7251, 0]
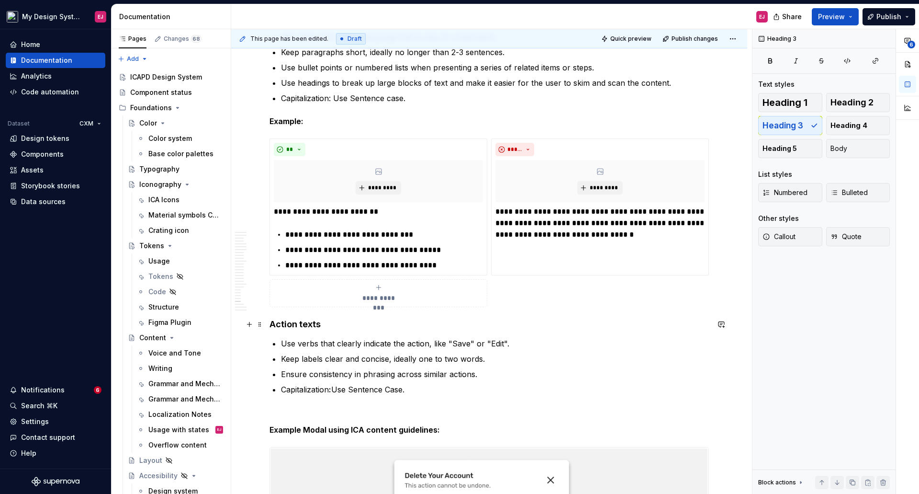
click at [303, 325] on strong "Action texts" at bounding box center [295, 324] width 51 height 10
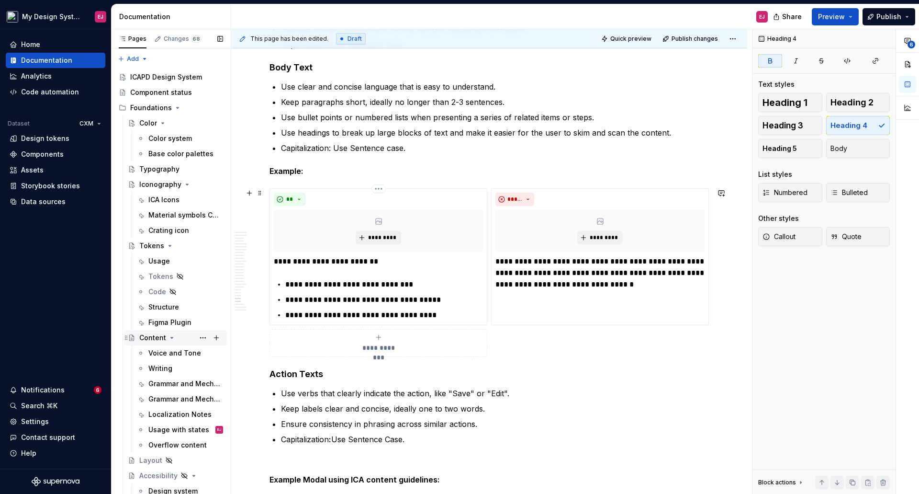
scroll to position [7203, 0]
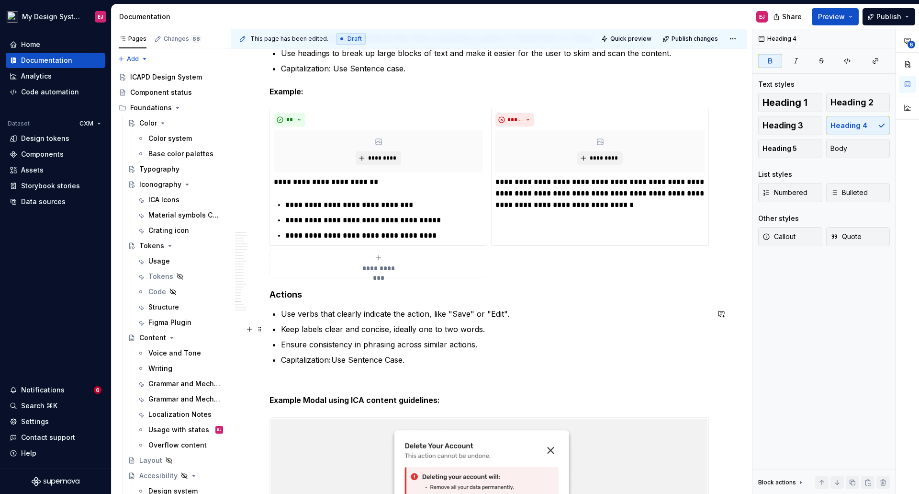
scroll to position [7347, 0]
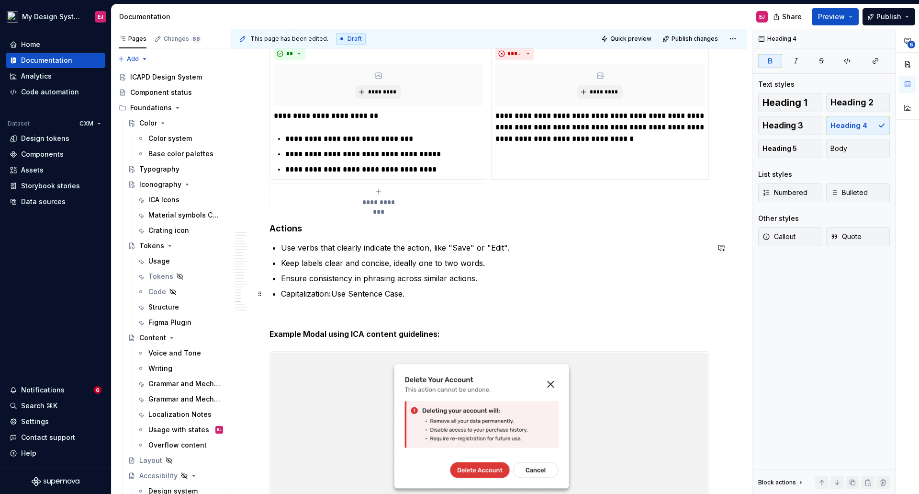
click at [392, 295] on p "Capitalization : Use Sentence Case." at bounding box center [495, 293] width 428 height 11
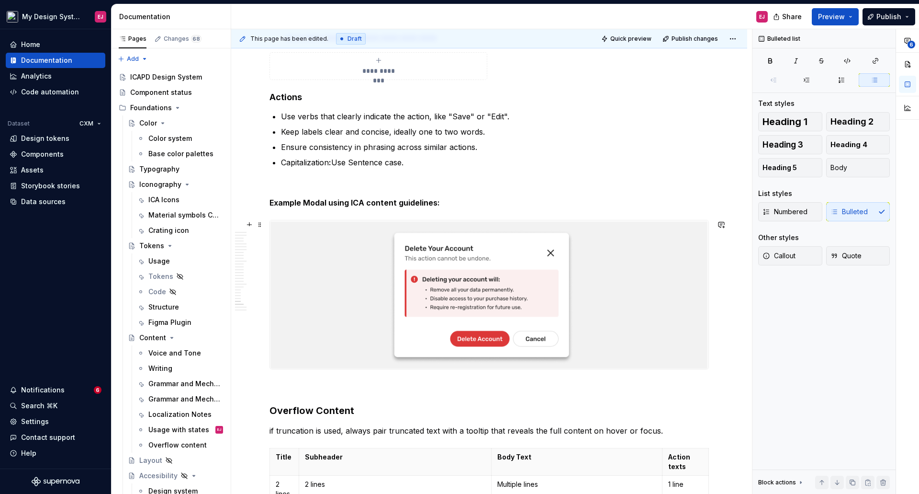
scroll to position [7491, 0]
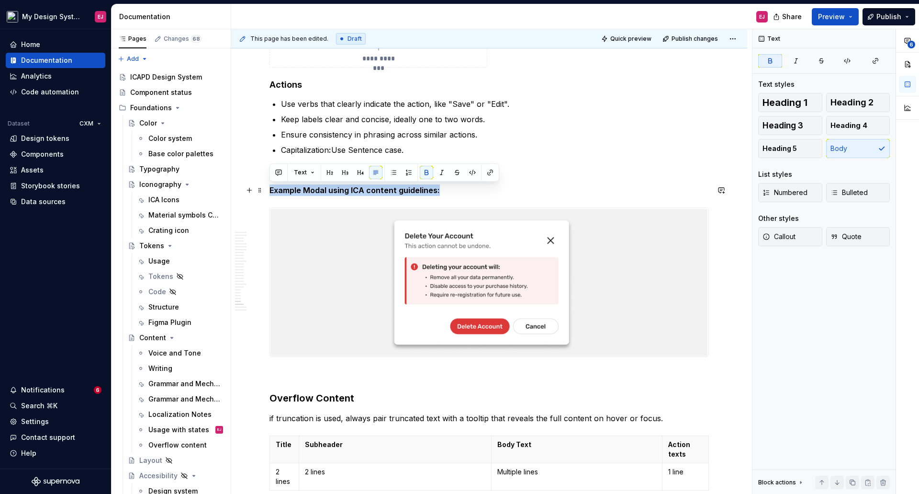
drag, startPoint x: 439, startPoint y: 189, endPoint x: 266, endPoint y: 192, distance: 172.4
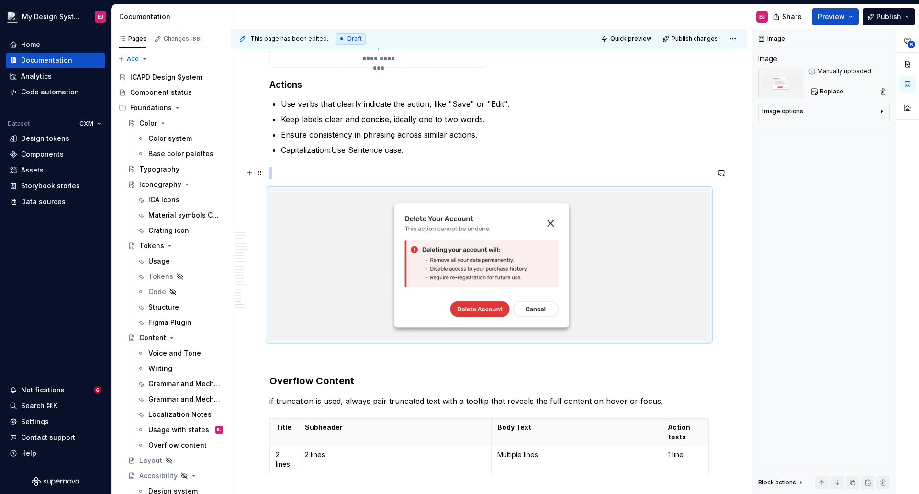
click at [407, 168] on p at bounding box center [490, 172] width 440 height 11
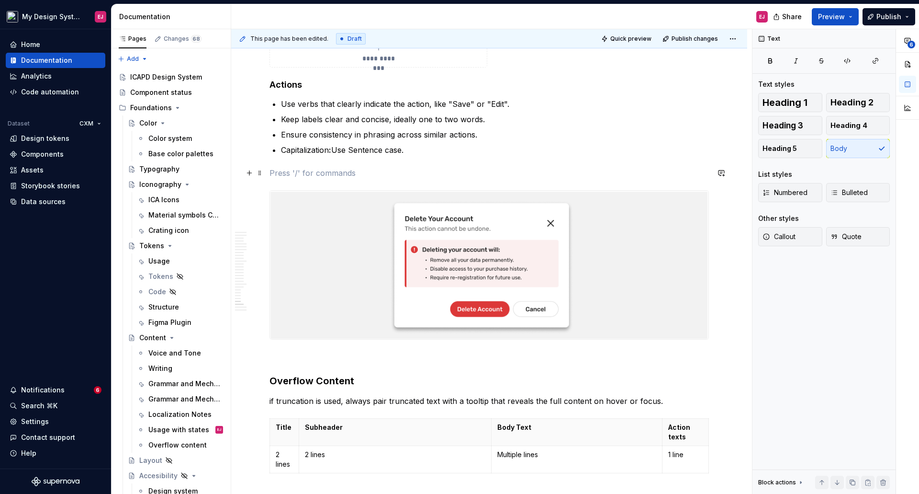
type textarea "*"
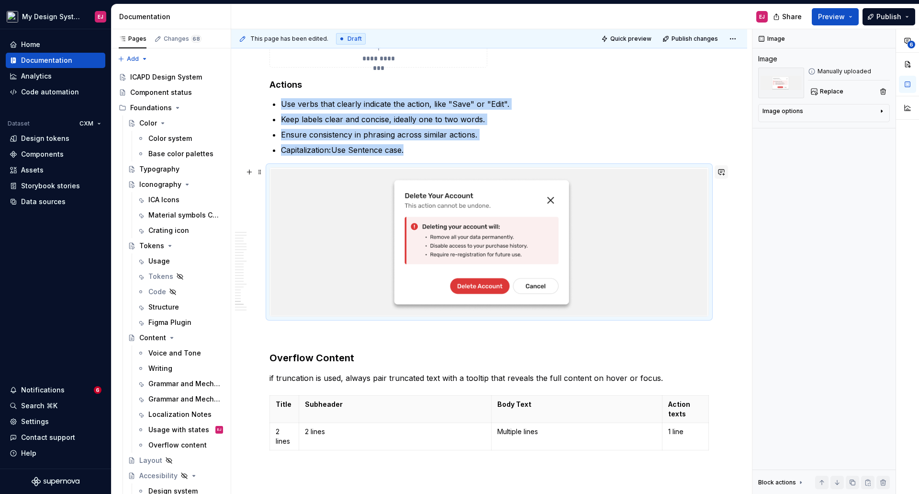
click at [723, 170] on button "button" at bounding box center [721, 171] width 13 height 13
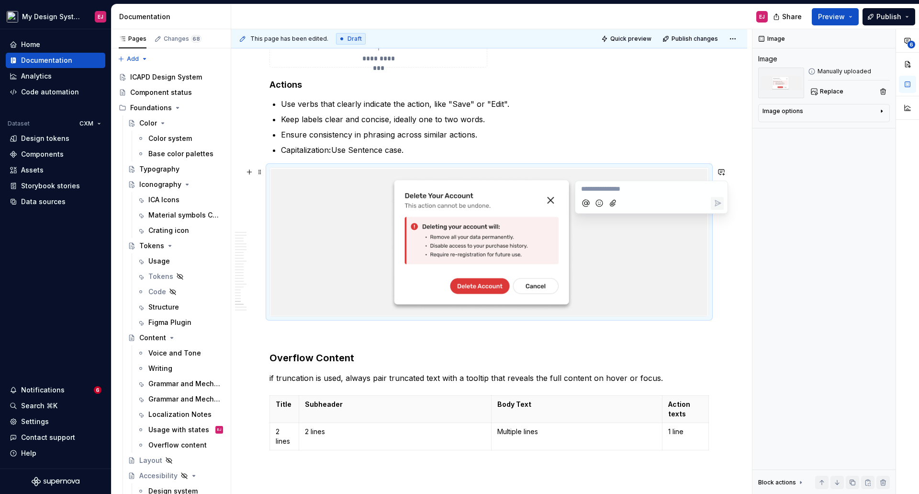
click at [584, 203] on icon "Mention someone" at bounding box center [586, 203] width 10 height 10
click at [597, 148] on span "[PERSON_NAME]" at bounding box center [614, 150] width 55 height 10
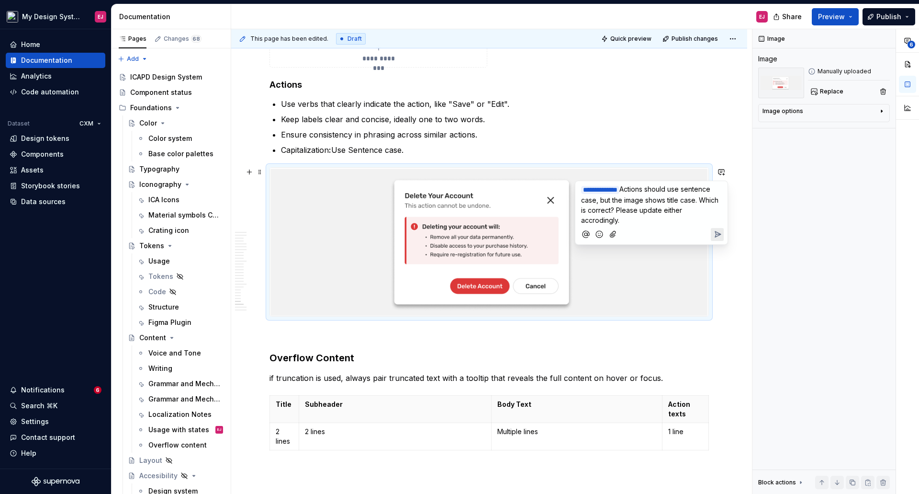
click at [618, 219] on span "Actions should use sentence case, but the image shows title case. Which is corr…" at bounding box center [650, 204] width 139 height 39
click at [598, 229] on icon "Add emoji" at bounding box center [600, 224] width 10 height 10
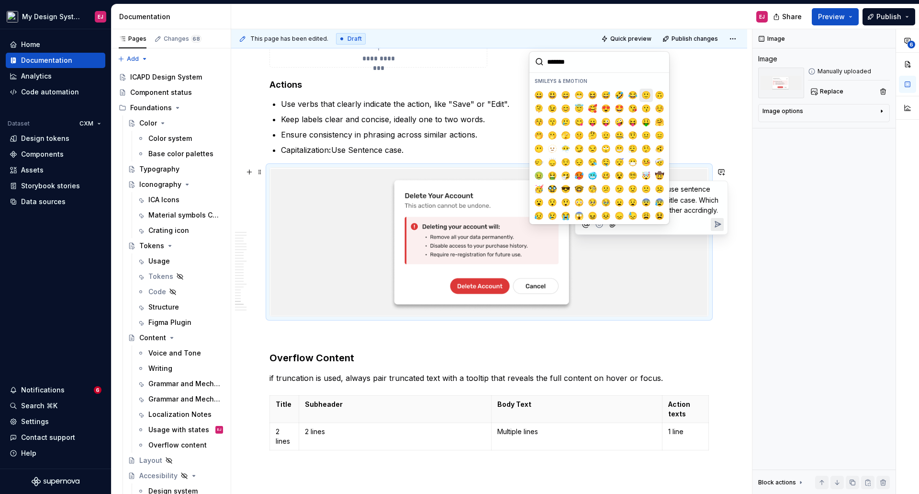
click at [645, 93] on span "🙂" at bounding box center [647, 95] width 8 height 10
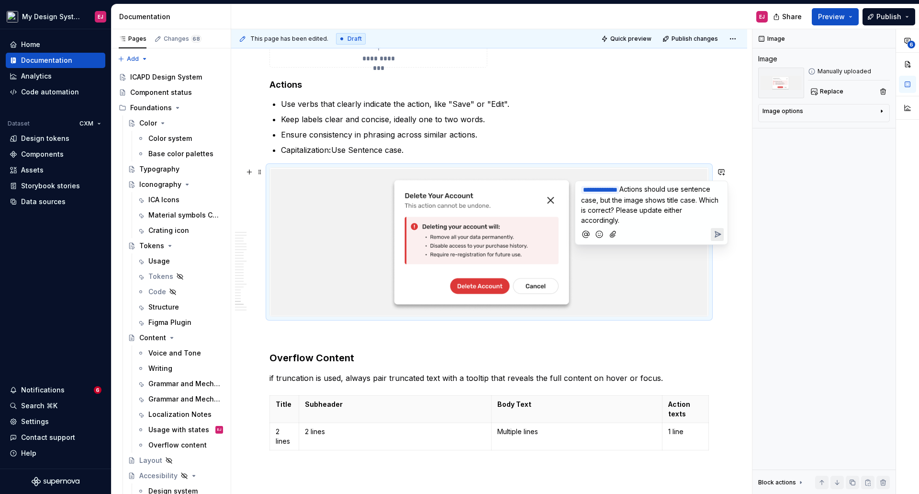
click at [660, 219] on p "**********" at bounding box center [651, 204] width 141 height 41
click at [599, 234] on icon "Add emoji" at bounding box center [600, 234] width 10 height 10
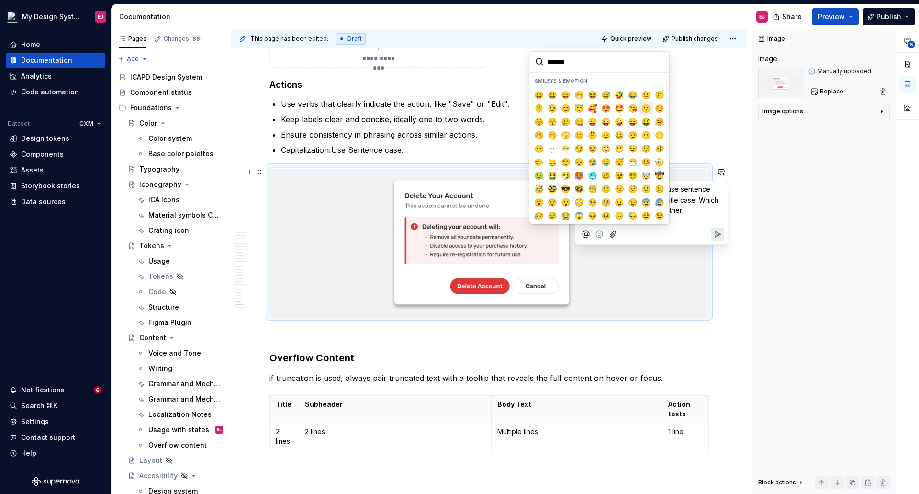
click at [643, 98] on span "🙂" at bounding box center [647, 95] width 8 height 10
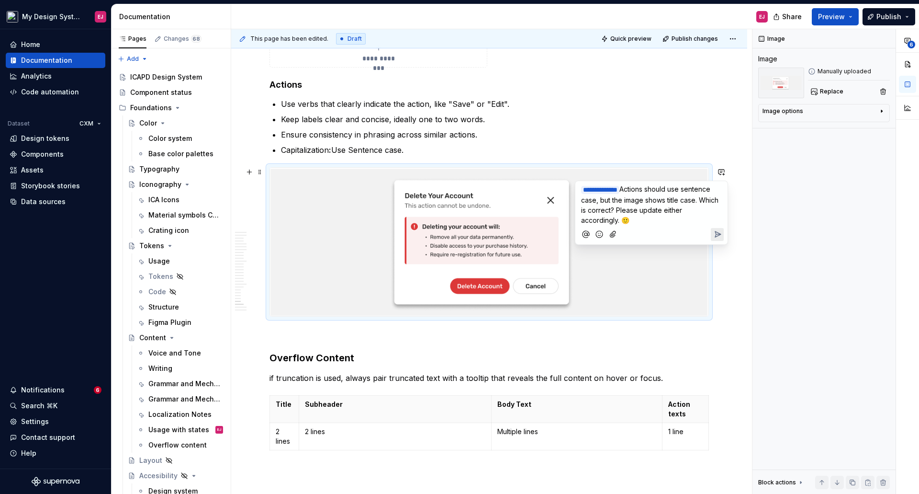
click at [717, 232] on icon "Send" at bounding box center [718, 234] width 10 height 10
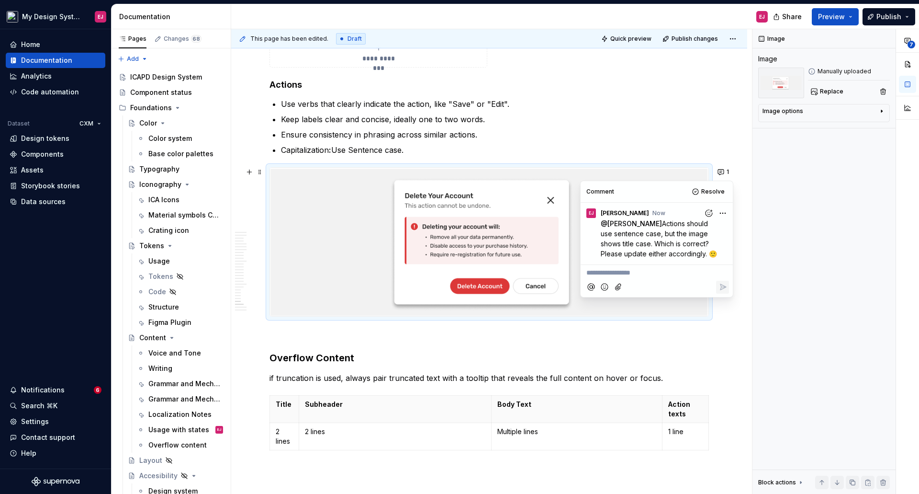
click at [691, 316] on div at bounding box center [490, 241] width 440 height 149
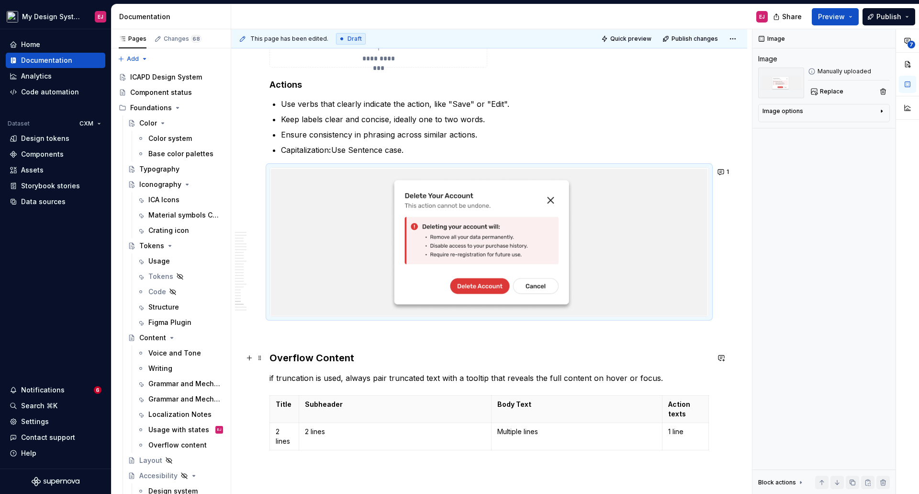
click at [294, 360] on strong "Overflow Content" at bounding box center [312, 357] width 85 height 11
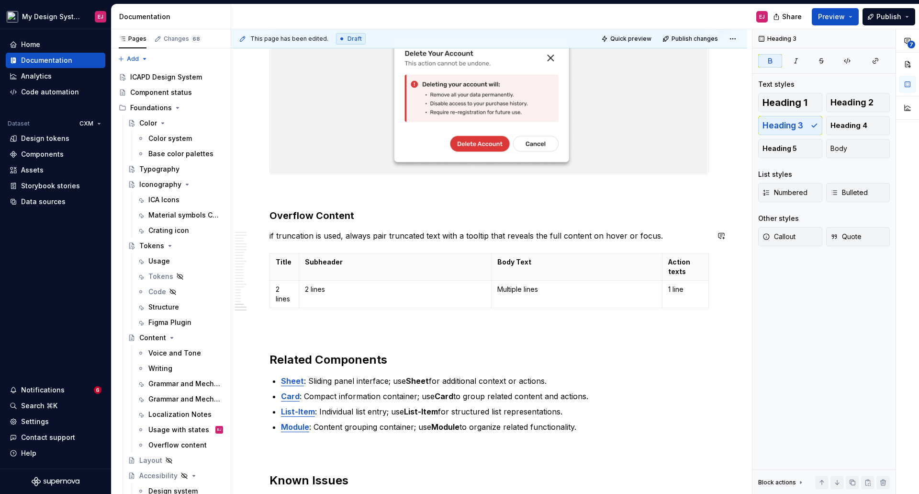
scroll to position [7634, 0]
drag, startPoint x: 271, startPoint y: 234, endPoint x: 283, endPoint y: 292, distance: 59.2
click at [271, 235] on p "if truncation is used, always pair truncated text with a tooltip that reveals t…" at bounding box center [490, 233] width 440 height 11
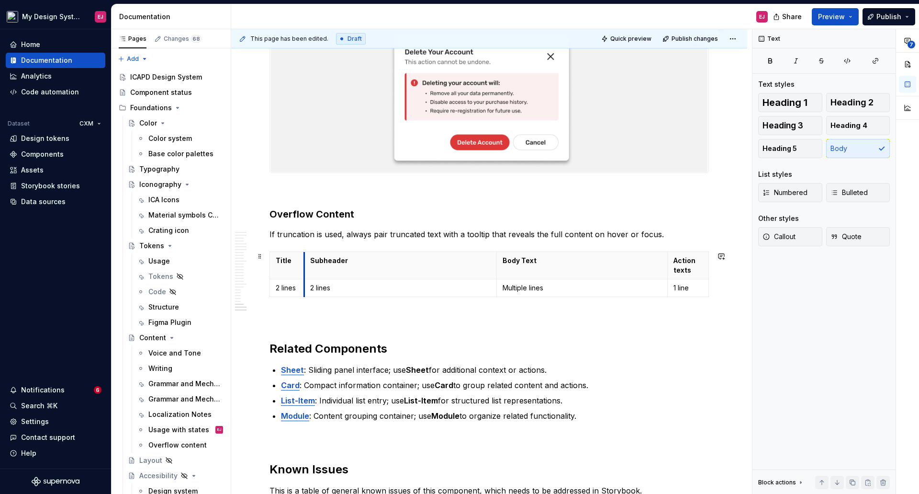
drag, startPoint x: 301, startPoint y: 255, endPoint x: 305, endPoint y: 263, distance: 9.2
click at [305, 263] on th "Subheader" at bounding box center [401, 264] width 192 height 27
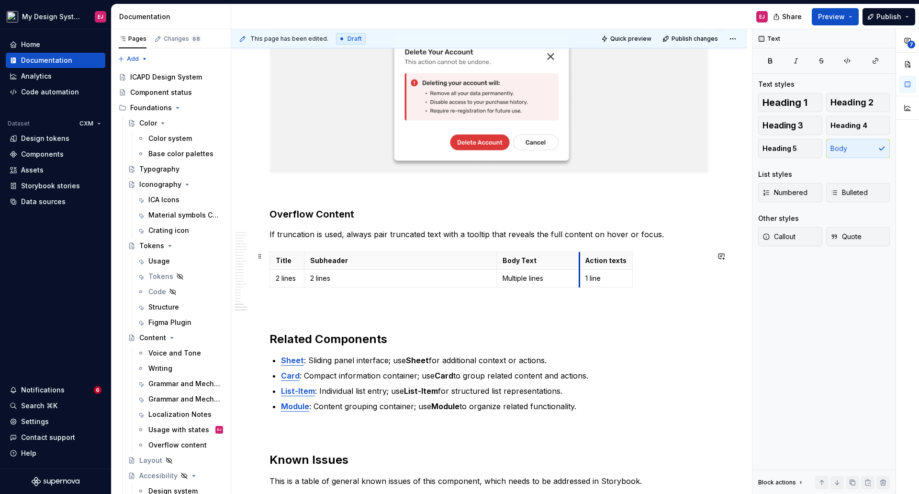
drag, startPoint x: 667, startPoint y: 259, endPoint x: 579, endPoint y: 261, distance: 88.1
drag, startPoint x: 305, startPoint y: 262, endPoint x: 325, endPoint y: 267, distance: 19.9
click at [325, 267] on th "Subheader" at bounding box center [420, 260] width 192 height 18
drag, startPoint x: 515, startPoint y: 260, endPoint x: 394, endPoint y: 262, distance: 121.2
click at [394, 262] on th "Body Text" at bounding box center [433, 260] width 83 height 18
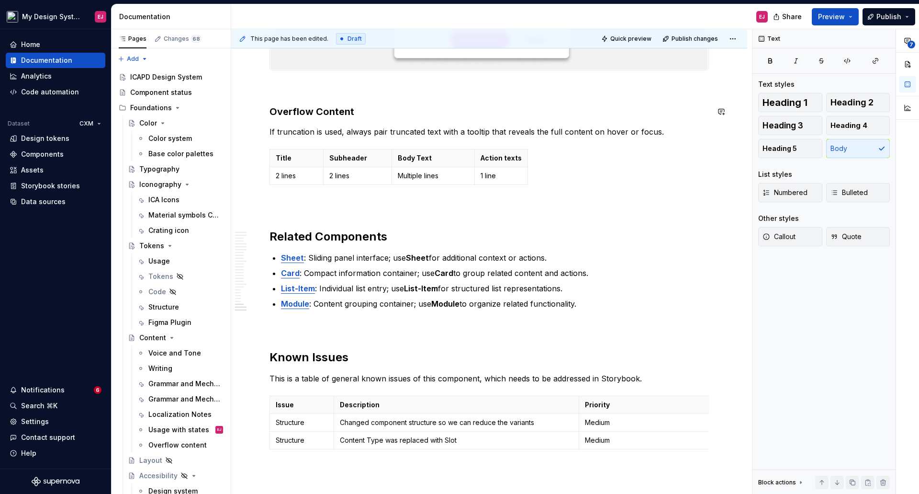
scroll to position [7778, 0]
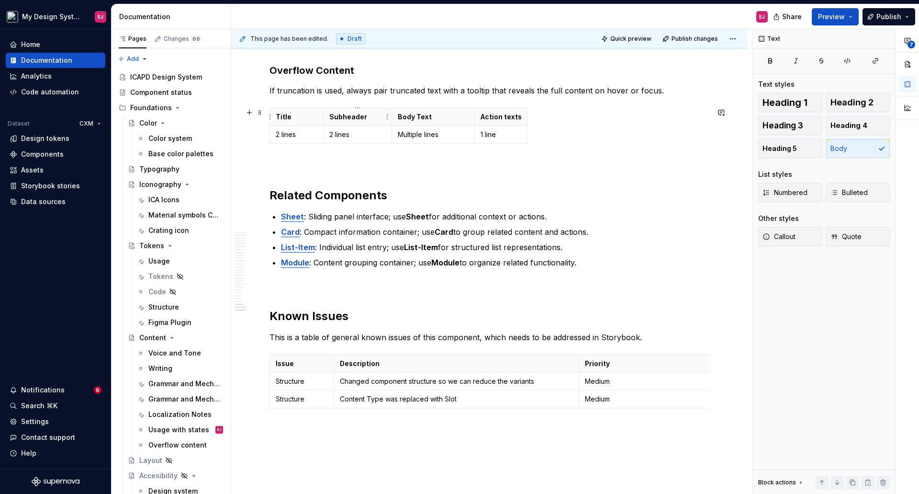
click at [372, 116] on p "Subheader" at bounding box center [357, 117] width 56 height 10
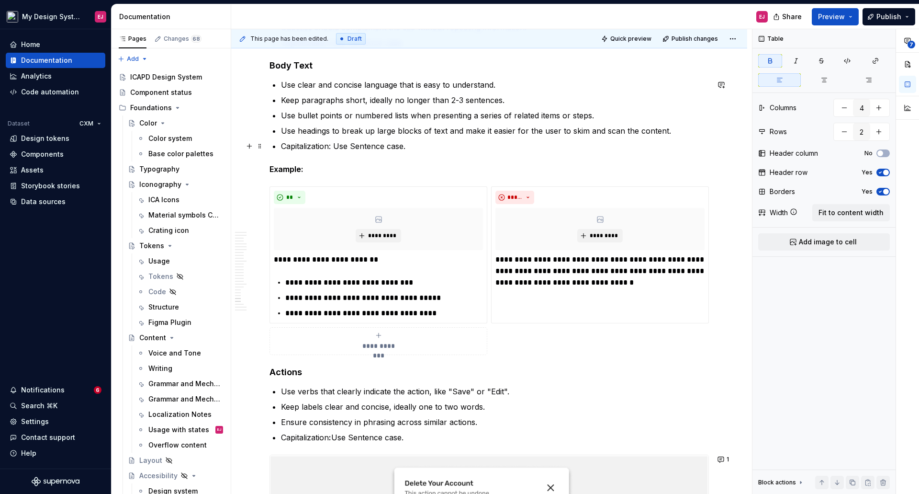
scroll to position [7538, 0]
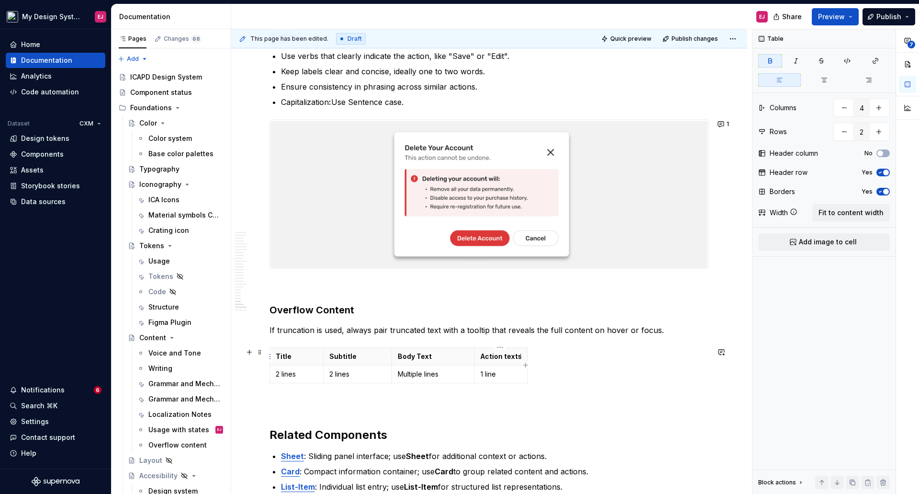
click at [509, 358] on strong "Action texts" at bounding box center [501, 356] width 41 height 8
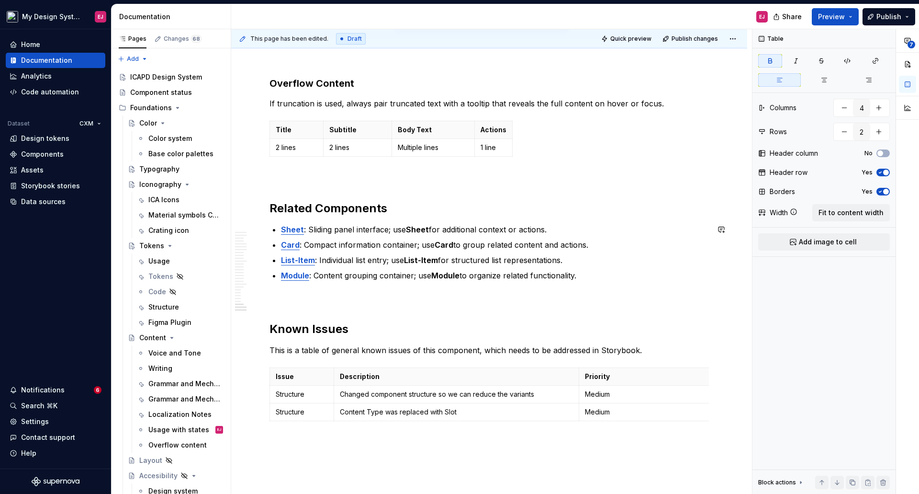
scroll to position [7826, 0]
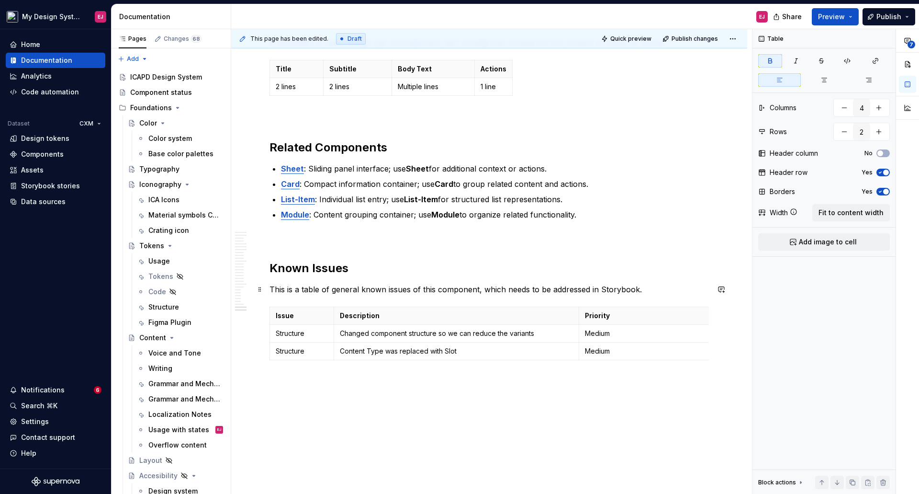
click at [638, 290] on p "This is a table of general known issues of this component, which needs to be ad…" at bounding box center [490, 288] width 440 height 11
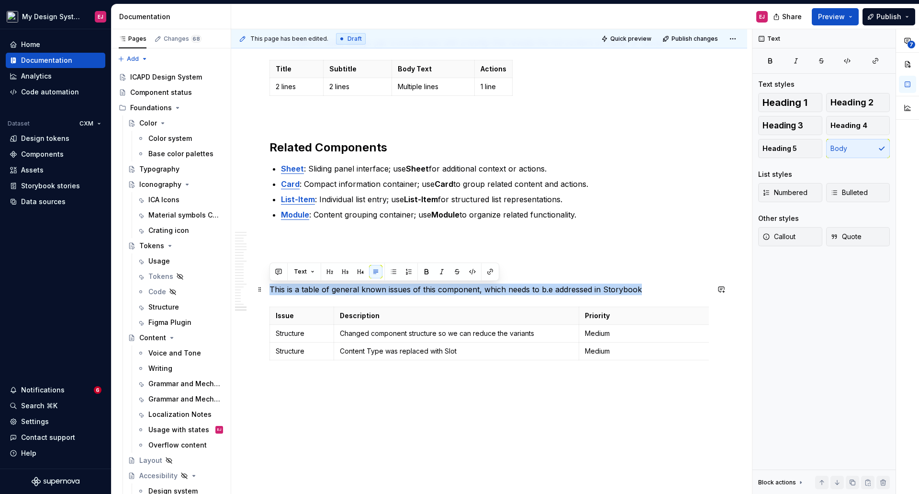
drag, startPoint x: 599, startPoint y: 285, endPoint x: 266, endPoint y: 292, distance: 332.8
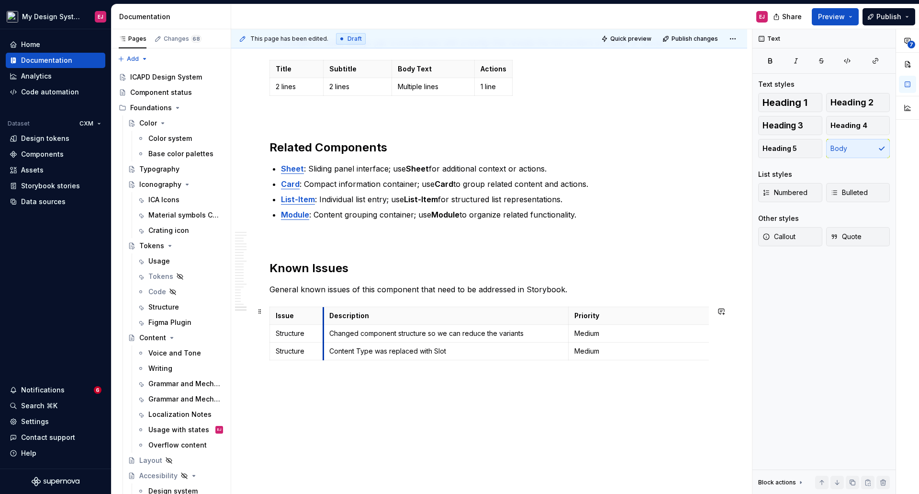
drag, startPoint x: 334, startPoint y: 313, endPoint x: 324, endPoint y: 311, distance: 10.7
click at [324, 311] on th "Description" at bounding box center [445, 315] width 245 height 18
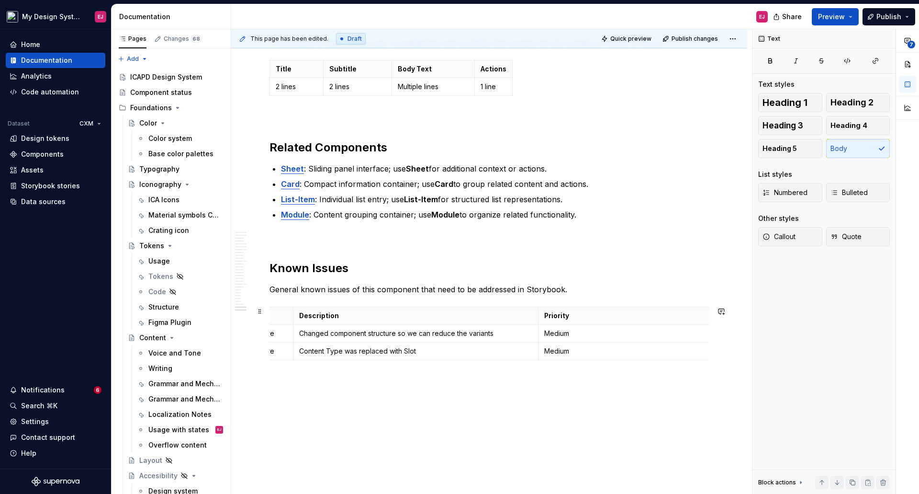
scroll to position [0, 0]
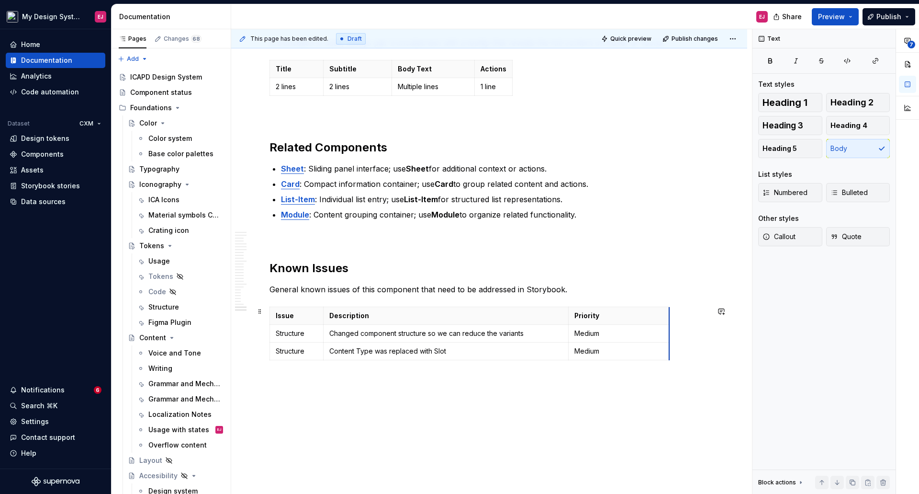
drag, startPoint x: 698, startPoint y: 322, endPoint x: 617, endPoint y: 315, distance: 80.8
drag, startPoint x: 529, startPoint y: 336, endPoint x: 529, endPoint y: 342, distance: 5.8
click at [529, 337] on p "Changed component structure so we can reduce the variants" at bounding box center [445, 333] width 233 height 10
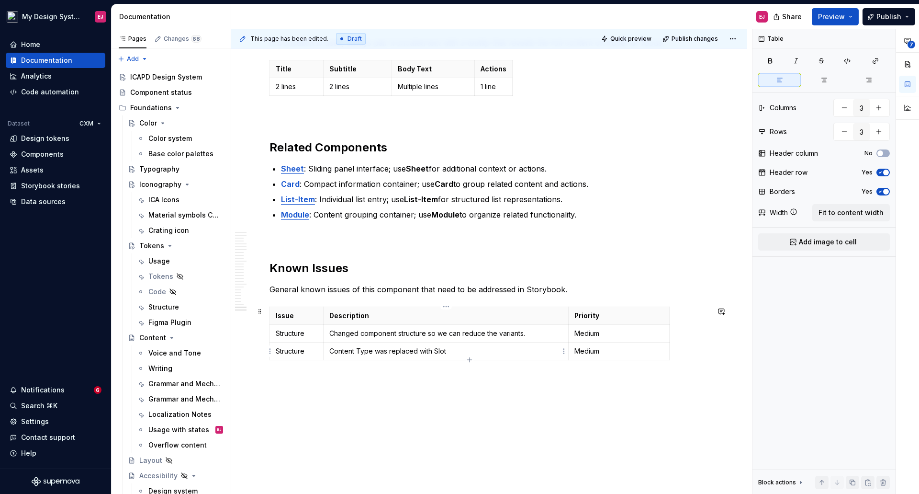
click at [454, 351] on p "Content Type was replaced with Slot" at bounding box center [445, 351] width 233 height 10
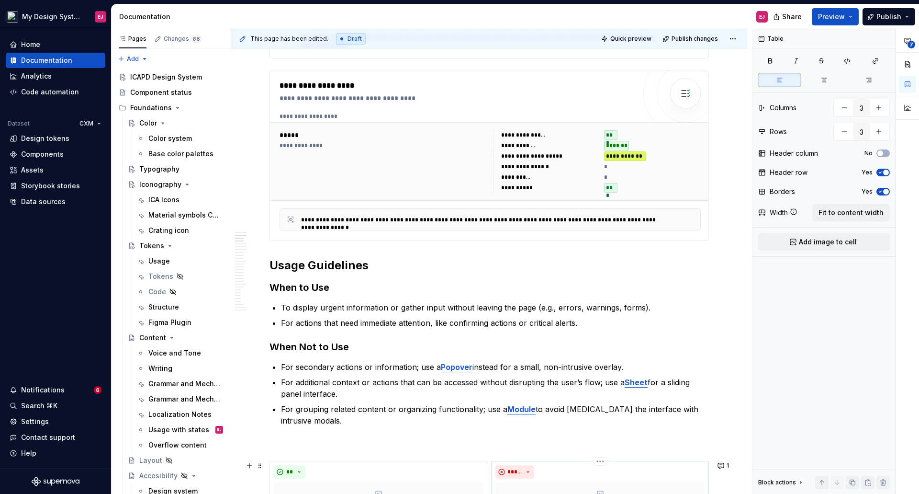
scroll to position [530, 0]
type textarea "*"
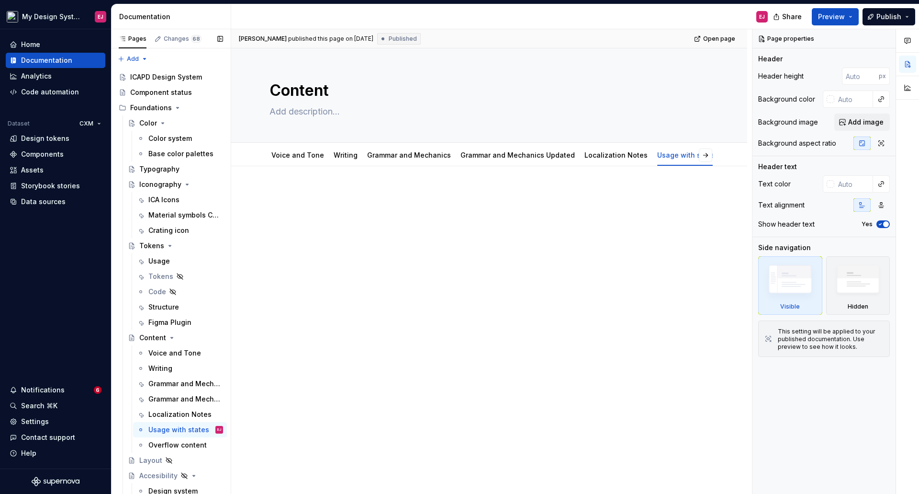
scroll to position [5197, 0]
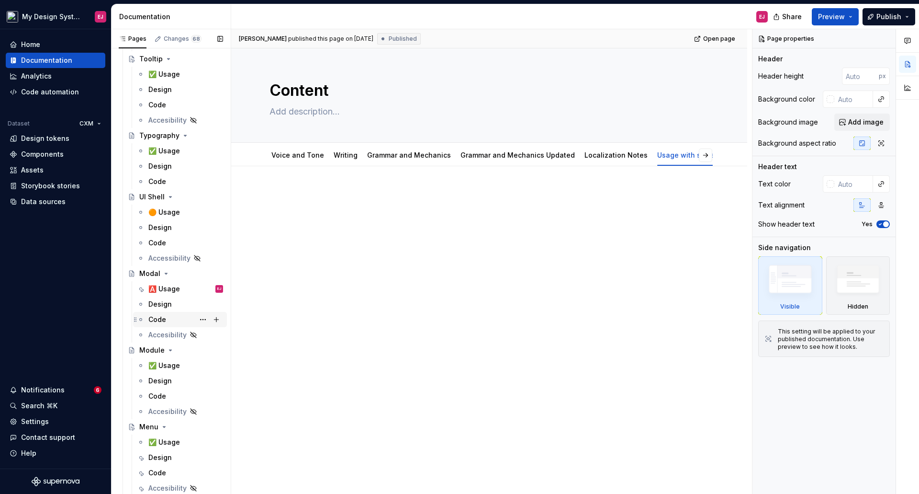
drag, startPoint x: 168, startPoint y: 363, endPoint x: 181, endPoint y: 317, distance: 47.4
type textarea "*"
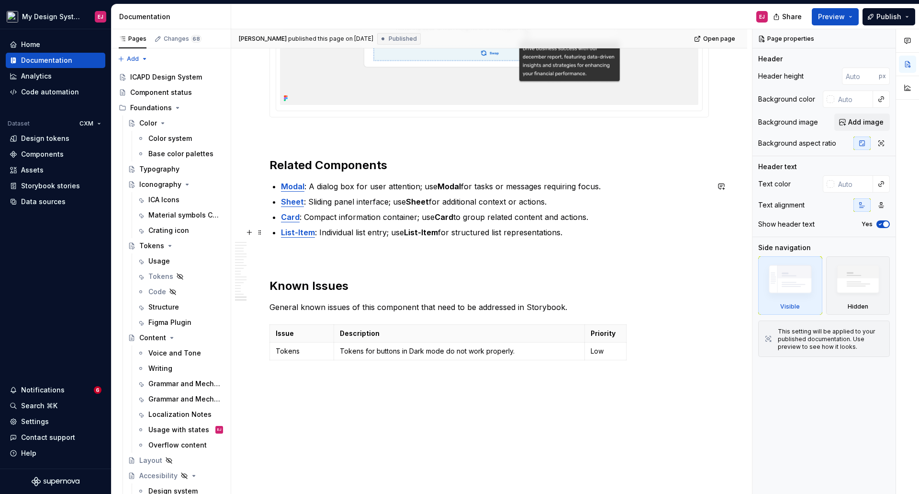
scroll to position [4274, 0]
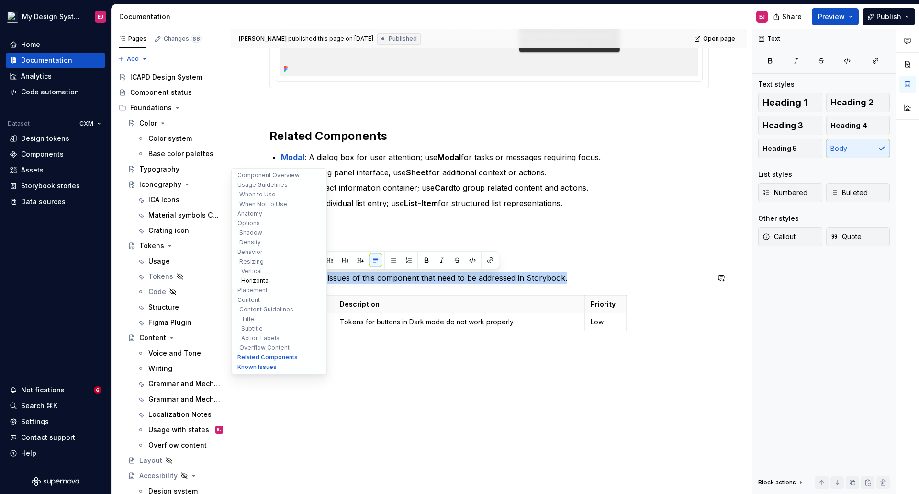
drag, startPoint x: 547, startPoint y: 277, endPoint x: 252, endPoint y: 282, distance: 295.0
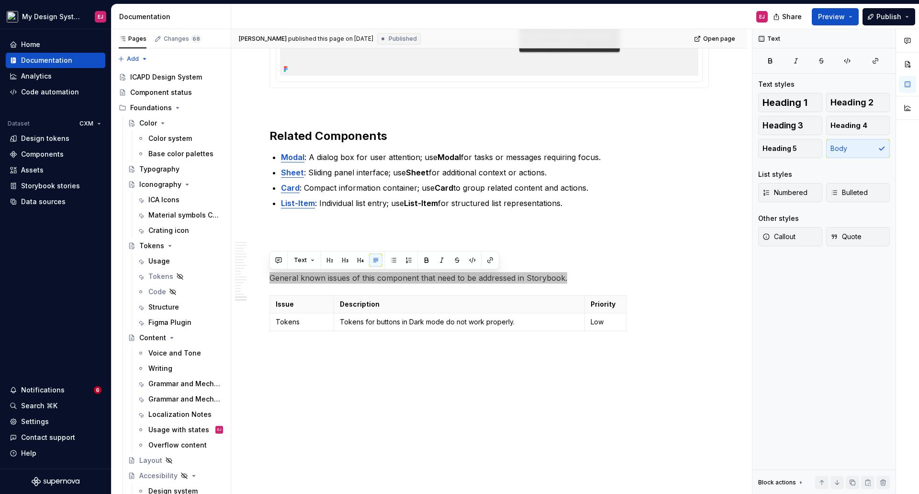
type textarea "*"
